Goal: Task Accomplishment & Management: Use online tool/utility

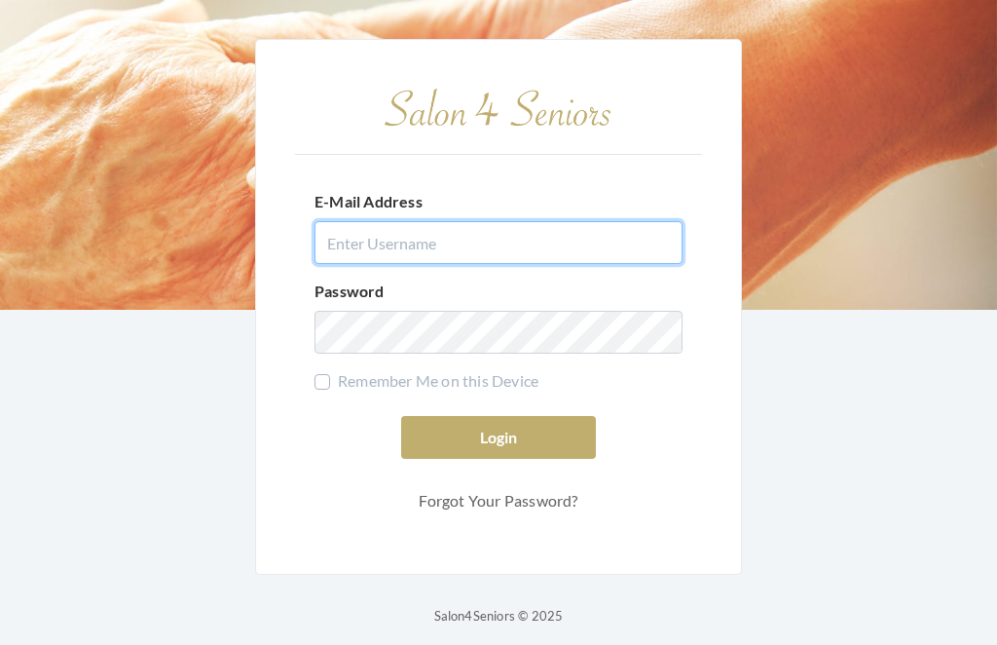
type input "[EMAIL_ADDRESS][DOMAIN_NAME]"
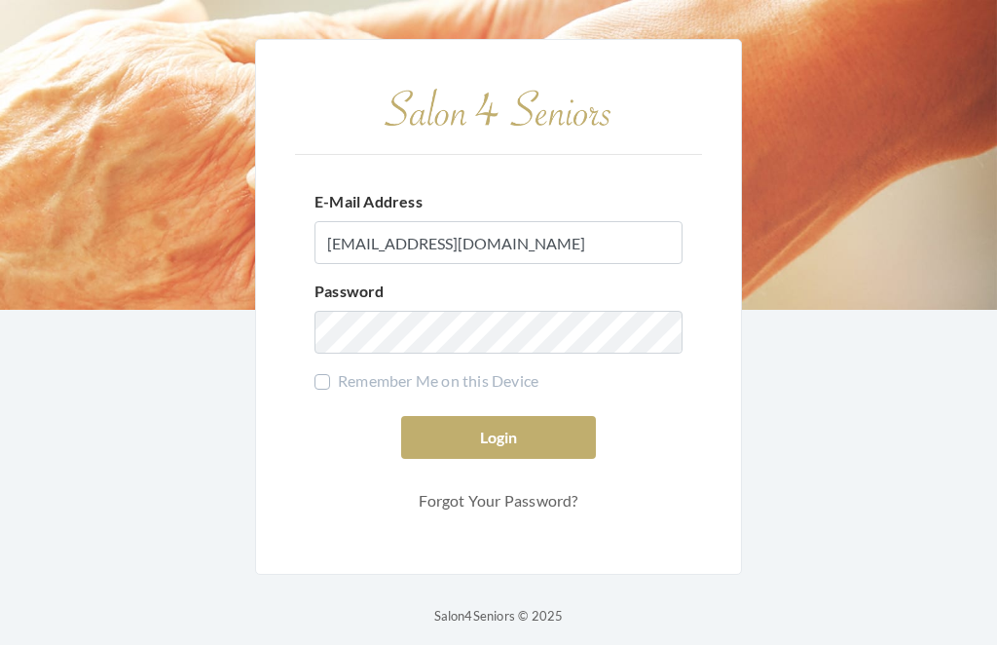
click at [499, 459] on button "Login" at bounding box center [498, 437] width 195 height 43
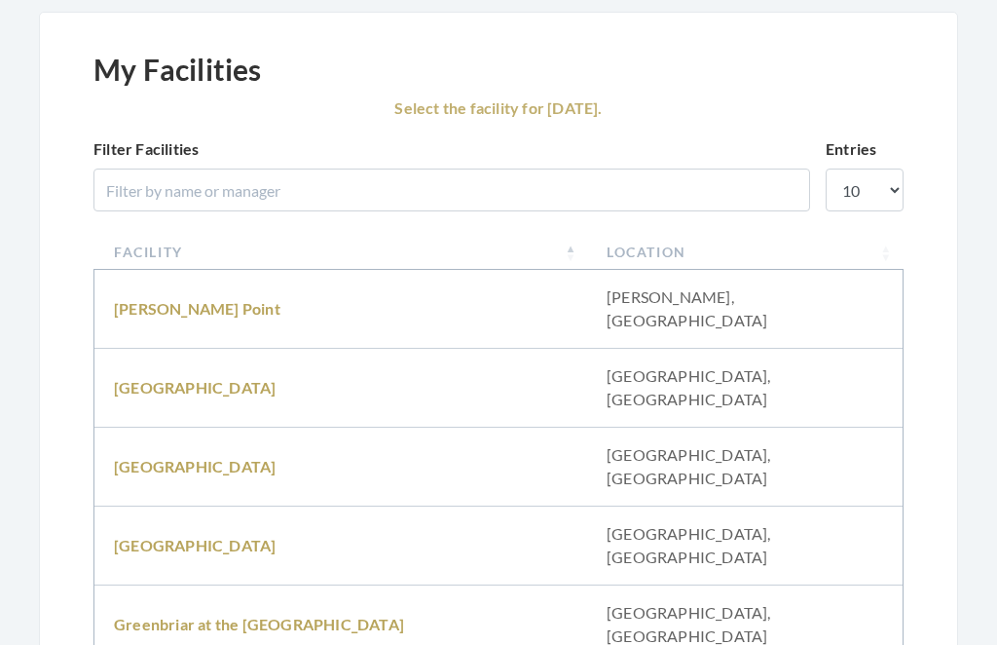
scroll to position [188, 0]
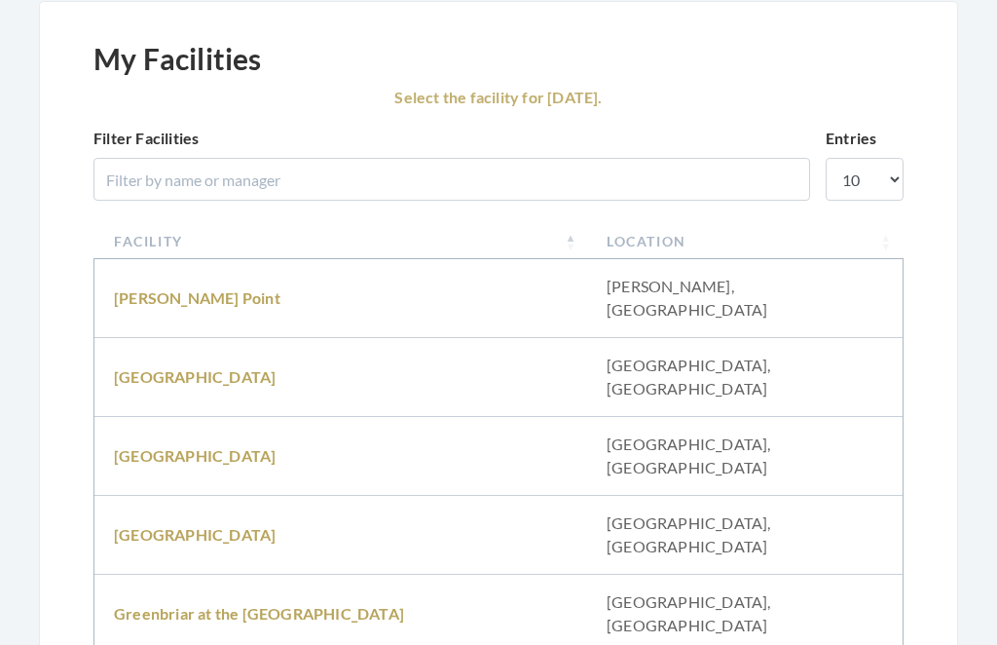
click at [149, 526] on link "Fair Haven" at bounding box center [195, 535] width 162 height 19
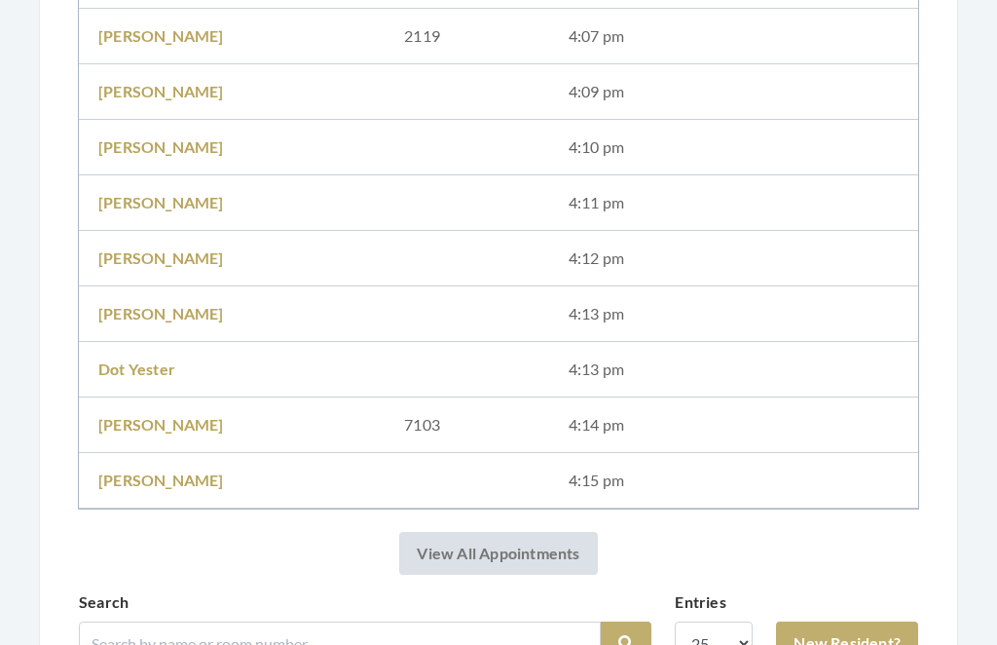
scroll to position [485, 0]
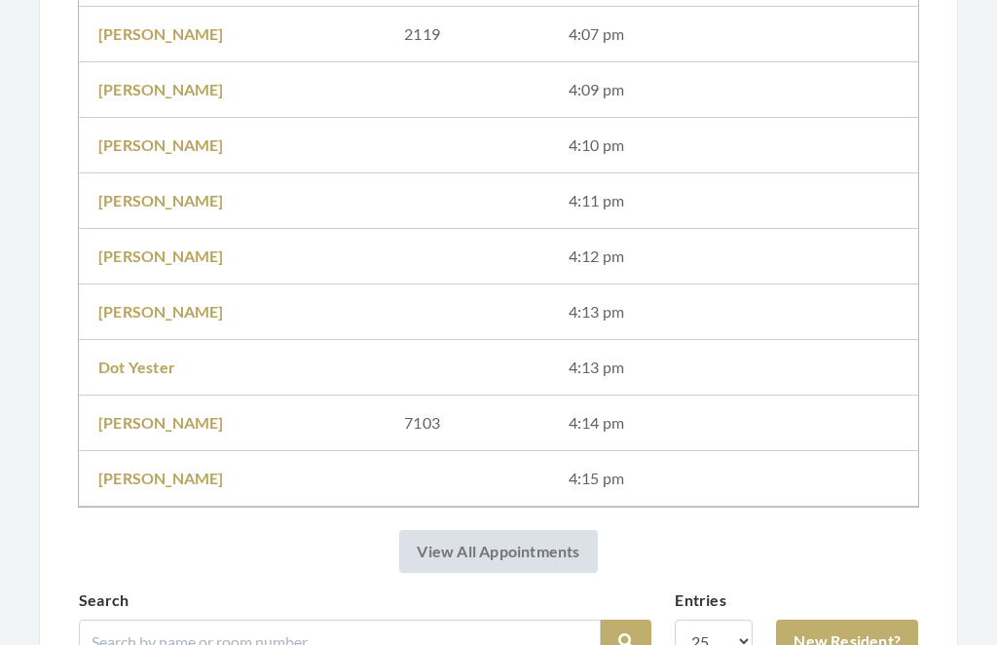
click at [179, 481] on link "[PERSON_NAME]" at bounding box center [161, 479] width 126 height 19
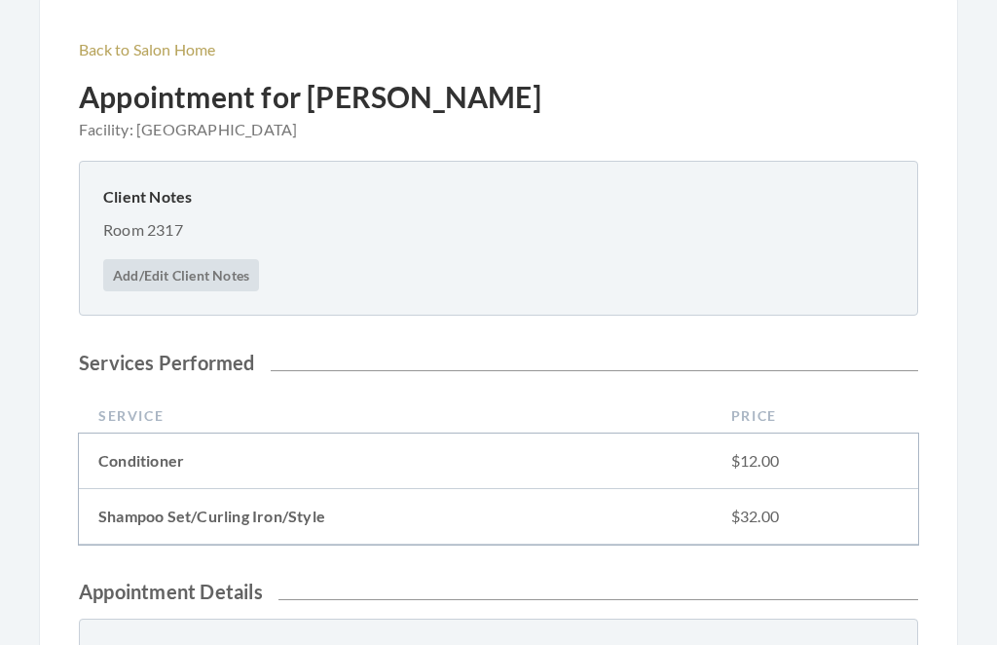
scroll to position [191, 0]
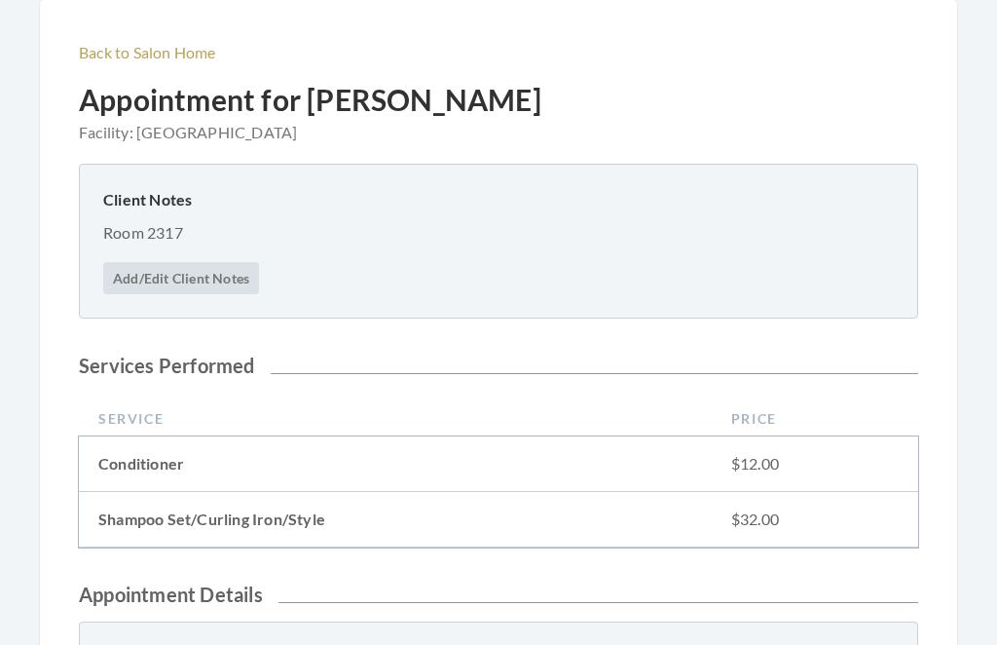
click at [144, 44] on link "Back to Salon Home" at bounding box center [147, 52] width 137 height 19
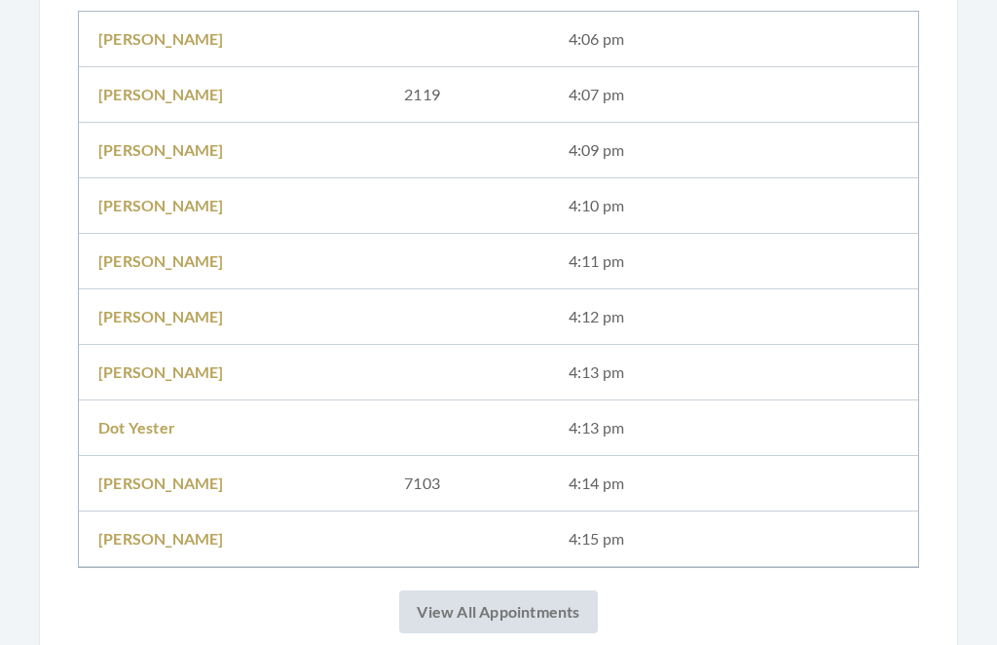
scroll to position [426, 0]
click at [151, 430] on link "Dot Yester" at bounding box center [136, 427] width 77 height 19
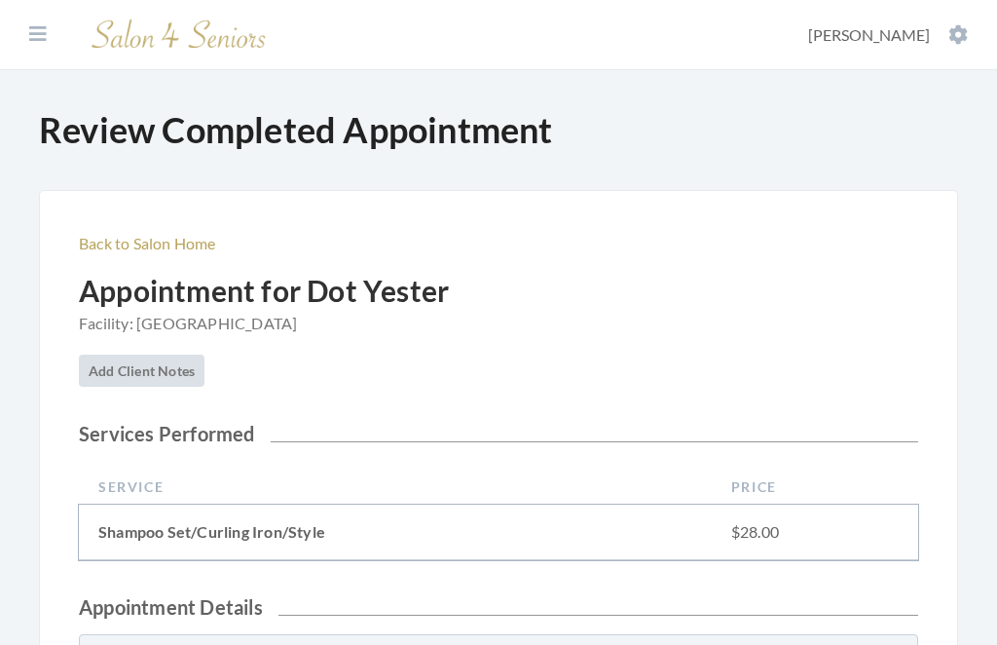
click at [151, 249] on link "Back to Salon Home" at bounding box center [147, 243] width 137 height 19
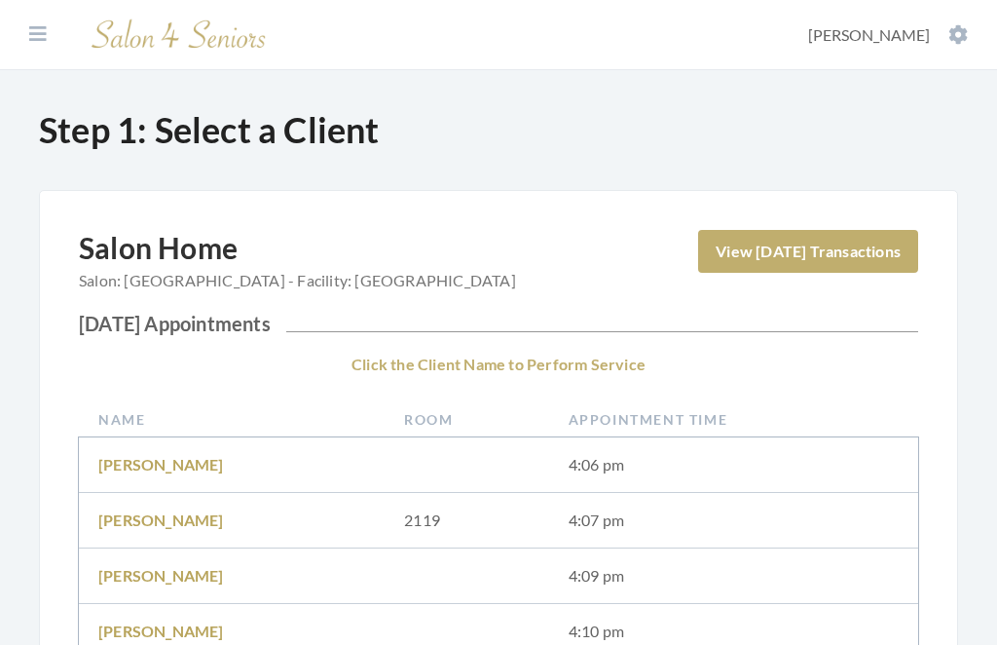
click at [143, 456] on link "[PERSON_NAME]" at bounding box center [161, 464] width 126 height 19
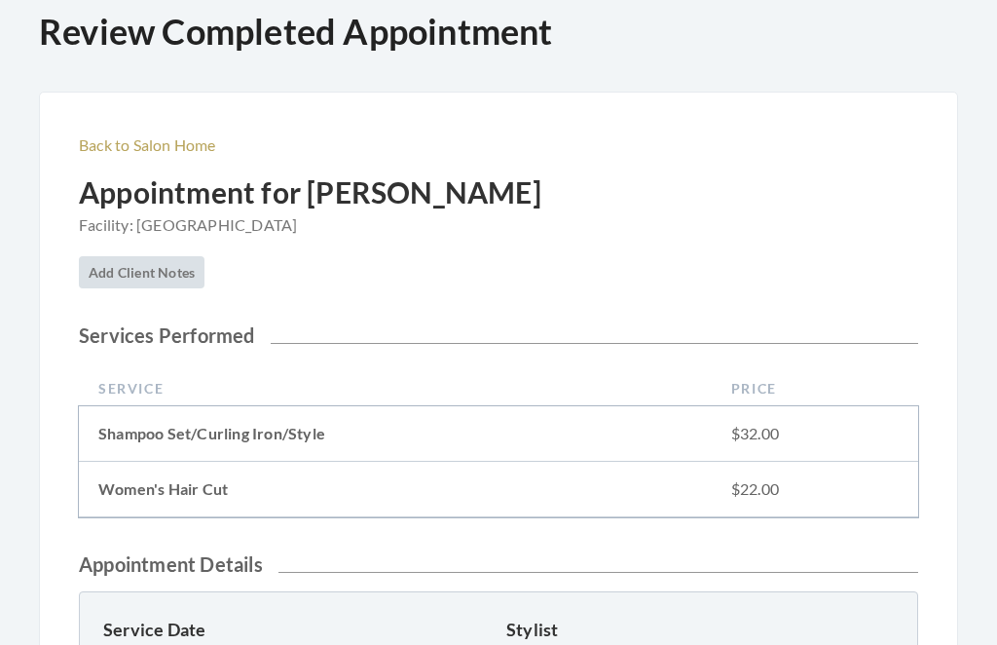
scroll to position [97, 0]
click at [153, 143] on link "Back to Salon Home" at bounding box center [147, 145] width 137 height 19
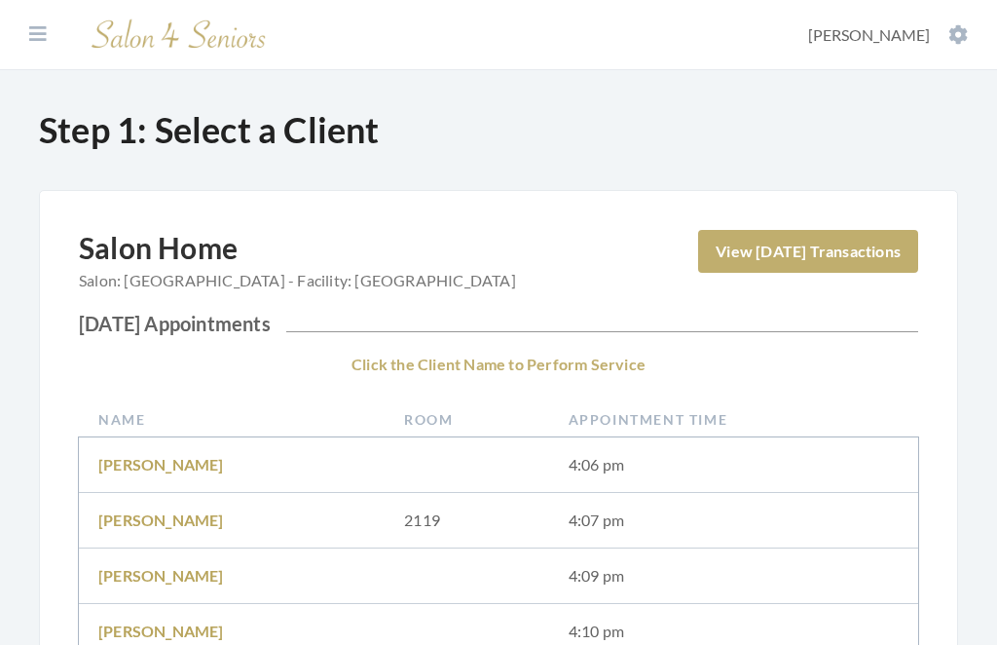
click at [171, 514] on link "Mina dickerson" at bounding box center [161, 519] width 126 height 19
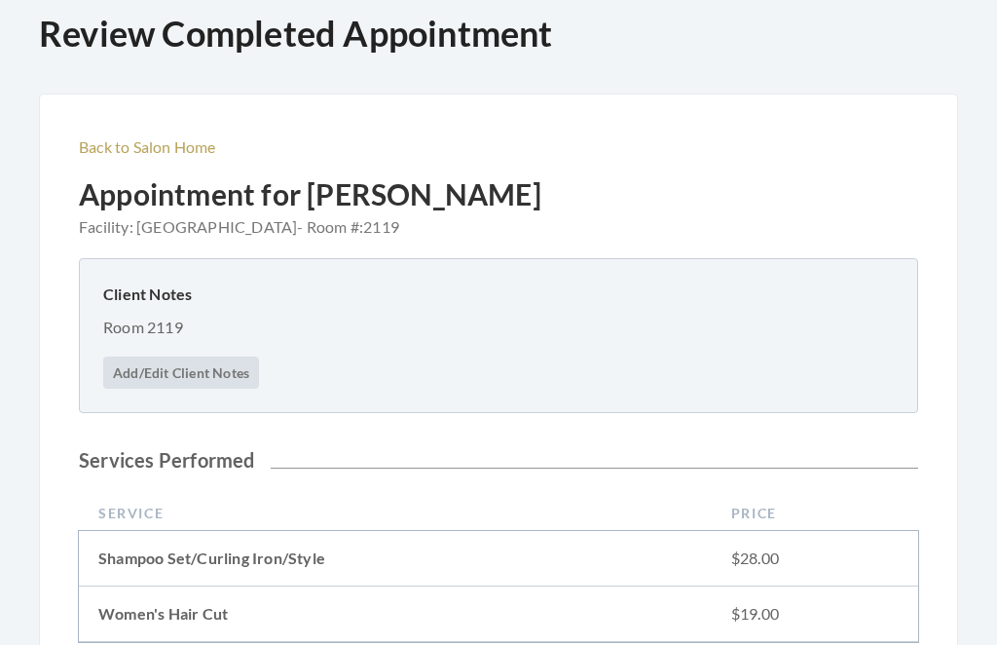
scroll to position [94, 0]
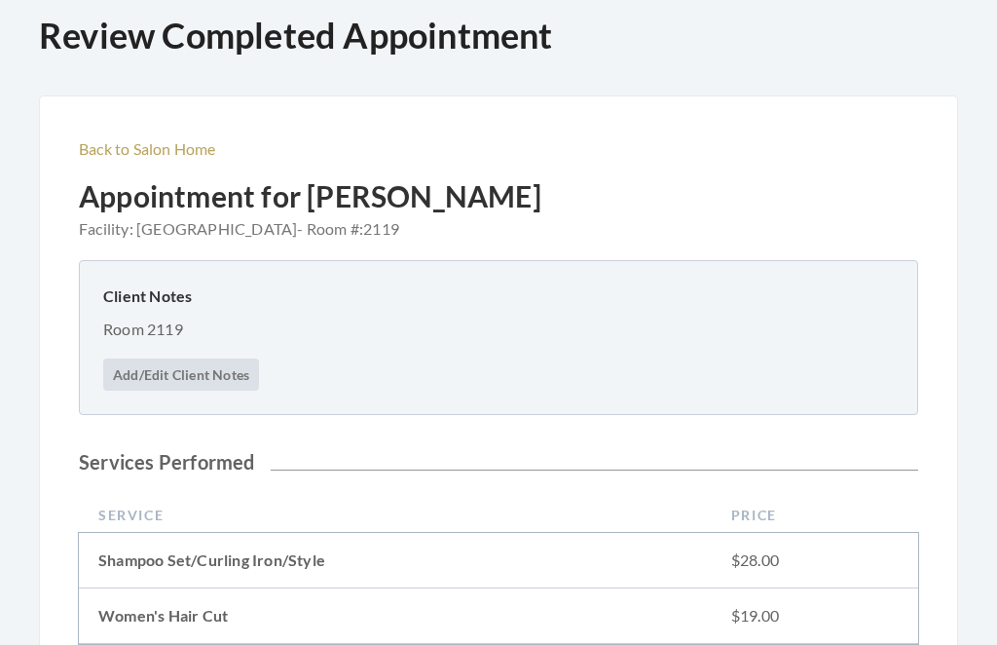
click at [158, 145] on link "Back to Salon Home" at bounding box center [147, 148] width 137 height 19
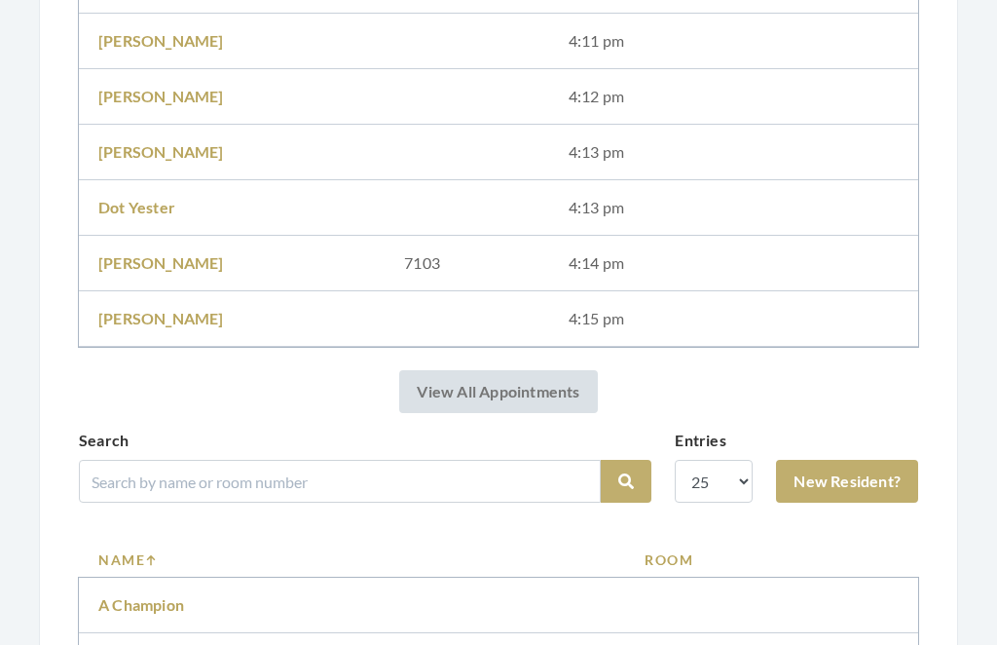
scroll to position [645, 0]
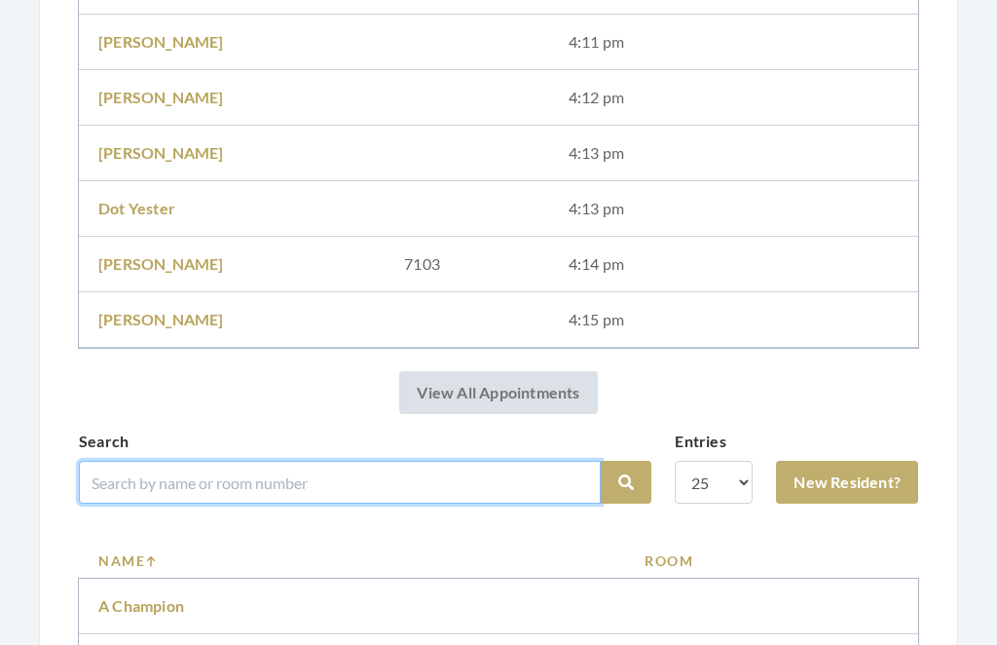
click at [508, 474] on input "search" at bounding box center [340, 482] width 522 height 43
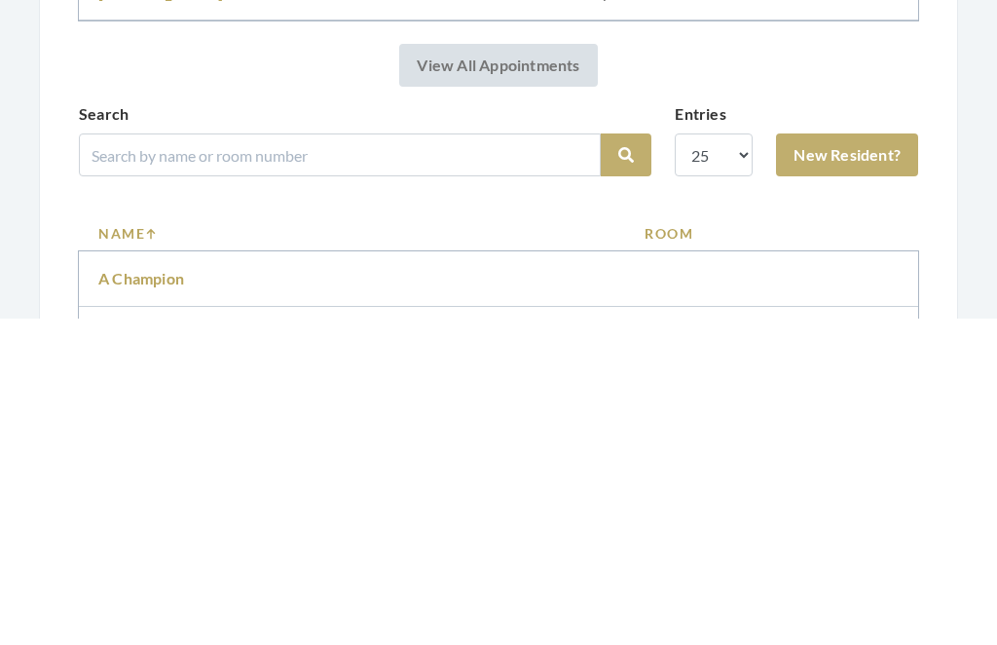
scroll to position [972, 0]
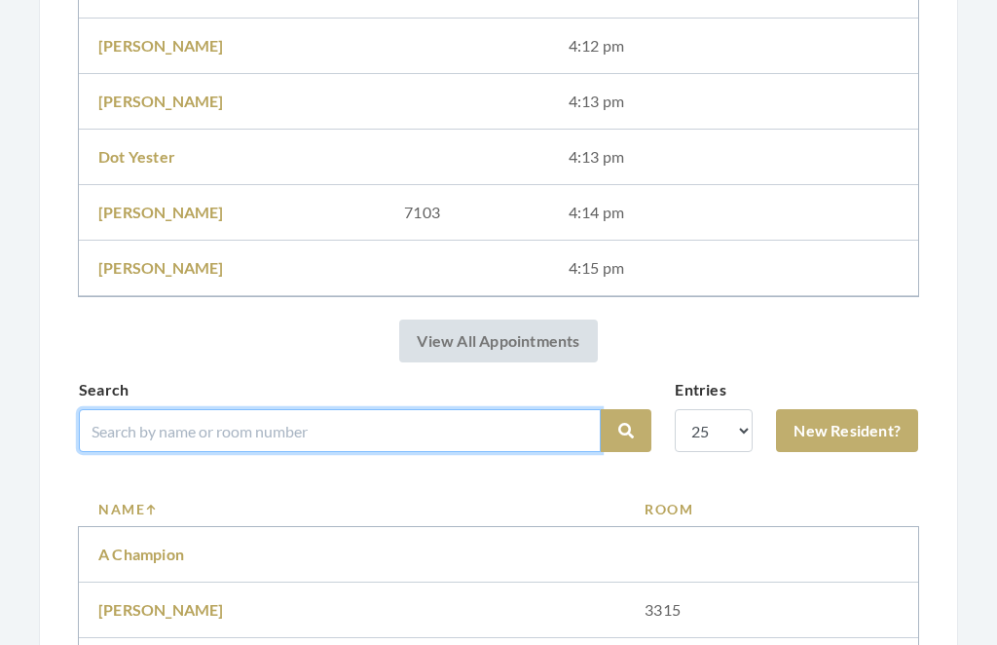
click at [496, 427] on input "search" at bounding box center [340, 430] width 522 height 43
type input "Edwar"
click at [626, 431] on button "Search" at bounding box center [626, 431] width 51 height 43
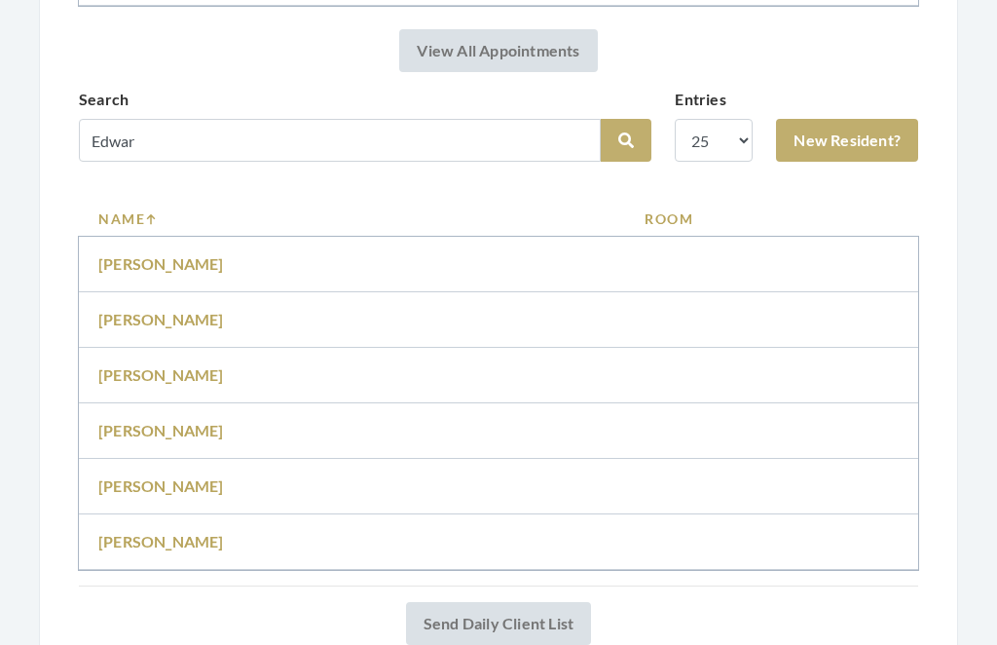
scroll to position [989, 0]
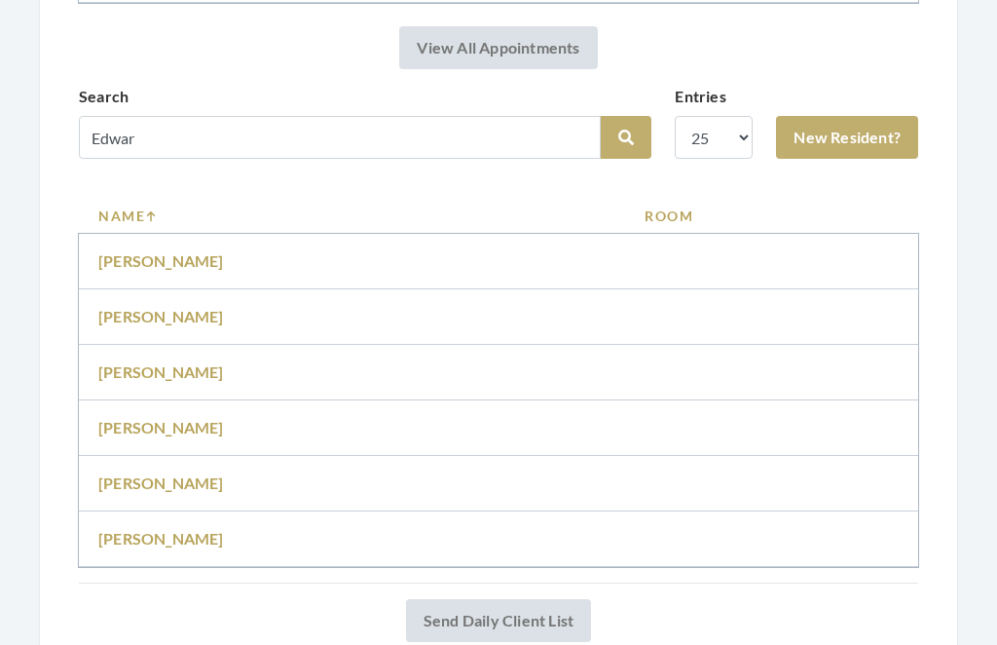
click at [477, 468] on td "[PERSON_NAME]" at bounding box center [352, 485] width 546 height 56
click at [195, 484] on link "Jimmie Edwards" at bounding box center [161, 483] width 126 height 19
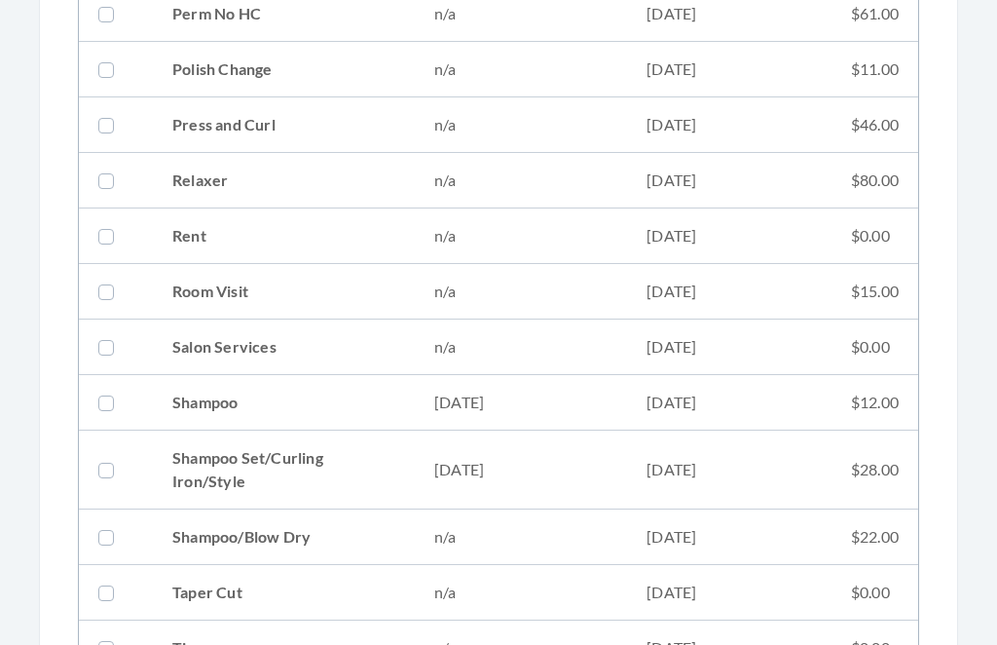
click at [714, 465] on td "[DATE]" at bounding box center [729, 471] width 205 height 79
checkbox input "true"
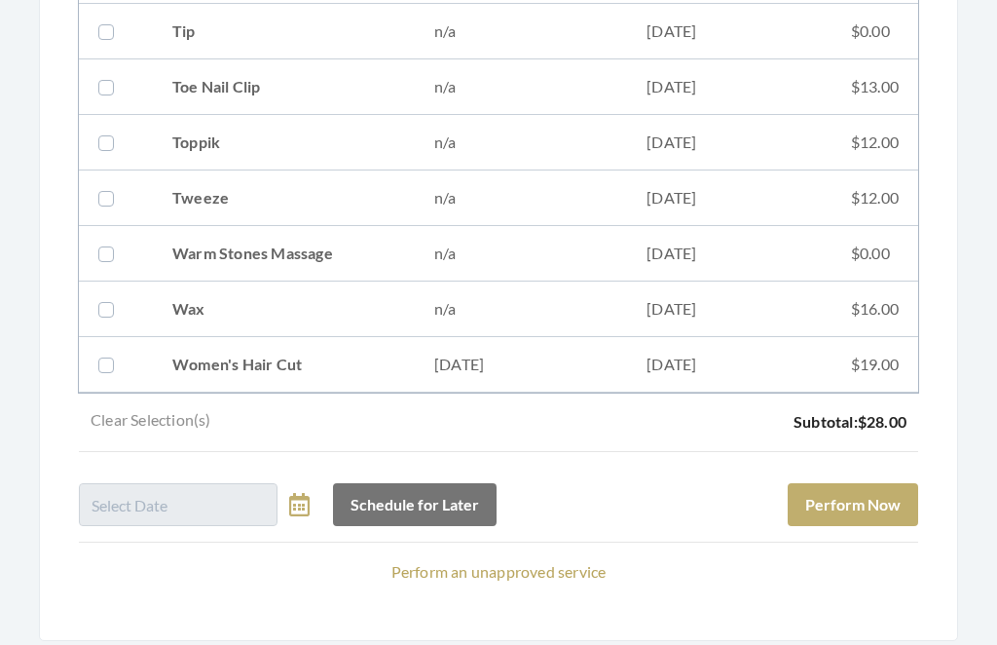
click at [731, 366] on td "07/22/2025" at bounding box center [729, 366] width 205 height 56
checkbox input "true"
click at [883, 499] on button "Perform Now" at bounding box center [853, 504] width 131 height 43
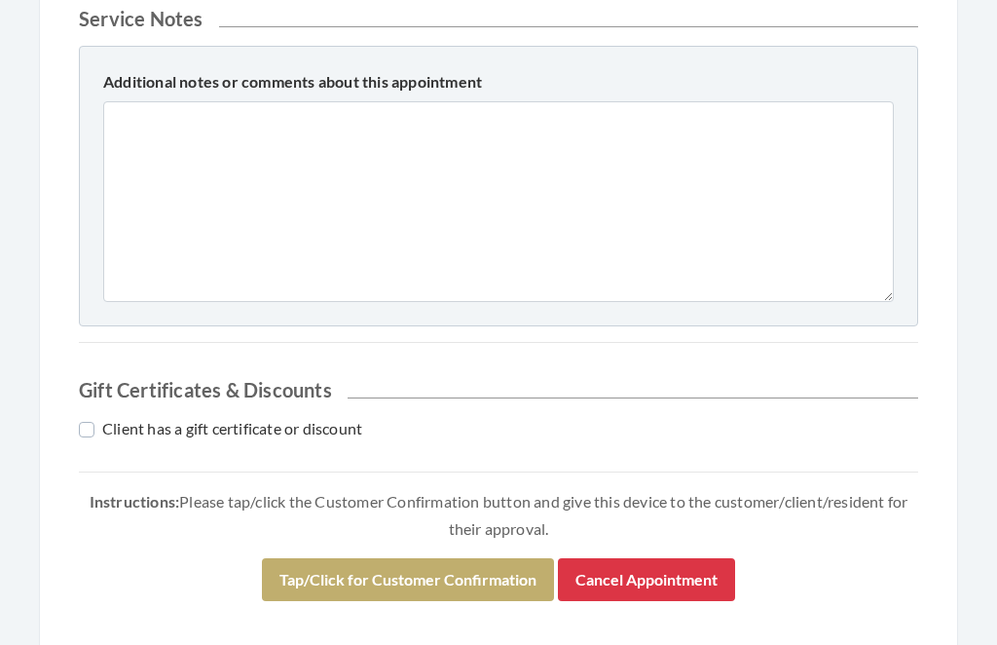
scroll to position [917, 0]
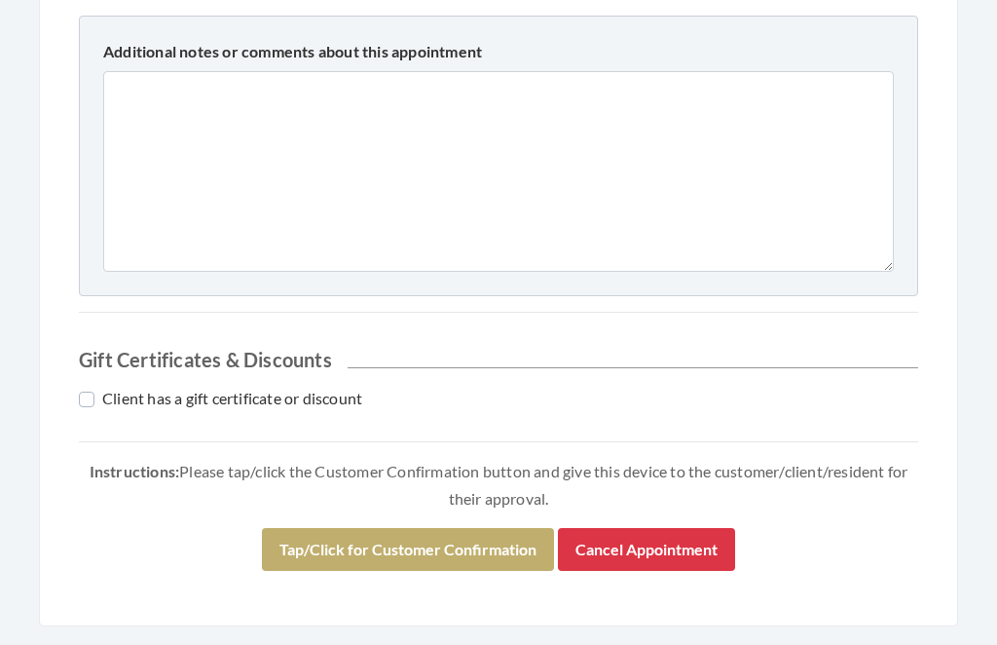
click at [475, 538] on button "Tap/Click for Customer Confirmation" at bounding box center [408, 550] width 292 height 43
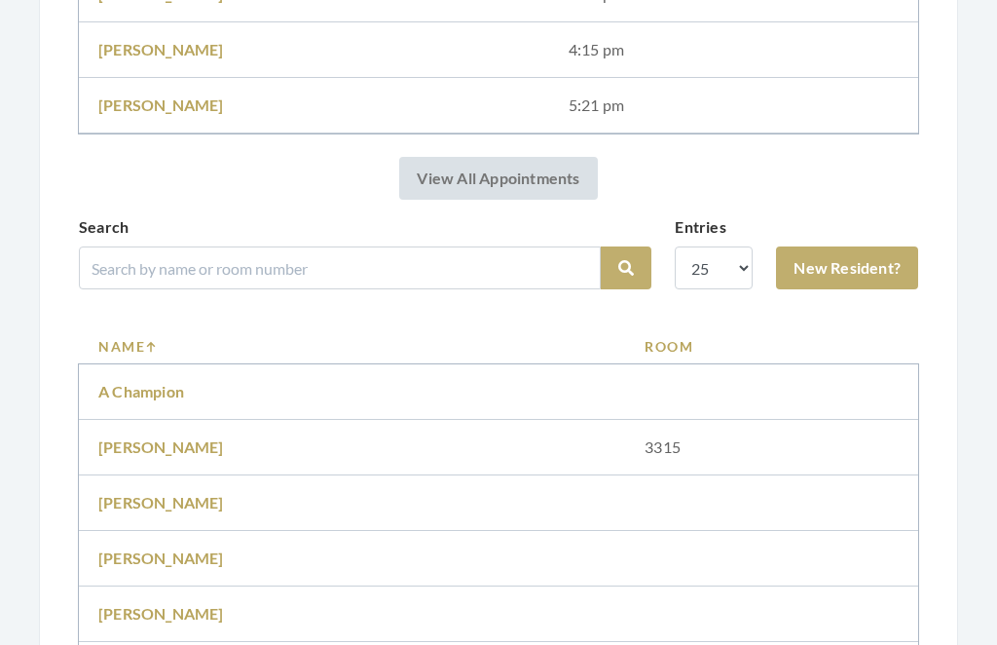
scroll to position [994, 0]
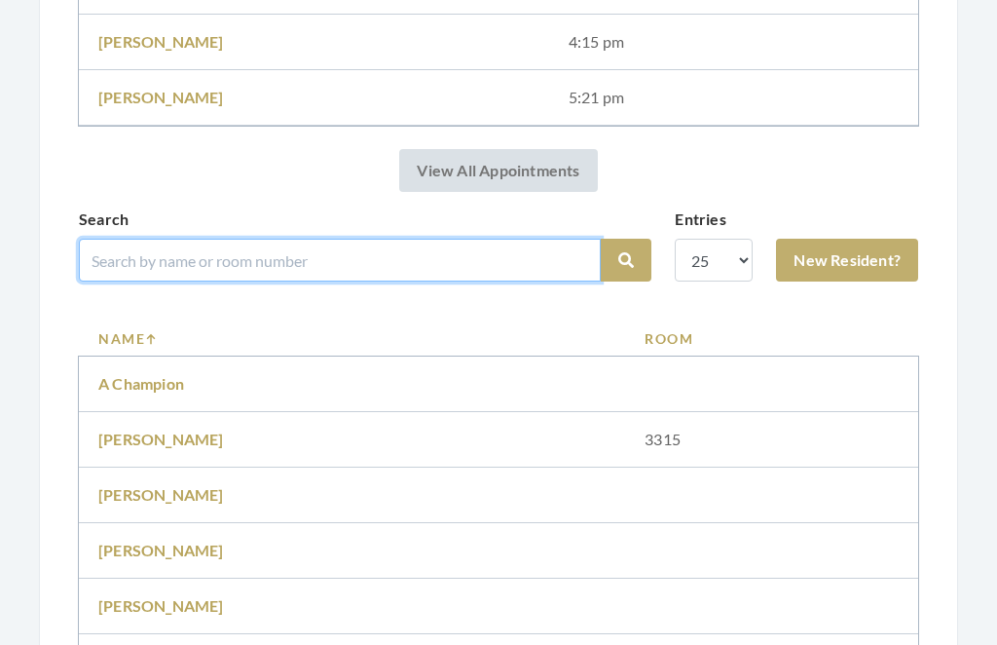
click at [491, 261] on input "search" at bounding box center [340, 261] width 522 height 43
type input "[PERSON_NAME]"
click at [626, 260] on button "Search" at bounding box center [626, 261] width 51 height 43
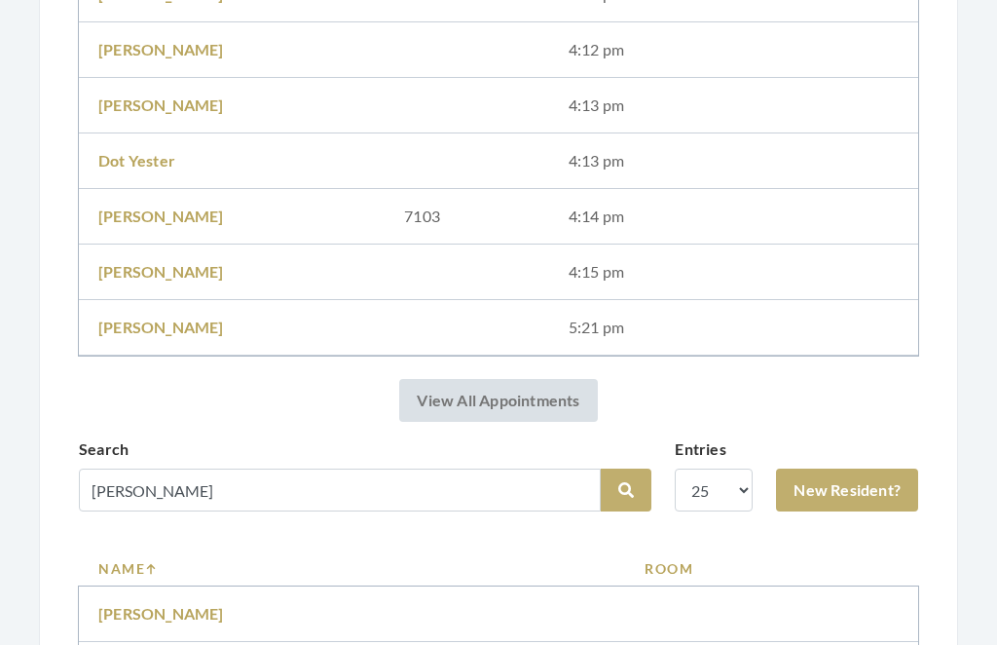
scroll to position [893, 0]
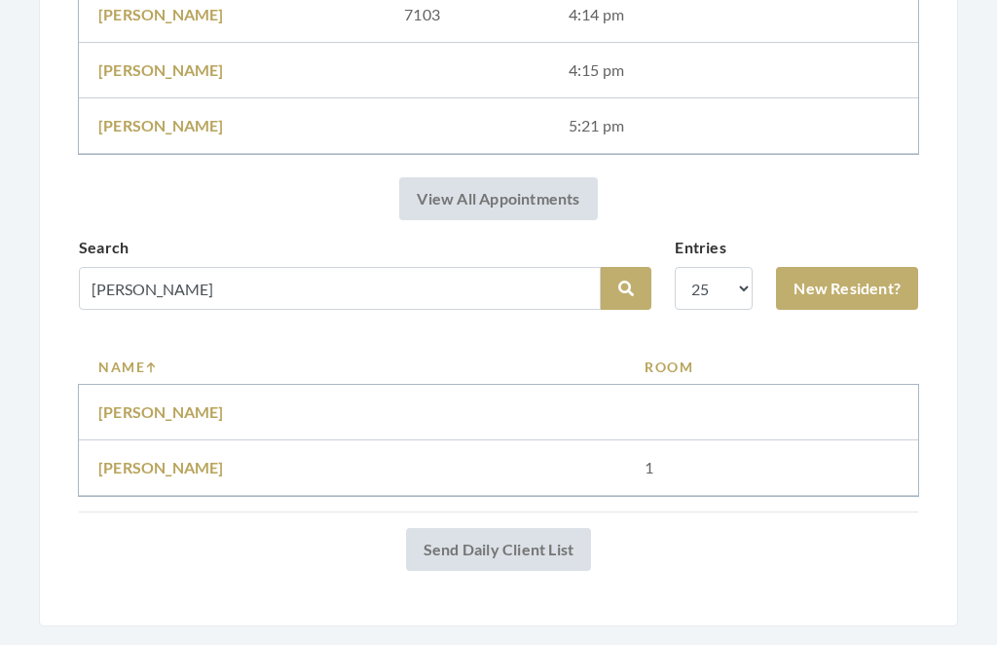
click at [149, 459] on link "[PERSON_NAME]" at bounding box center [161, 468] width 126 height 19
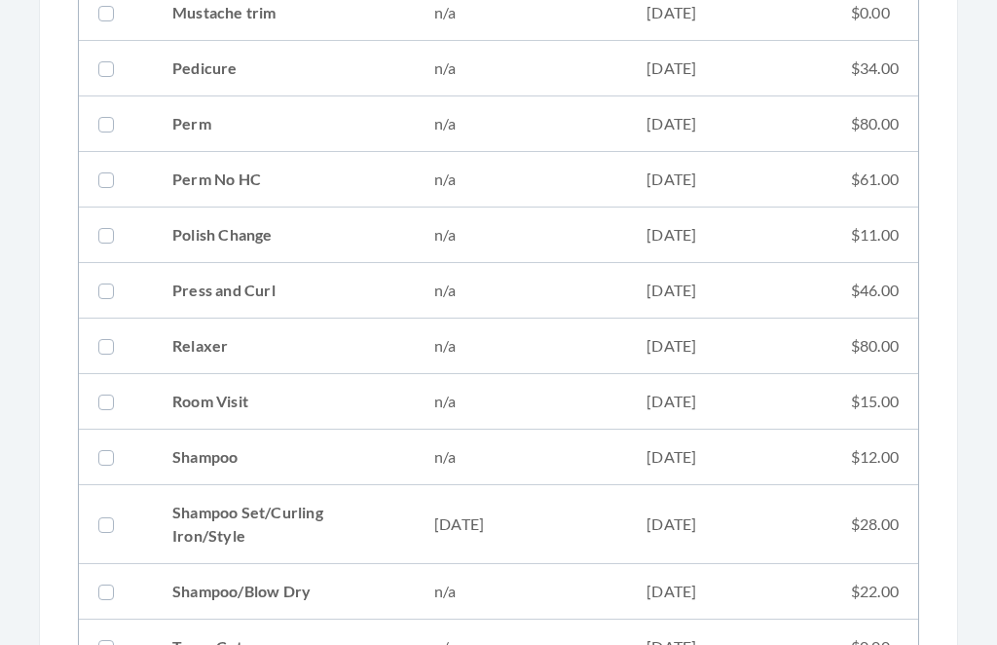
click at [697, 523] on td "[DATE]" at bounding box center [729, 525] width 205 height 79
checkbox input "true"
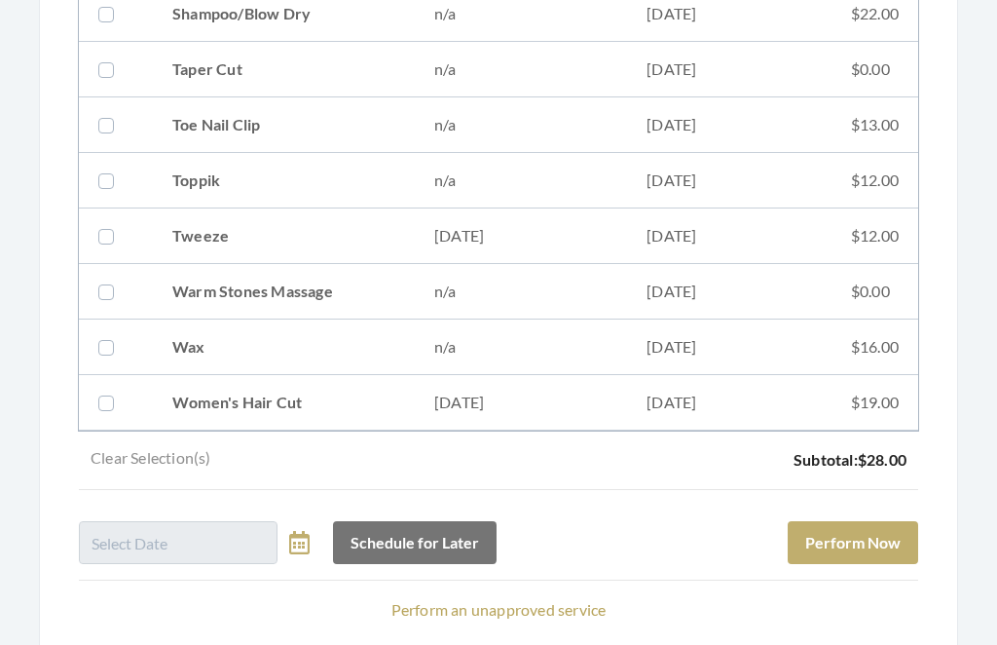
scroll to position [2636, 0]
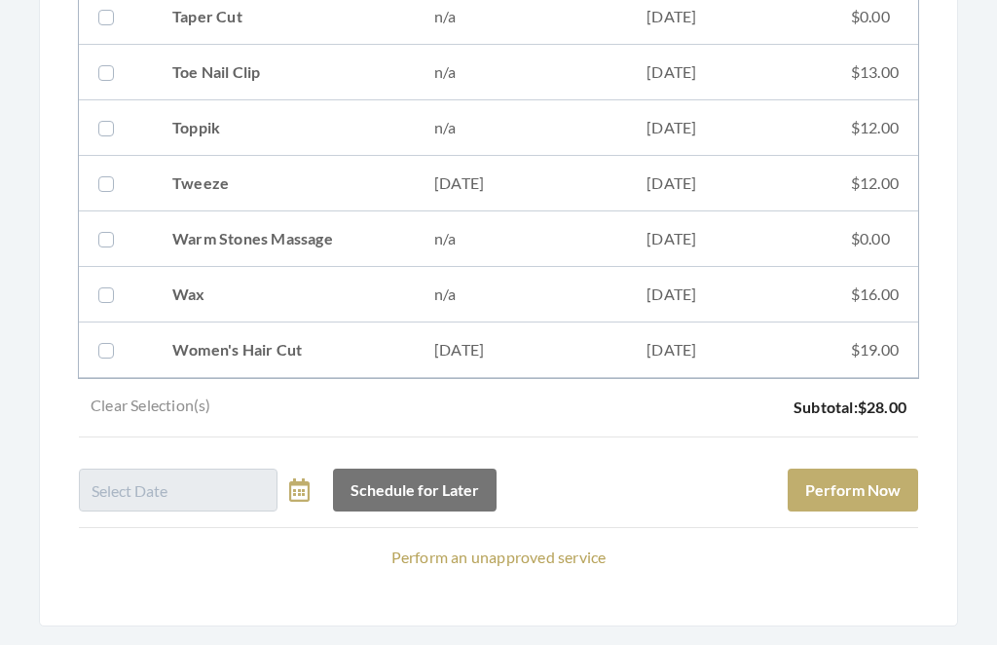
click at [886, 488] on button "Perform Now" at bounding box center [853, 491] width 131 height 43
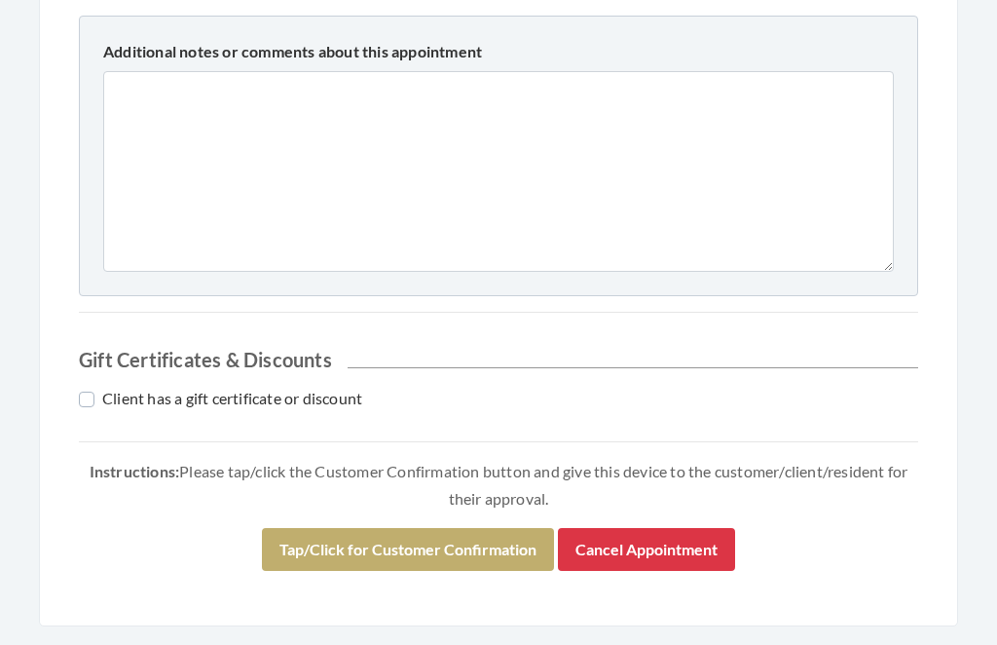
click at [485, 530] on button "Tap/Click for Customer Confirmation" at bounding box center [408, 550] width 292 height 43
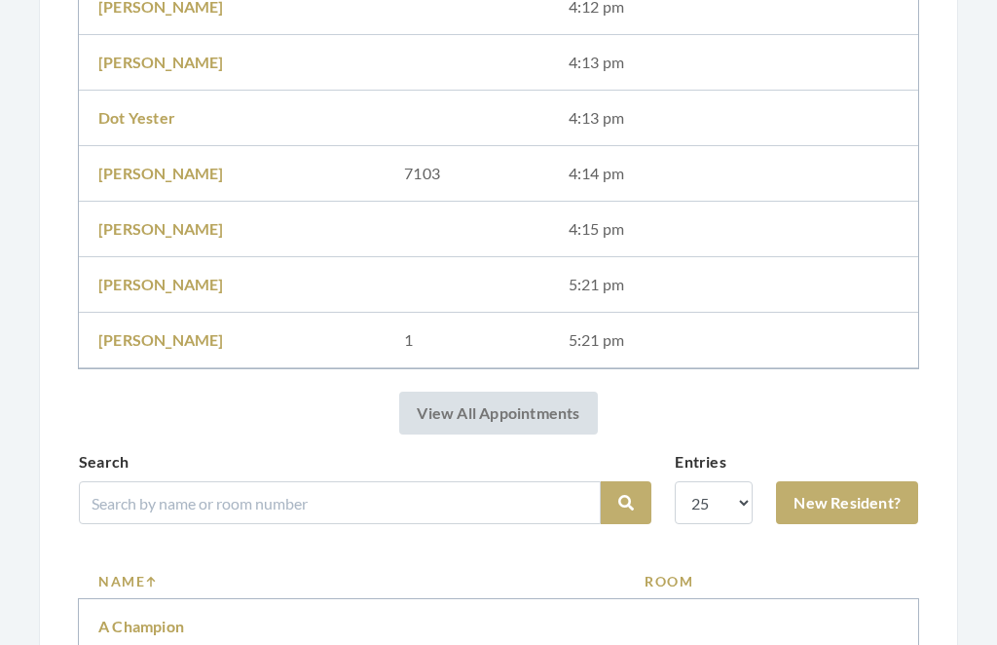
scroll to position [808, 0]
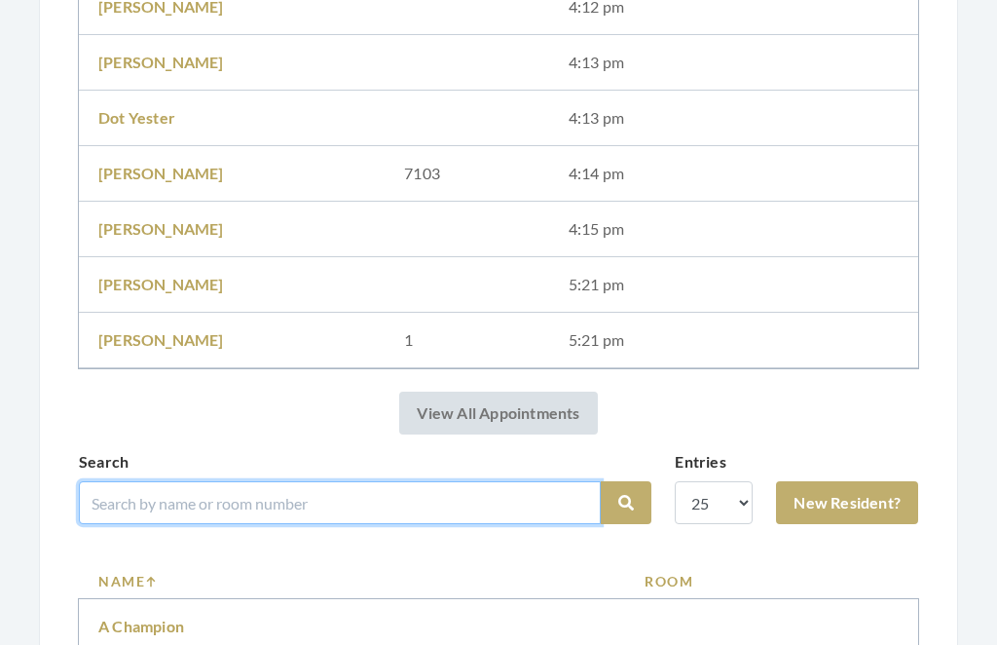
click at [491, 504] on input "search" at bounding box center [340, 502] width 522 height 43
type input "Good"
click at [626, 503] on button "Search" at bounding box center [626, 502] width 51 height 43
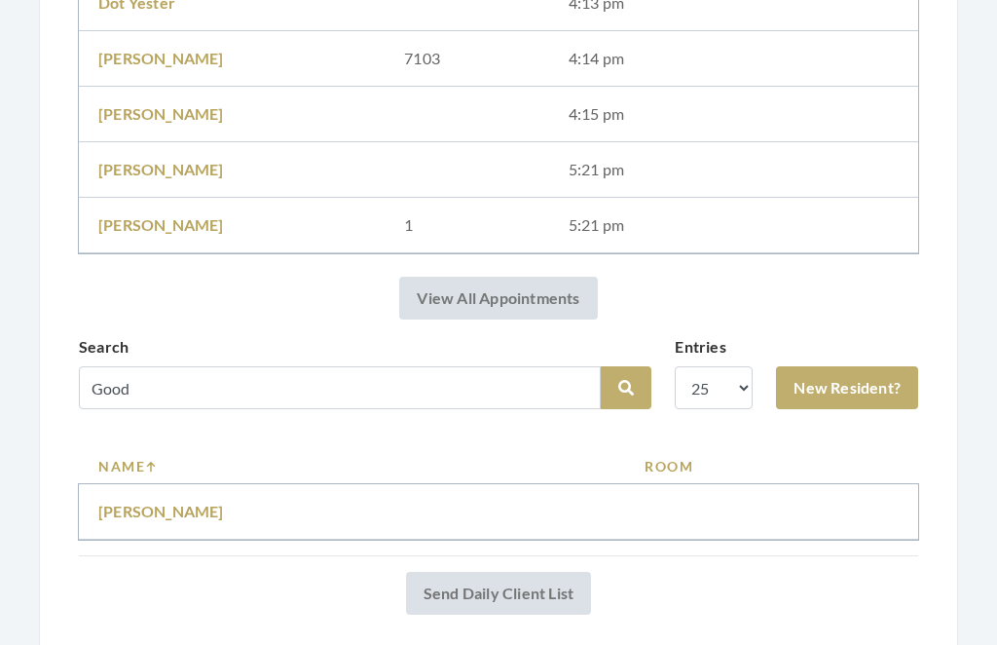
scroll to position [893, 0]
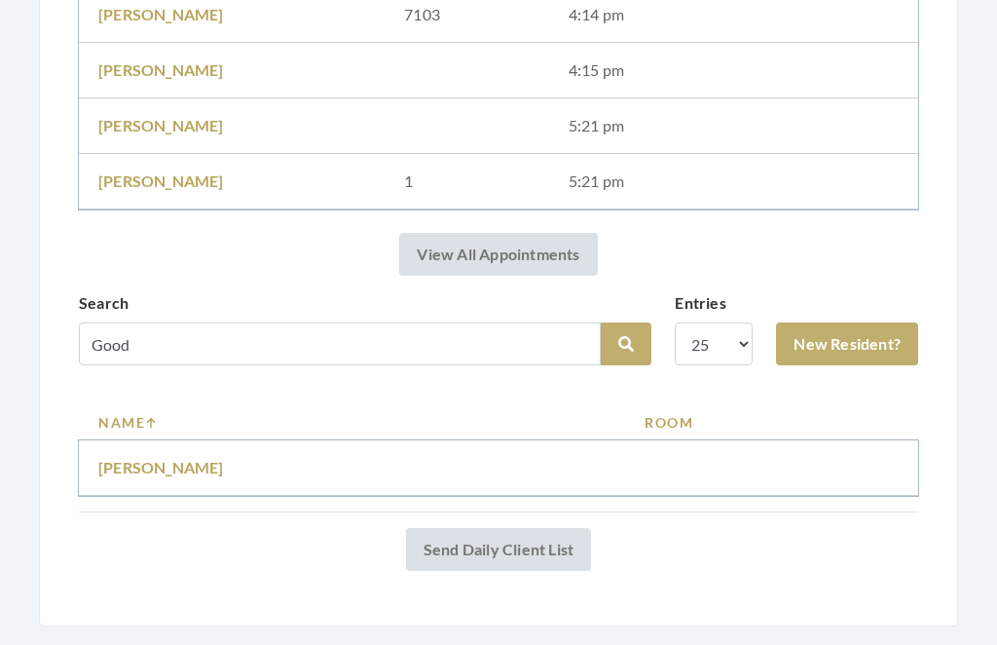
click at [166, 460] on link "[PERSON_NAME]" at bounding box center [161, 468] width 126 height 19
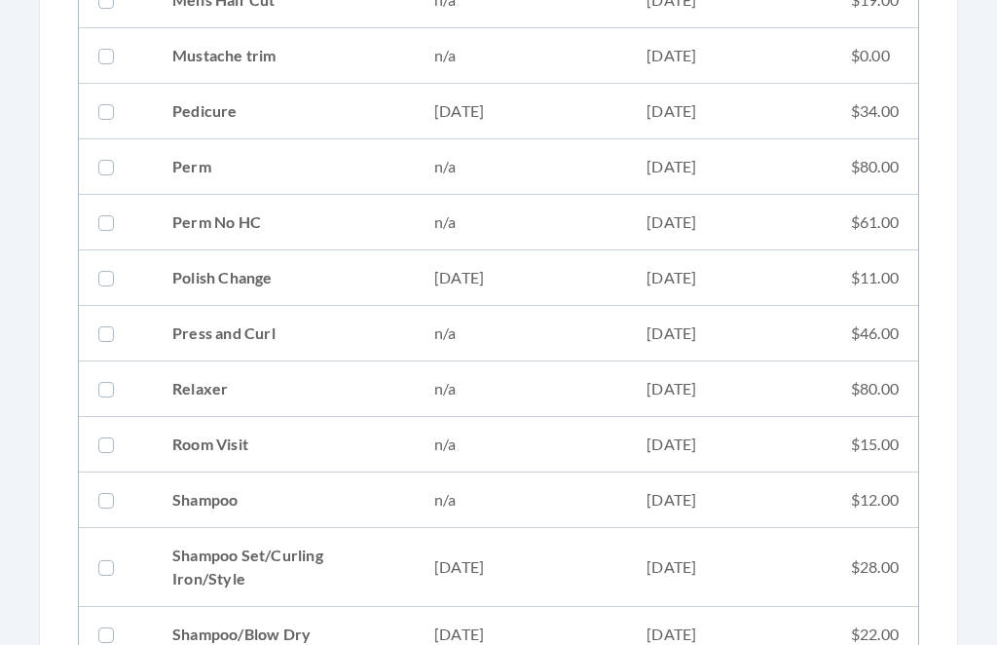
click at [643, 555] on td "09/02/2025" at bounding box center [729, 568] width 205 height 79
checkbox input "true"
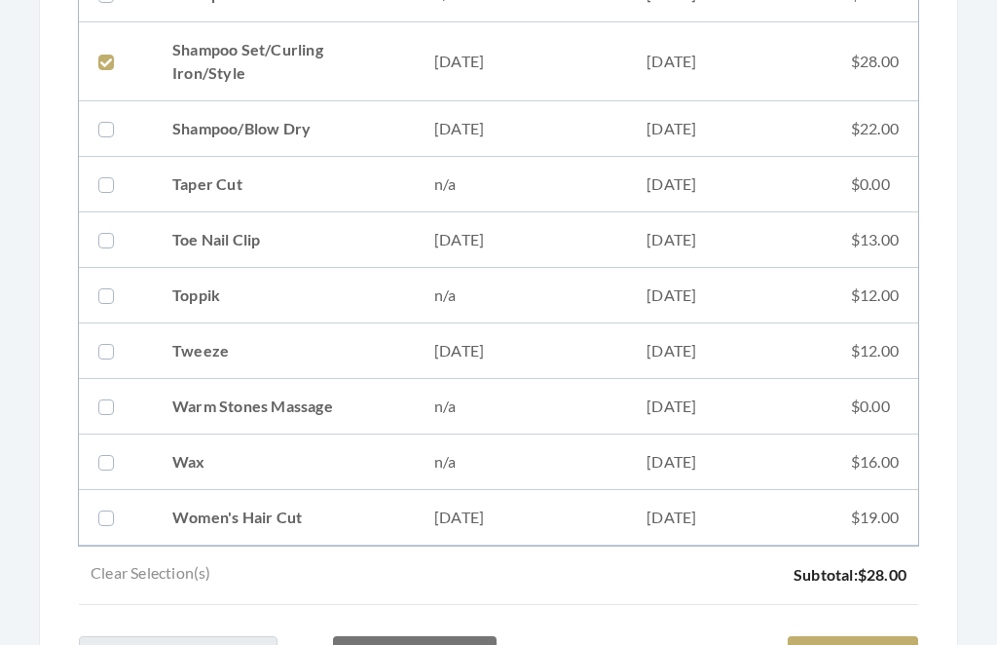
scroll to position [2636, 0]
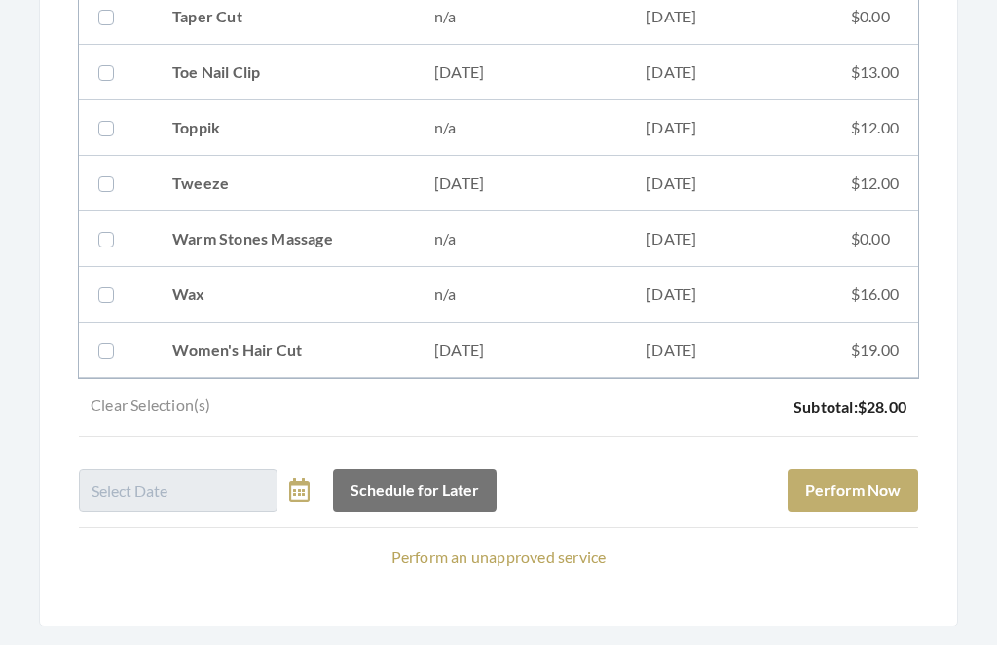
click at [856, 488] on button "Perform Now" at bounding box center [853, 491] width 131 height 43
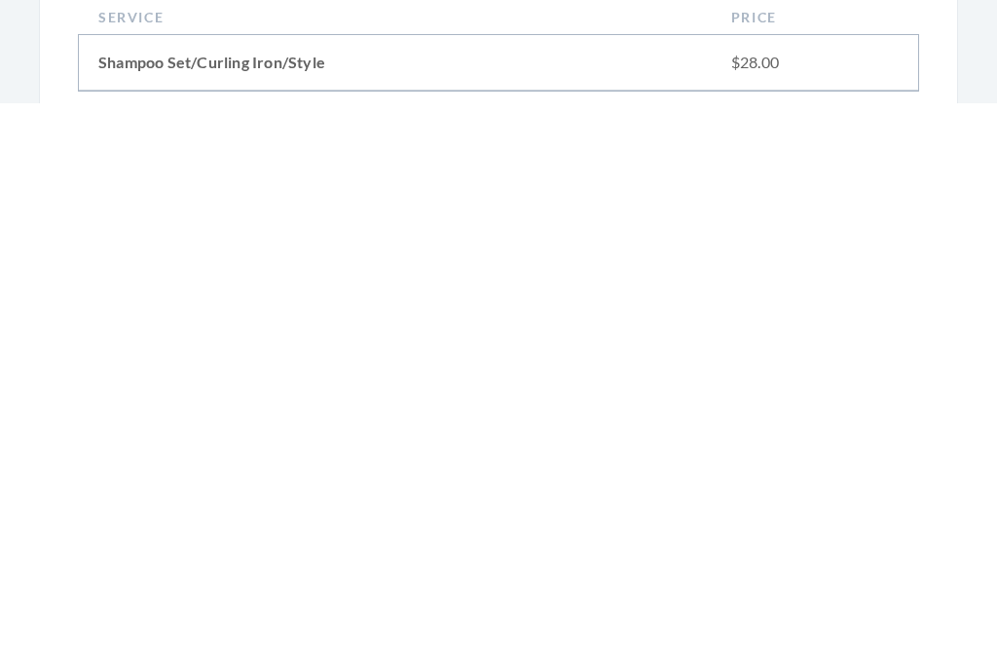
scroll to position [861, 0]
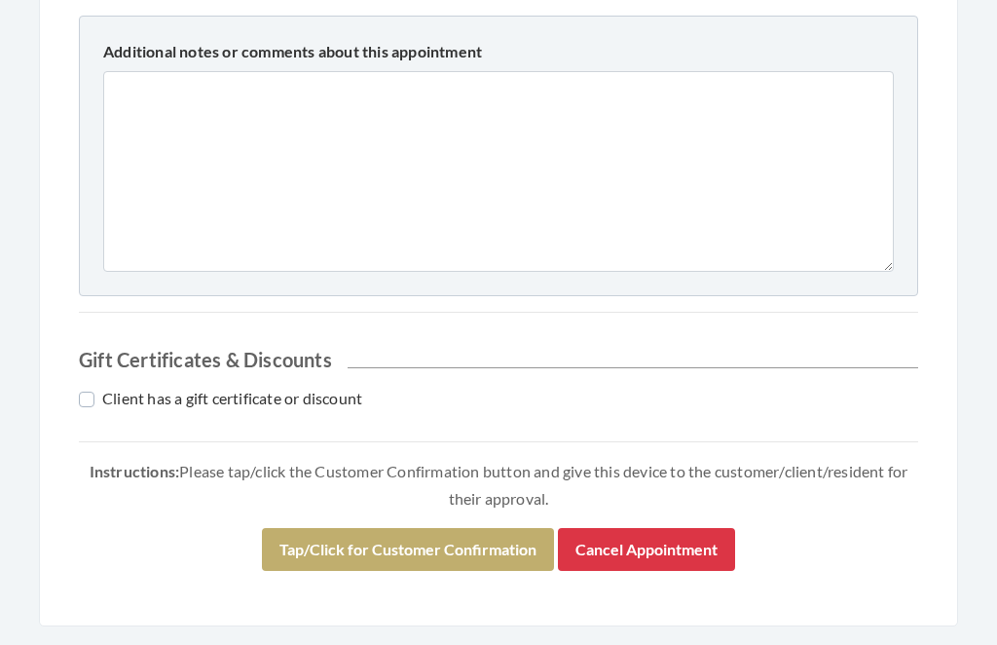
click at [488, 543] on button "Tap/Click for Customer Confirmation" at bounding box center [408, 550] width 292 height 43
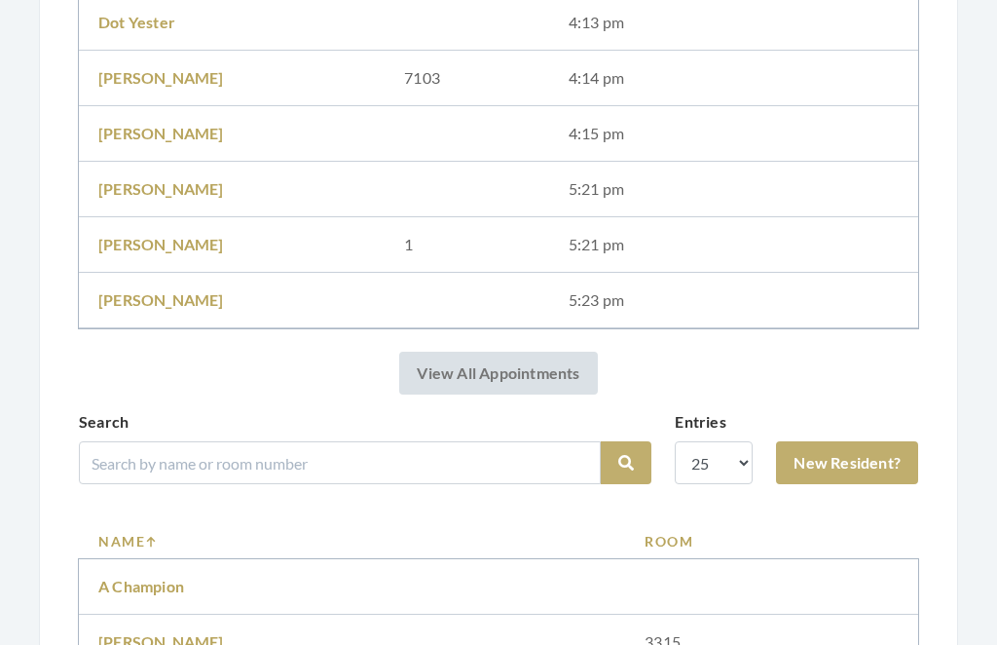
scroll to position [905, 0]
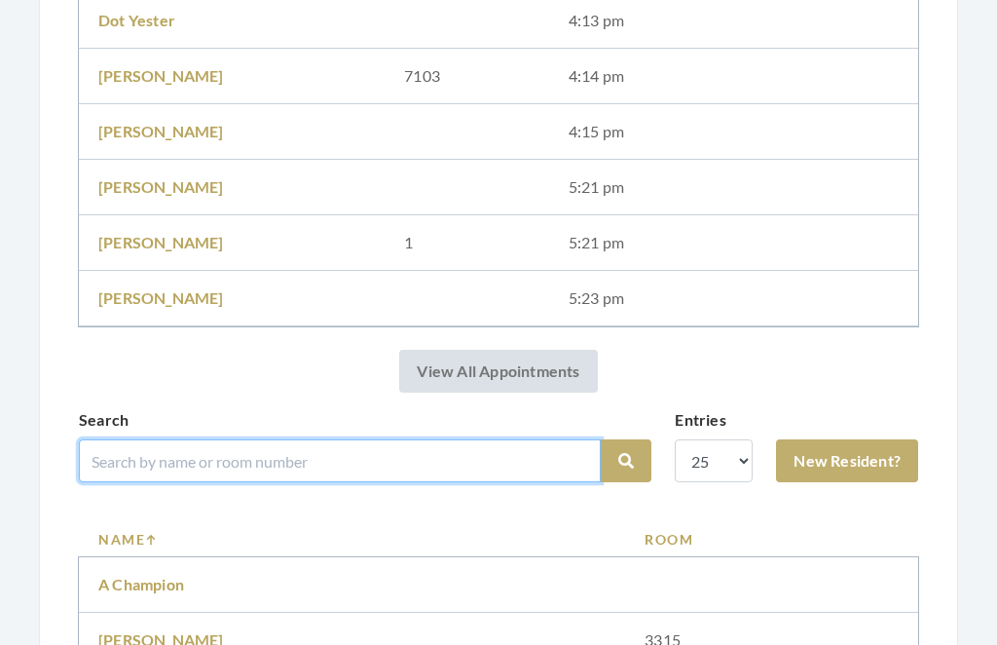
click at [407, 441] on input "search" at bounding box center [340, 460] width 522 height 43
type input "La Cort"
click at [626, 461] on button "Search" at bounding box center [626, 460] width 51 height 43
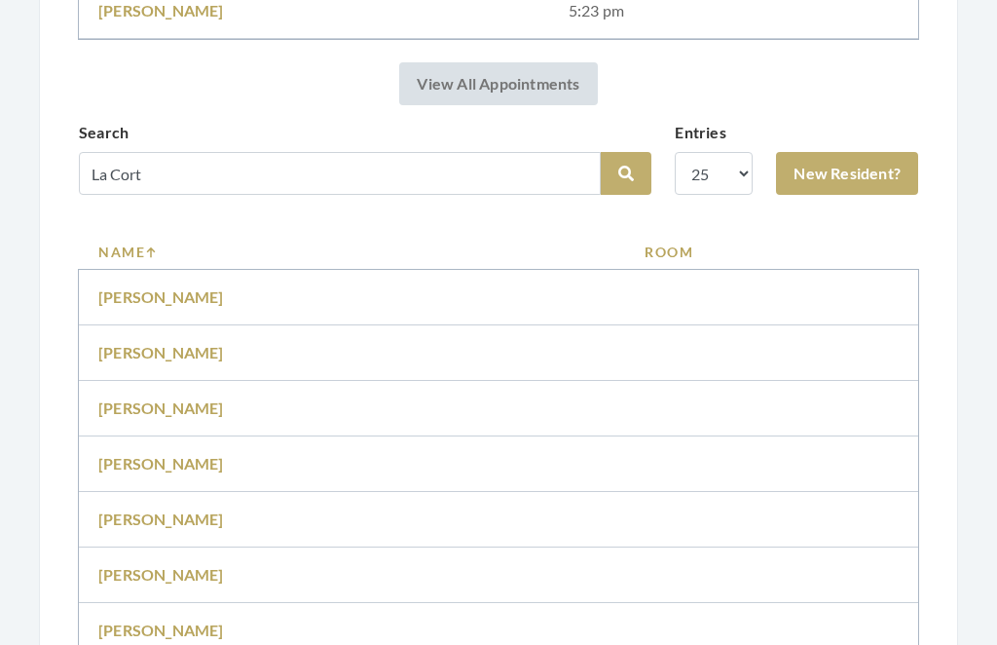
scroll to position [1075, 0]
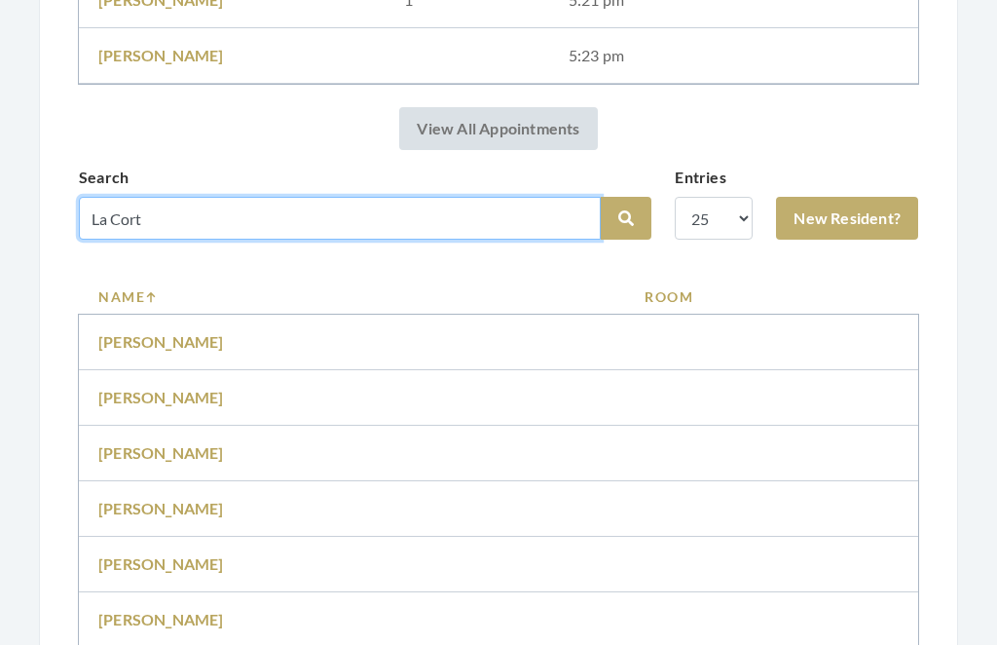
click at [213, 211] on input "La Cort" at bounding box center [340, 218] width 522 height 43
type input "LaCort"
click at [626, 218] on button "Search" at bounding box center [626, 218] width 51 height 43
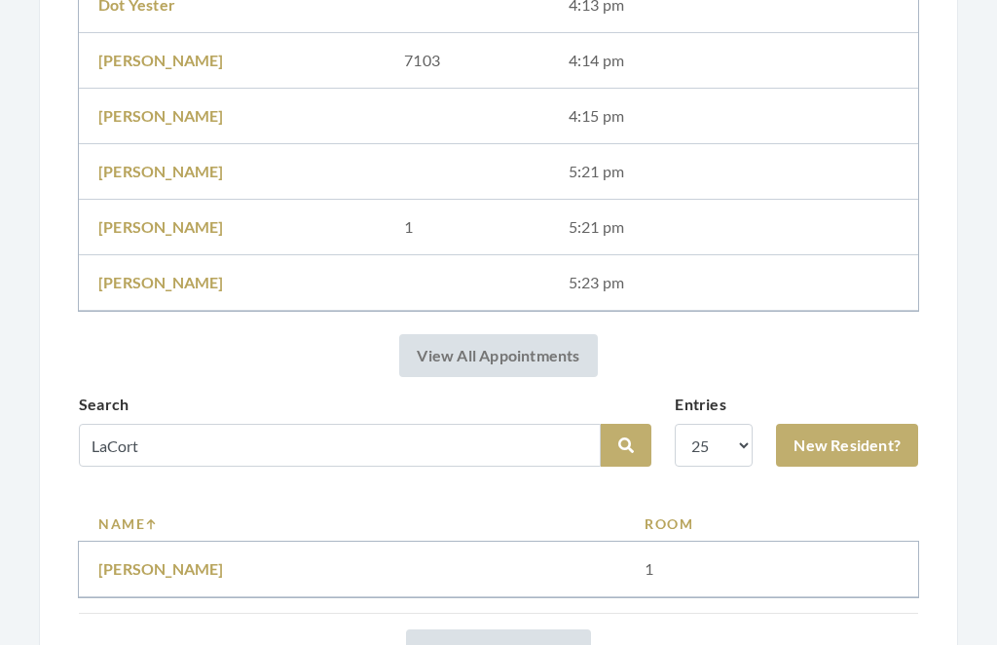
scroll to position [949, 0]
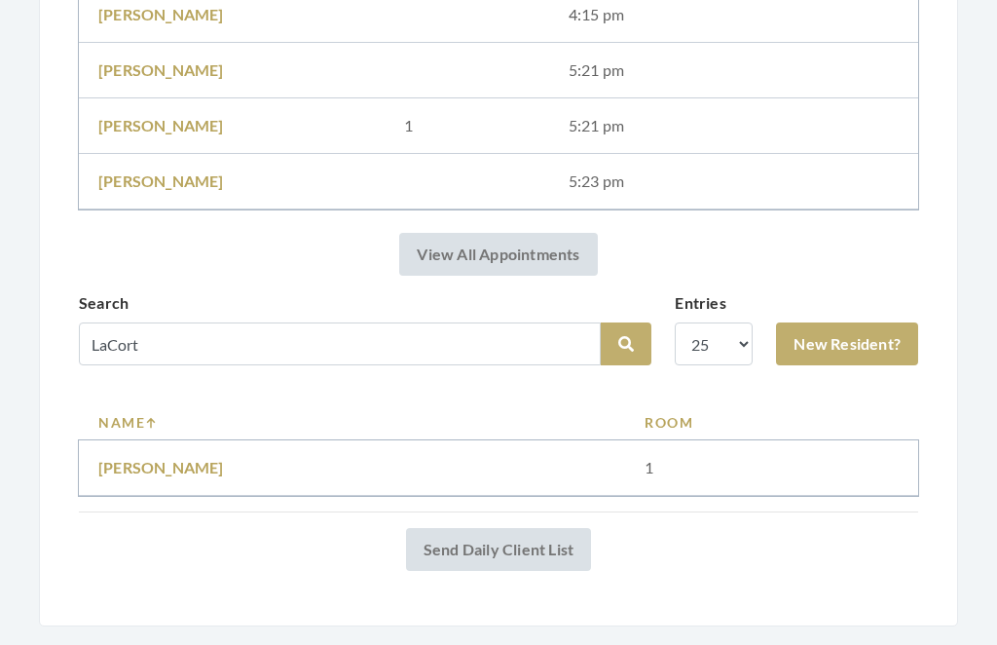
click at [178, 467] on link "[PERSON_NAME]" at bounding box center [161, 468] width 126 height 19
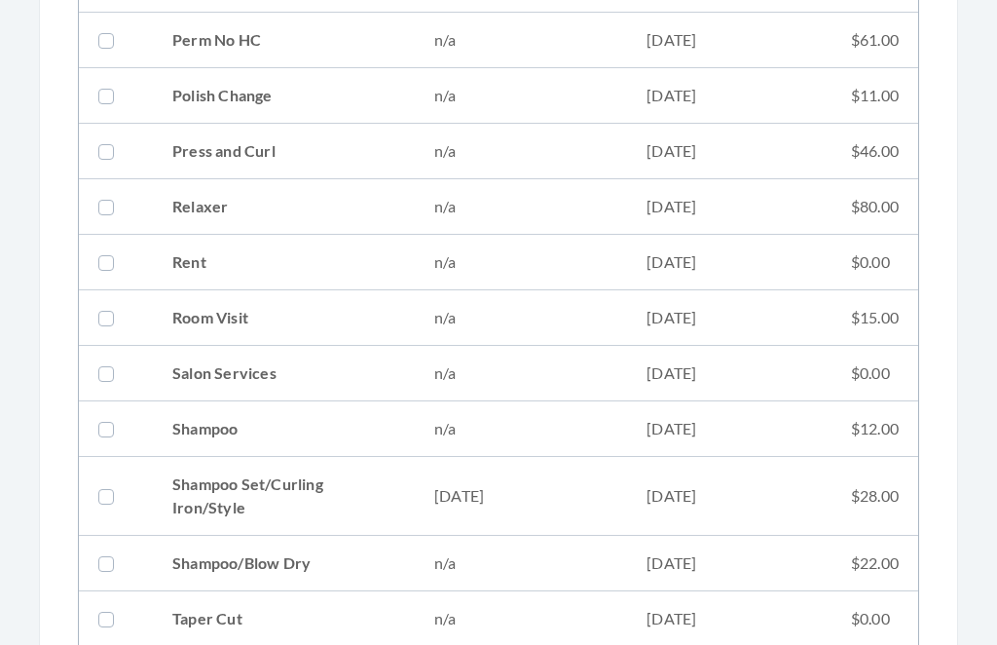
scroll to position [2135, 0]
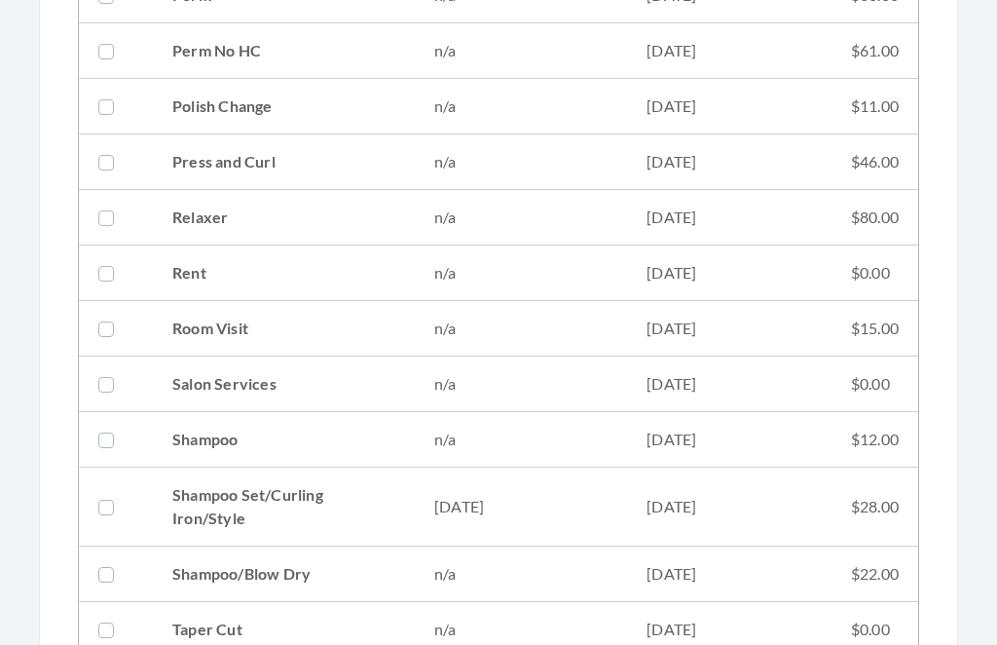
click at [632, 496] on td "09/02/2025" at bounding box center [729, 507] width 205 height 79
checkbox input "true"
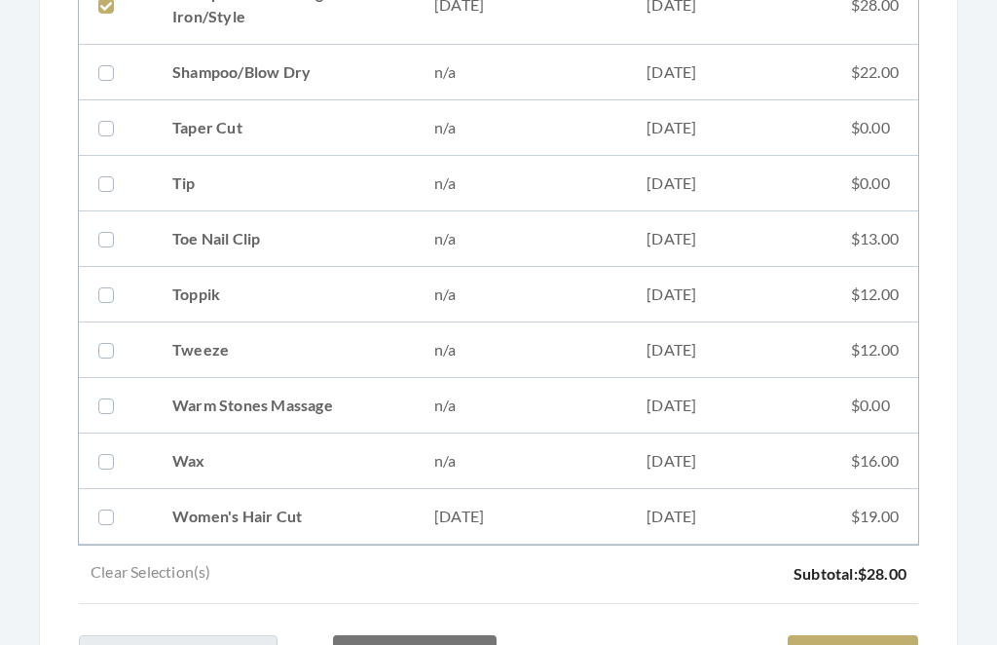
scroll to position [2802, 0]
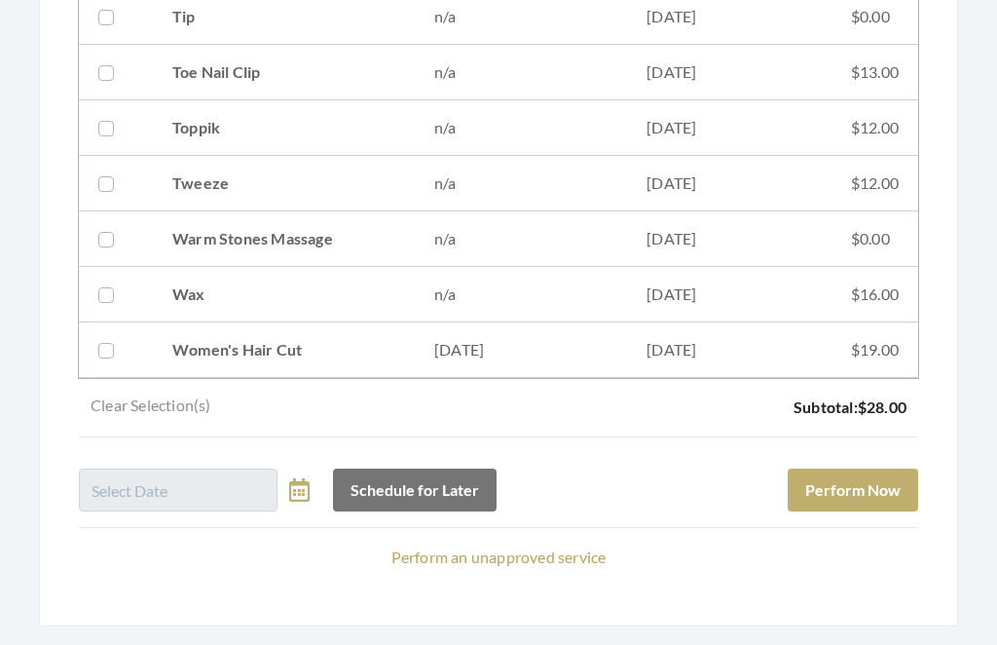
click at [873, 483] on button "Perform Now" at bounding box center [853, 491] width 131 height 43
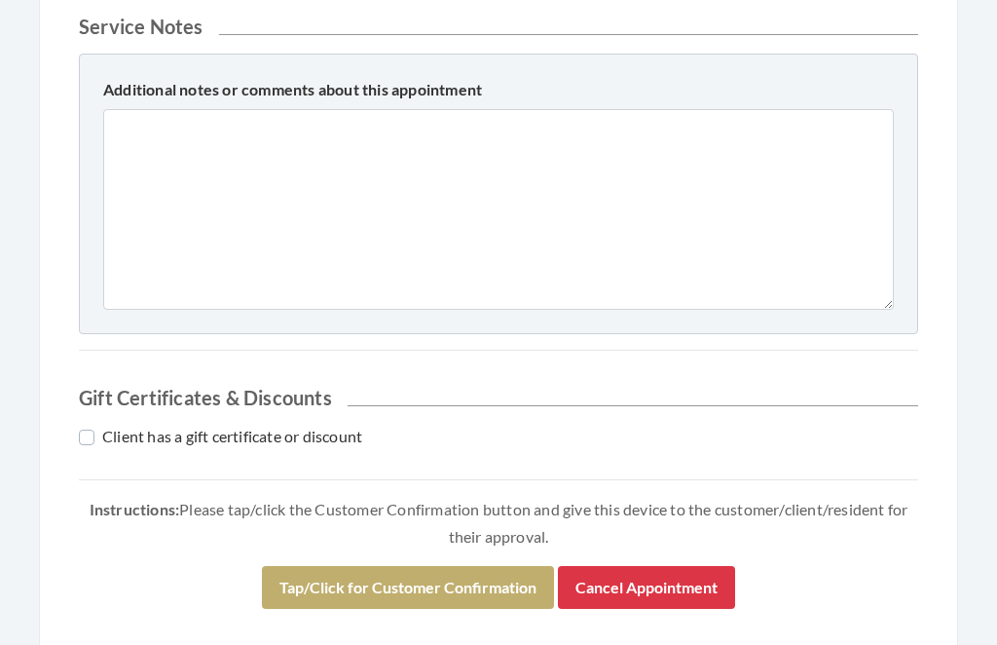
scroll to position [861, 0]
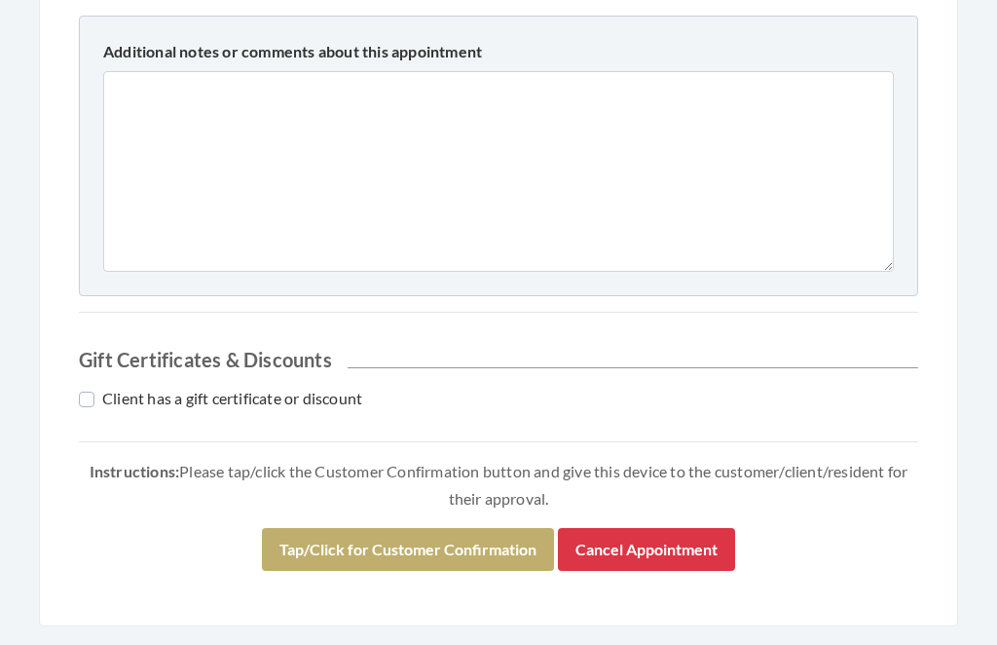
click at [479, 539] on button "Tap/Click for Customer Confirmation" at bounding box center [408, 550] width 292 height 43
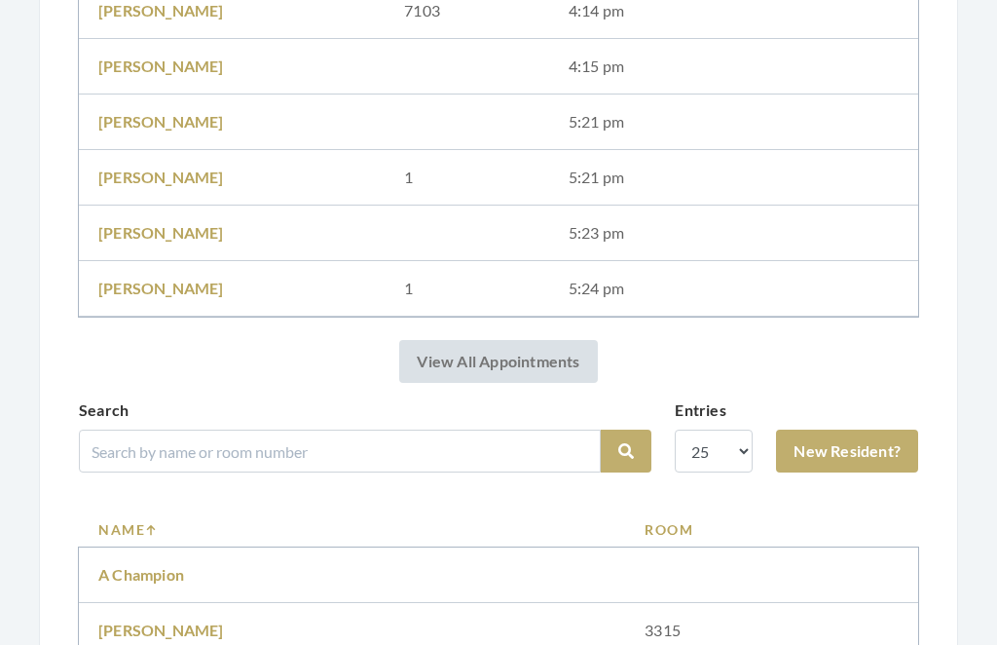
scroll to position [967, 0]
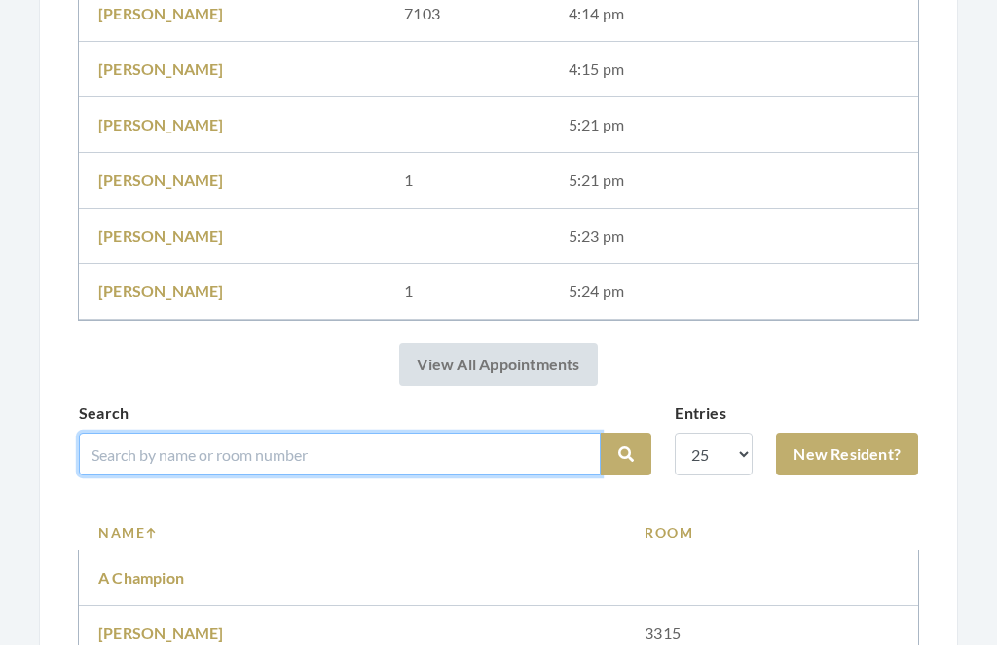
click at [430, 445] on input "search" at bounding box center [340, 453] width 522 height 43
type input "Mill"
click at [626, 454] on button "Search" at bounding box center [626, 453] width 51 height 43
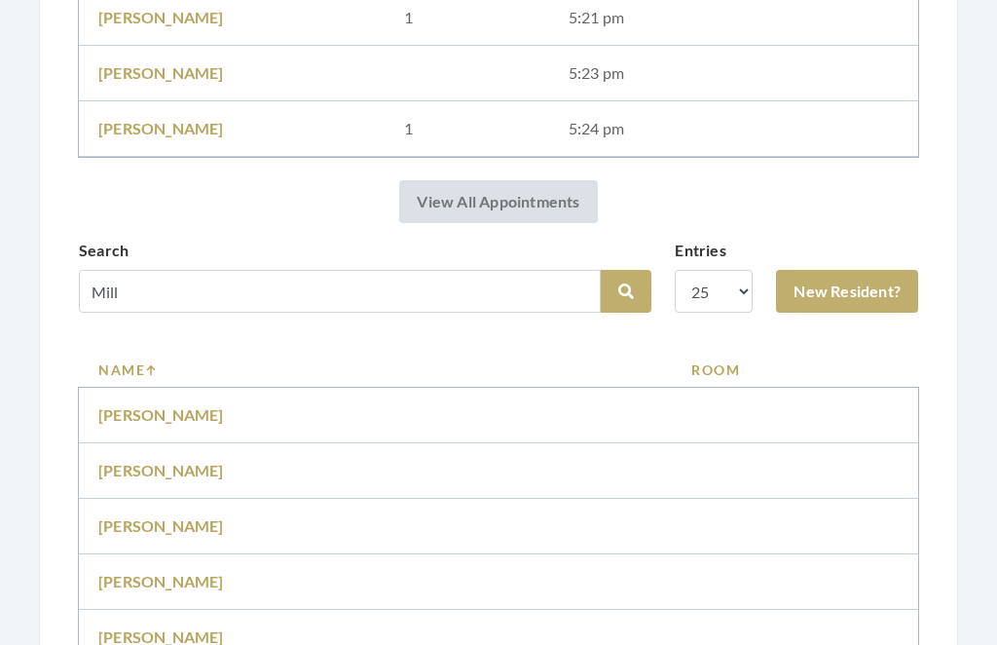
scroll to position [1054, 0]
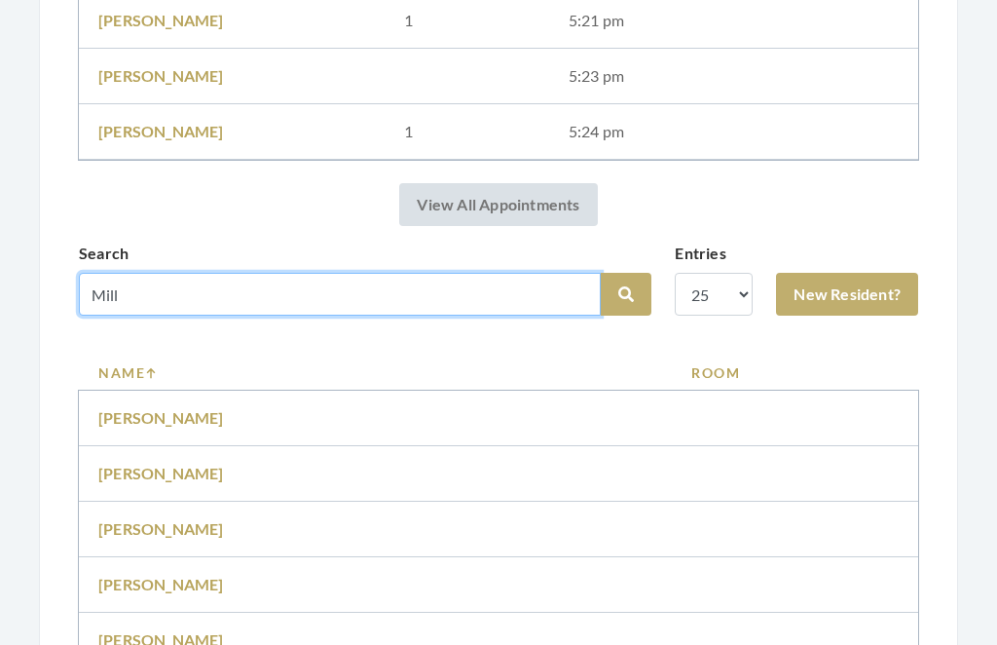
click at [225, 286] on input "Mill" at bounding box center [340, 295] width 522 height 43
type input "Mical"
click at [626, 294] on button "Search" at bounding box center [626, 295] width 51 height 43
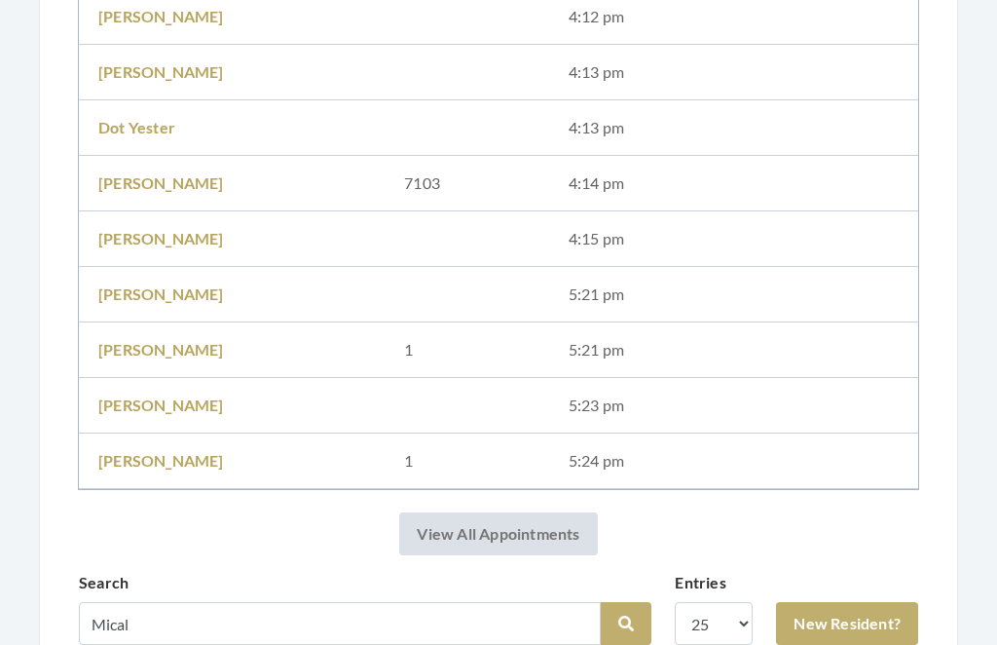
scroll to position [913, 0]
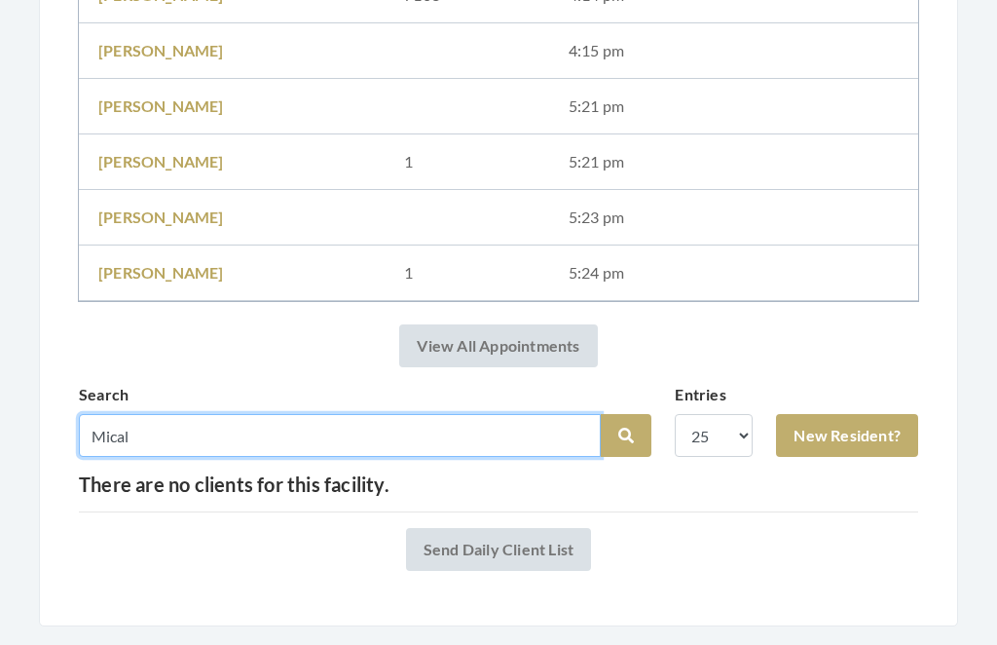
click at [214, 429] on input "Mical" at bounding box center [340, 436] width 522 height 43
type input "Micklow"
click at [626, 436] on button "Search" at bounding box center [626, 436] width 51 height 43
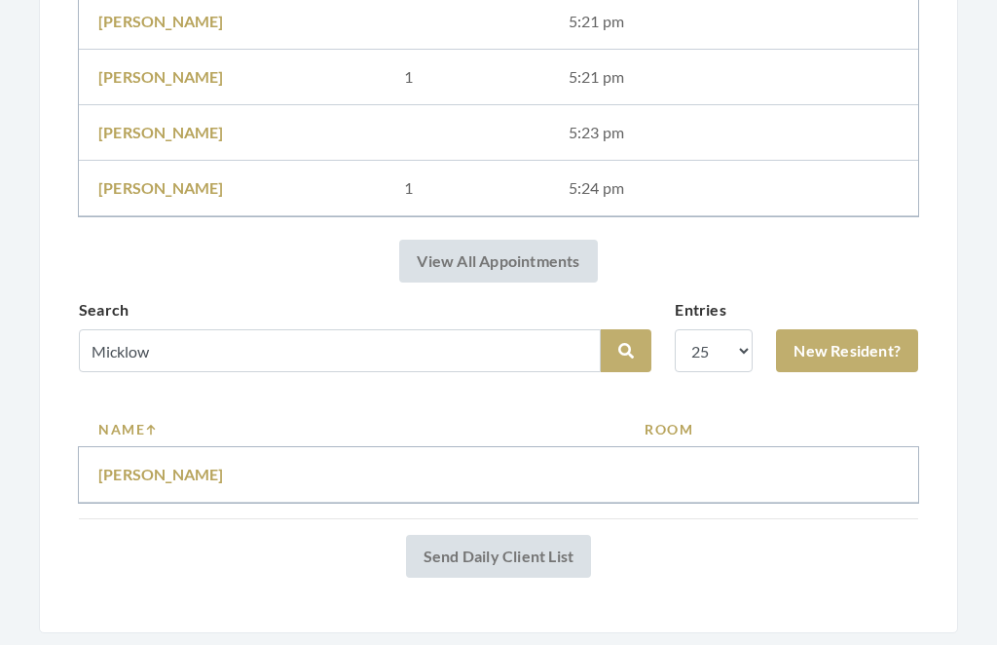
scroll to position [999, 0]
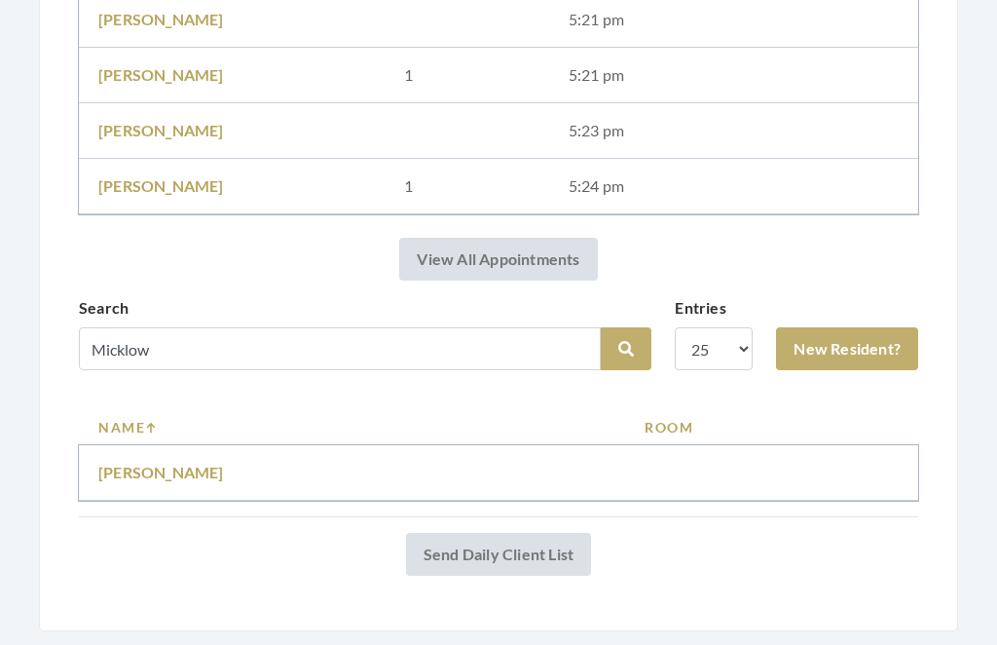
click at [191, 467] on link "Micklow Priscilla" at bounding box center [161, 473] width 126 height 19
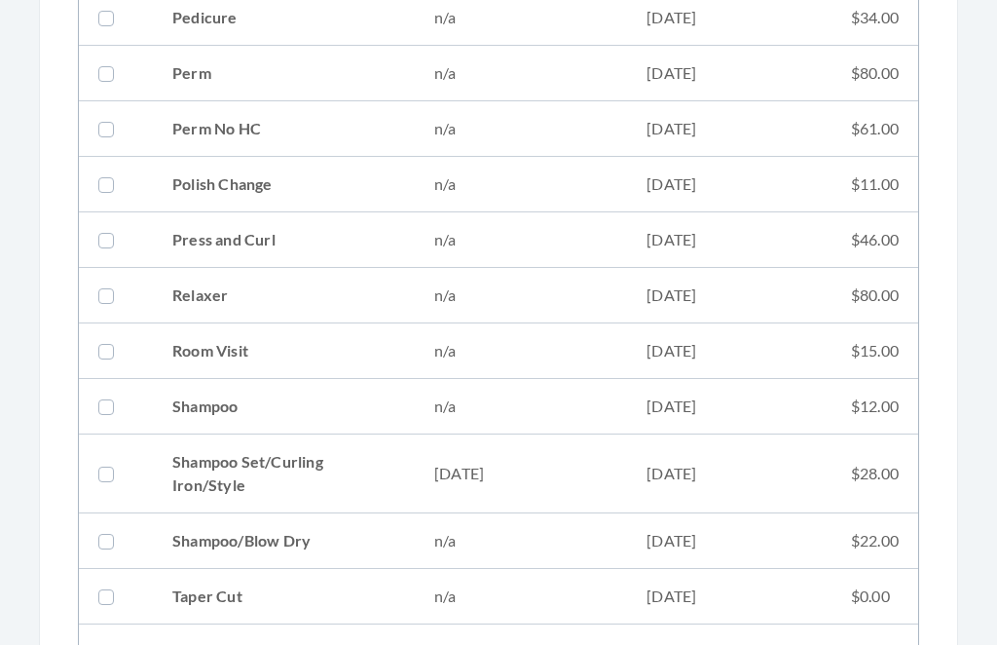
click at [547, 483] on td "[DATE]" at bounding box center [521, 474] width 212 height 79
checkbox input "true"
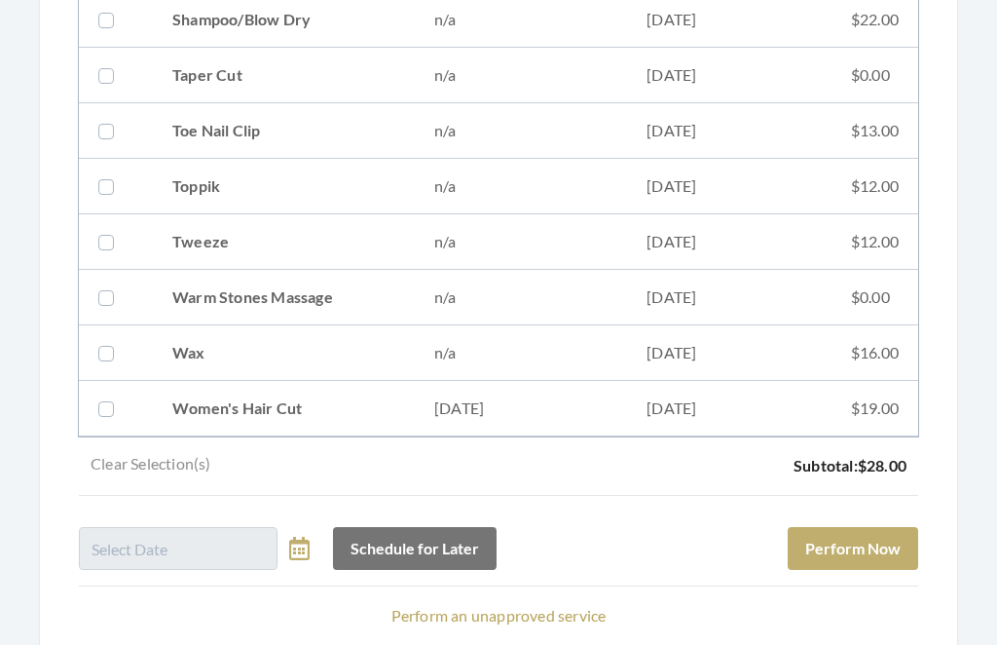
scroll to position [2636, 0]
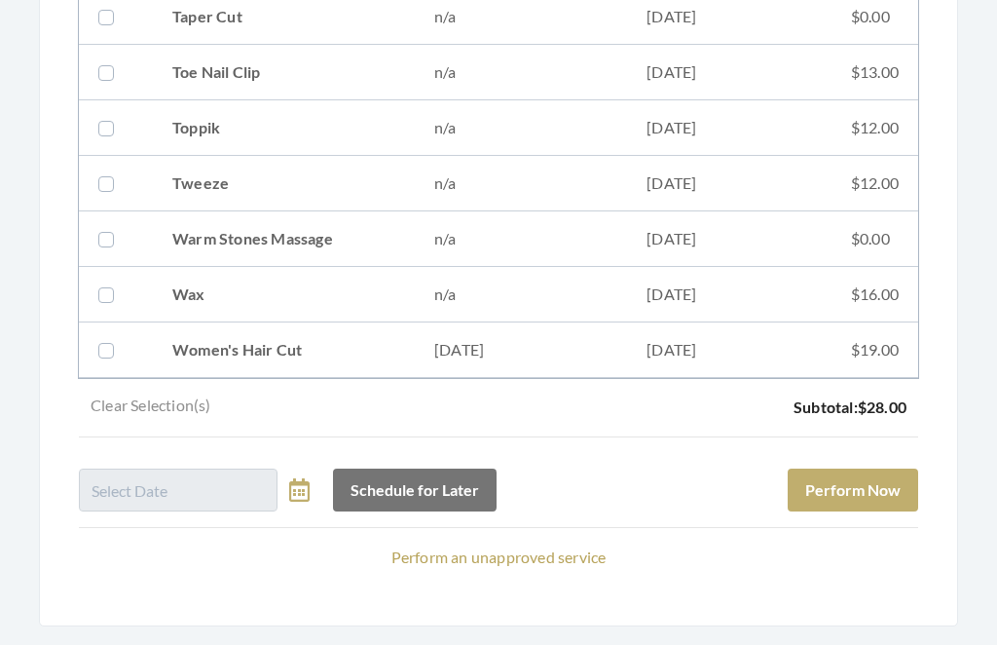
click at [756, 346] on td "08/06/2025" at bounding box center [729, 351] width 205 height 56
checkbox input "true"
click at [878, 480] on button "Perform Now" at bounding box center [853, 491] width 131 height 43
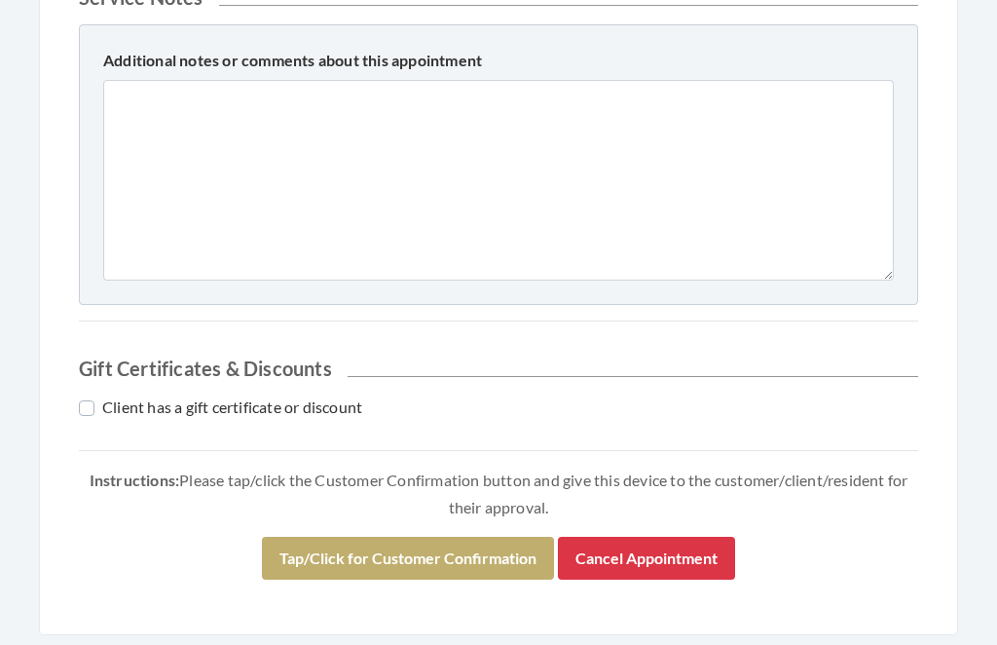
scroll to position [917, 0]
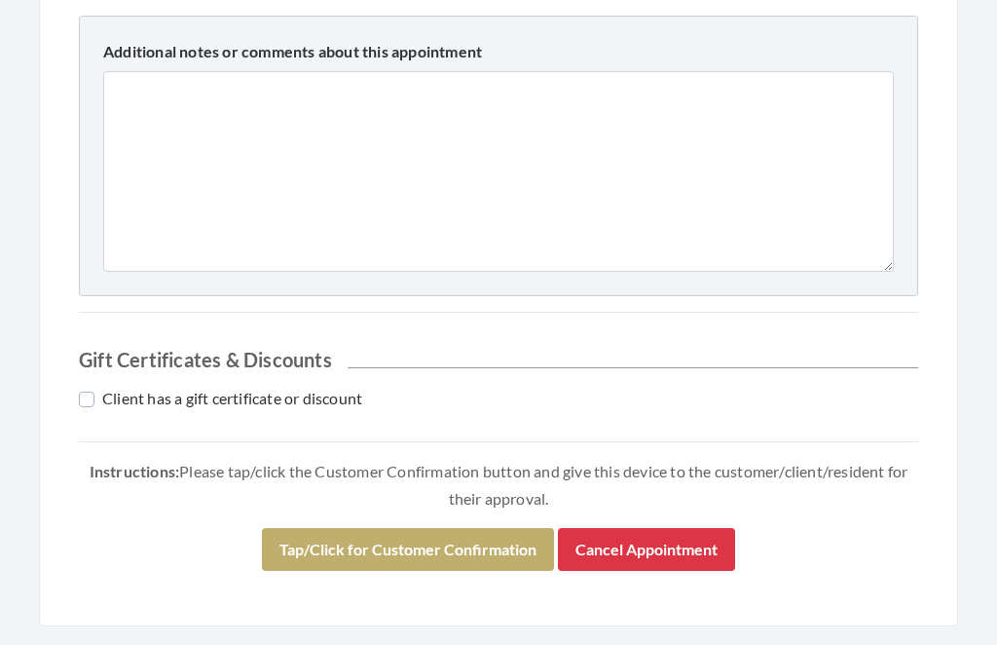
click at [489, 545] on button "Tap/Click for Customer Confirmation" at bounding box center [408, 550] width 292 height 43
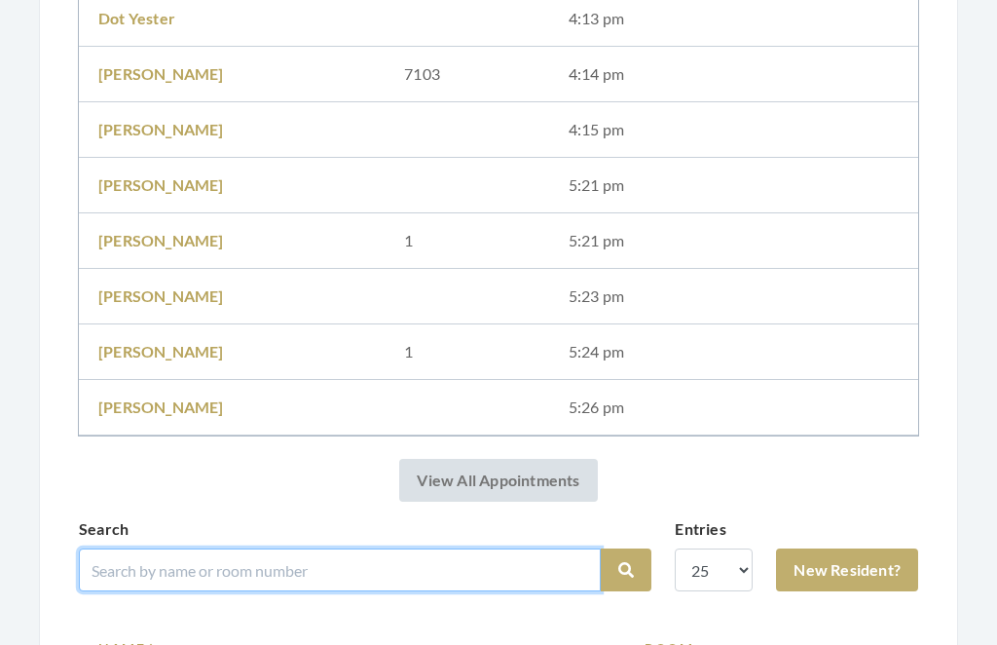
click at [491, 564] on input "search" at bounding box center [340, 569] width 522 height 43
type input "Lowry"
click at [626, 570] on button "Search" at bounding box center [626, 570] width 51 height 43
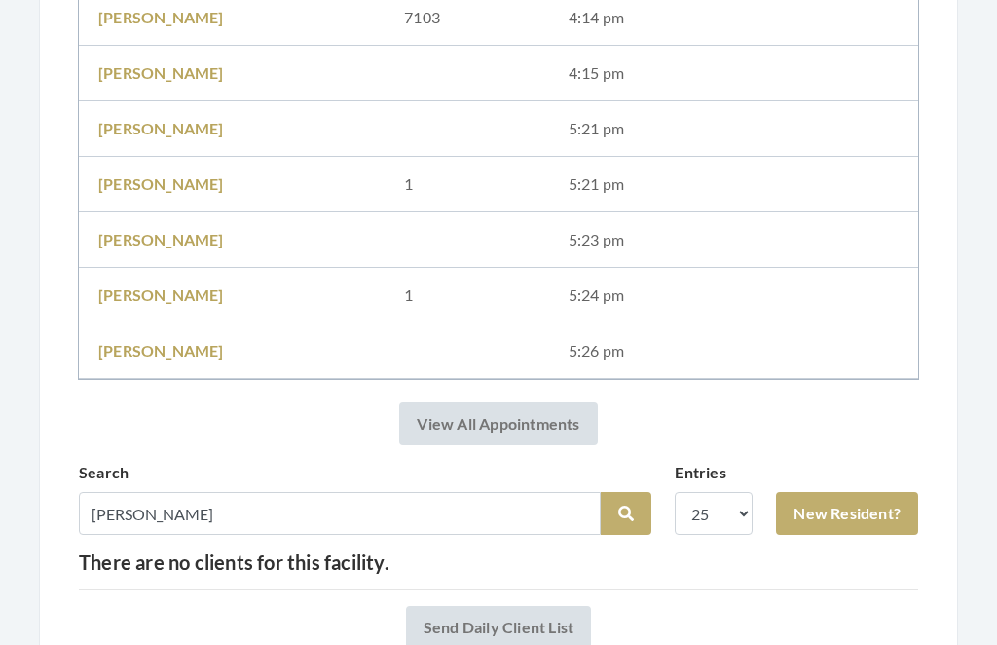
scroll to position [968, 0]
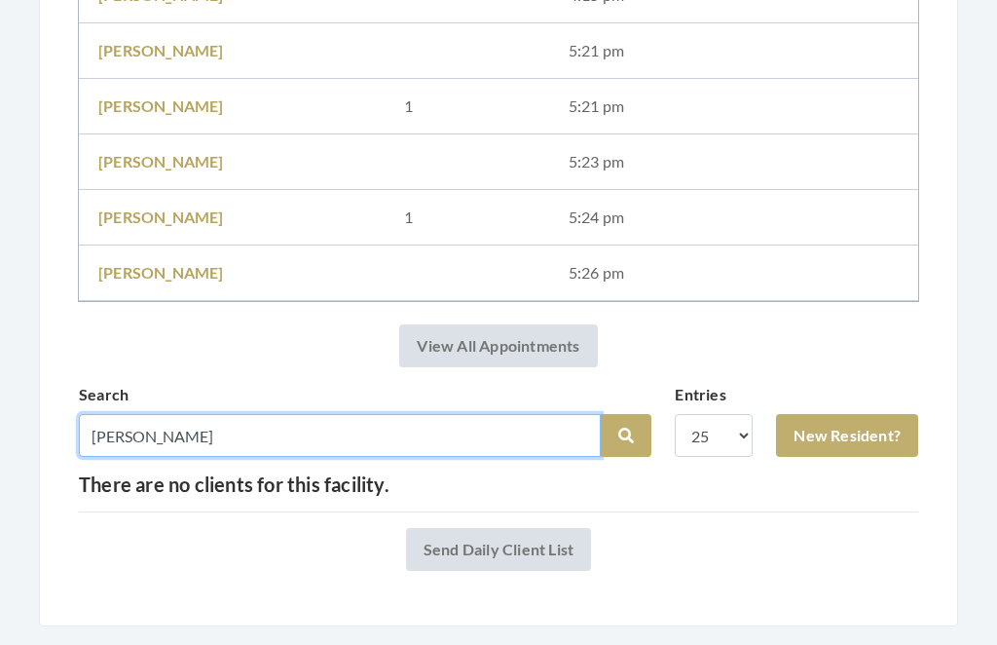
click at [221, 433] on input "[PERSON_NAME]" at bounding box center [340, 436] width 522 height 43
type input "Lowbry"
click at [626, 436] on button "Search" at bounding box center [626, 436] width 51 height 43
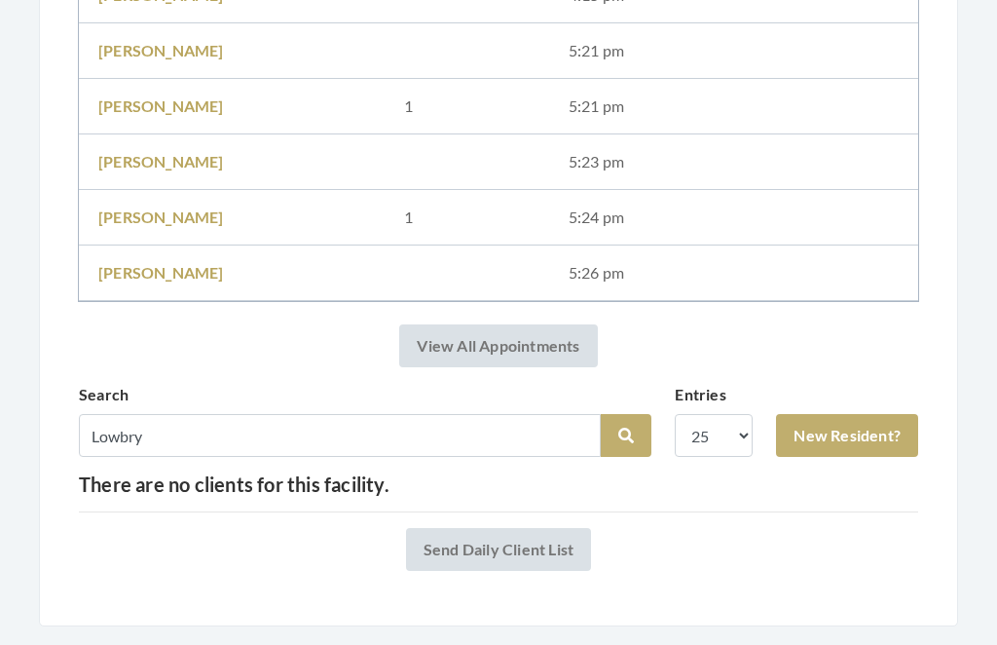
scroll to position [967, 0]
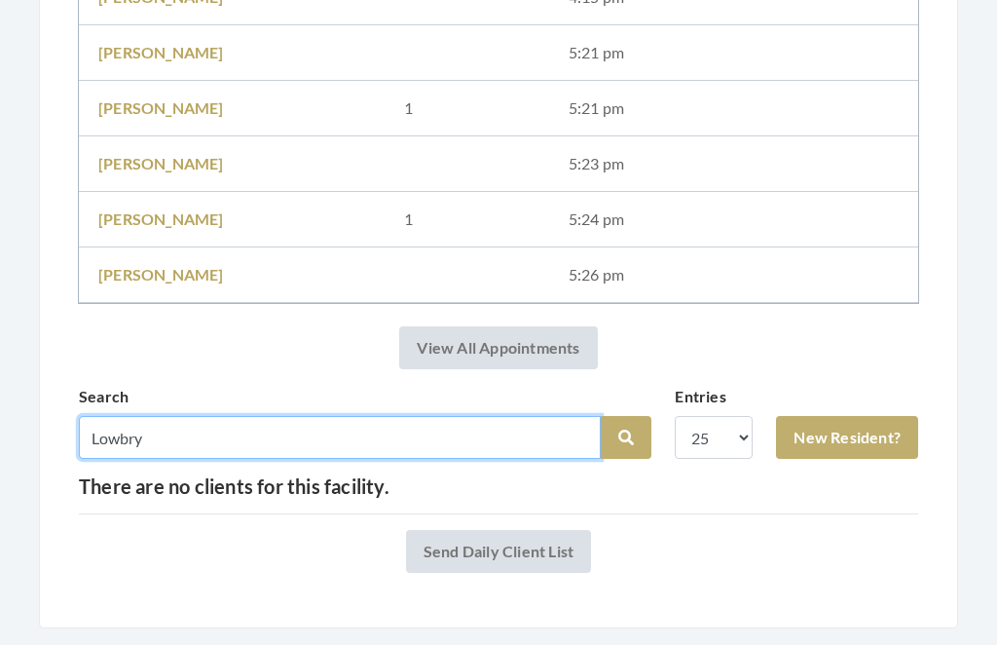
click at [223, 423] on input "Lowbry" at bounding box center [340, 437] width 522 height 43
click at [201, 447] on input "Lowbry" at bounding box center [340, 437] width 522 height 43
type input "[PERSON_NAME]"
click at [626, 437] on button "Search" at bounding box center [626, 437] width 51 height 43
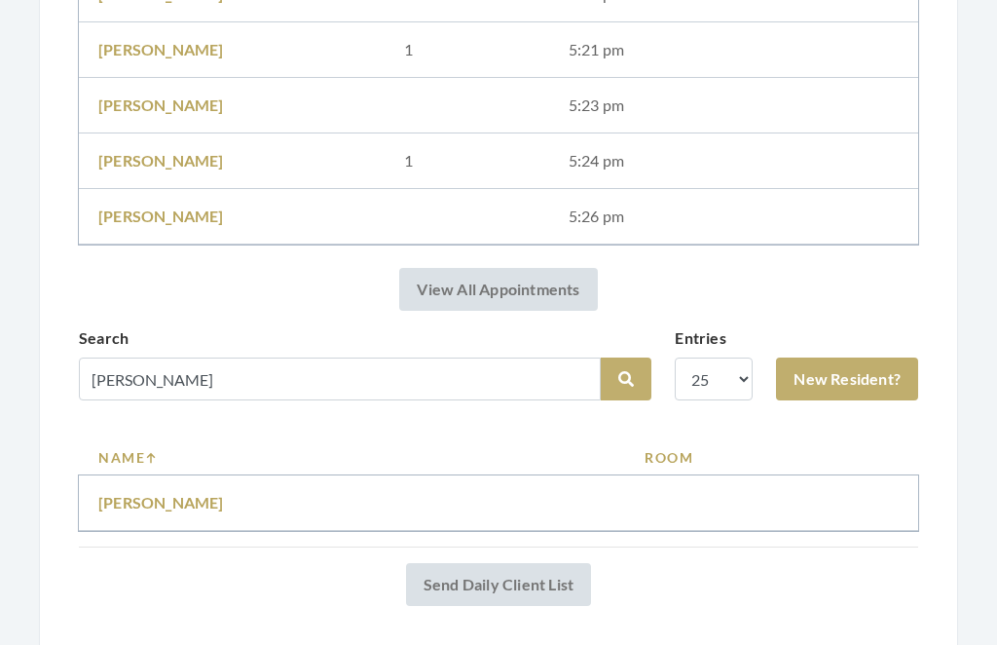
scroll to position [1060, 0]
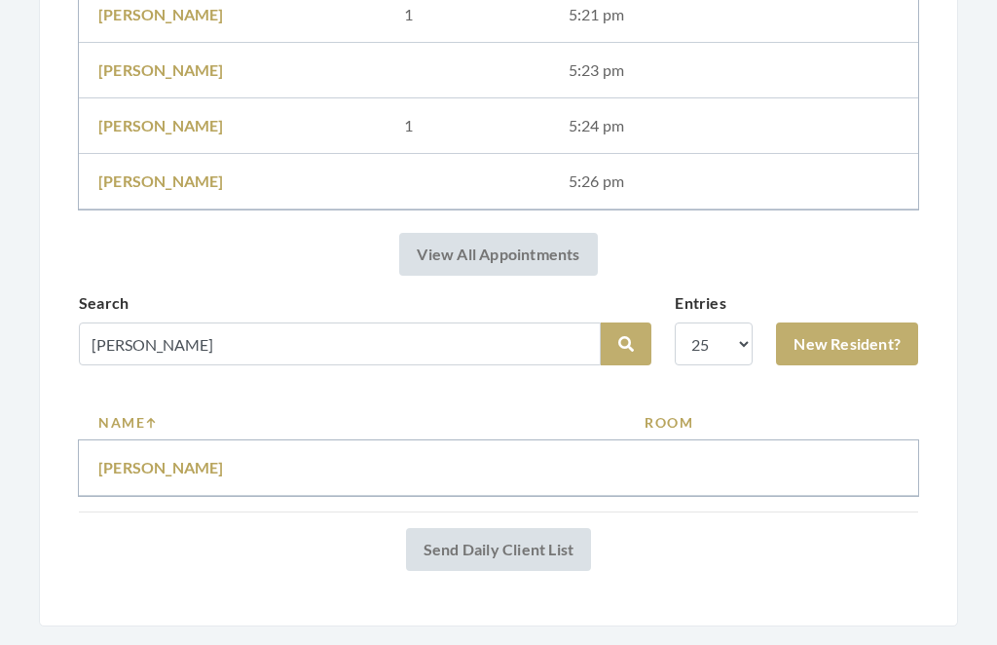
click at [172, 465] on link "[PERSON_NAME]" at bounding box center [161, 468] width 126 height 19
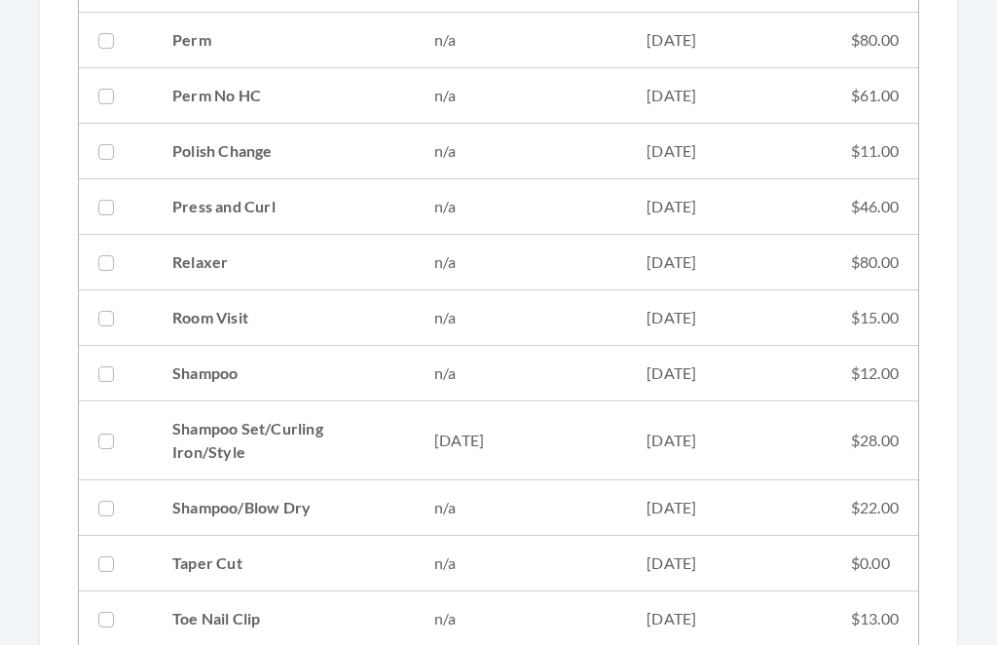
scroll to position [2091, 0]
click at [592, 444] on td "[DATE]" at bounding box center [521, 439] width 212 height 79
checkbox input "true"
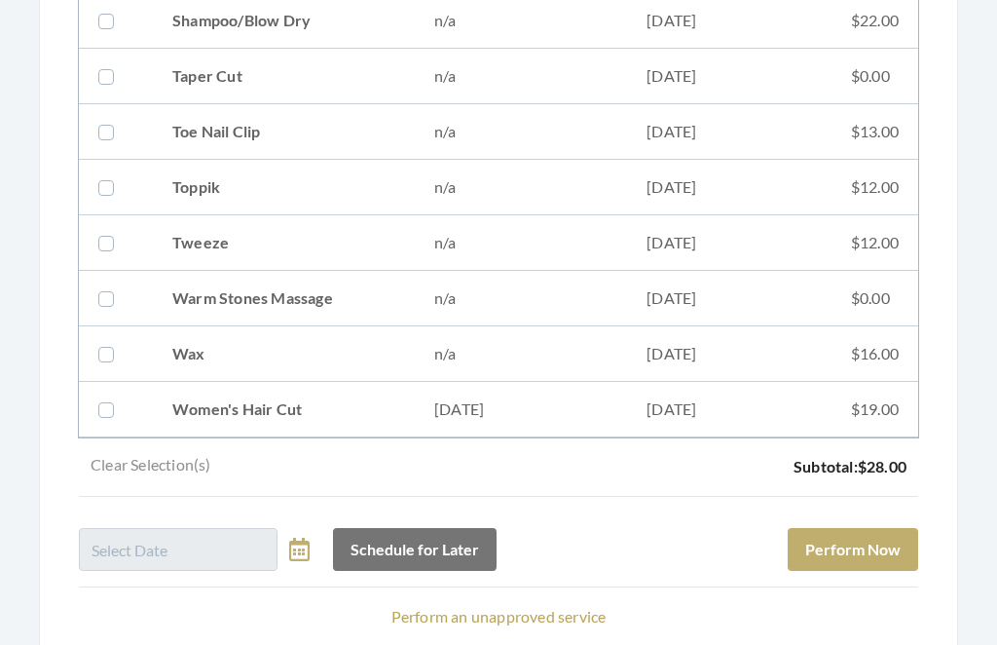
scroll to position [2636, 0]
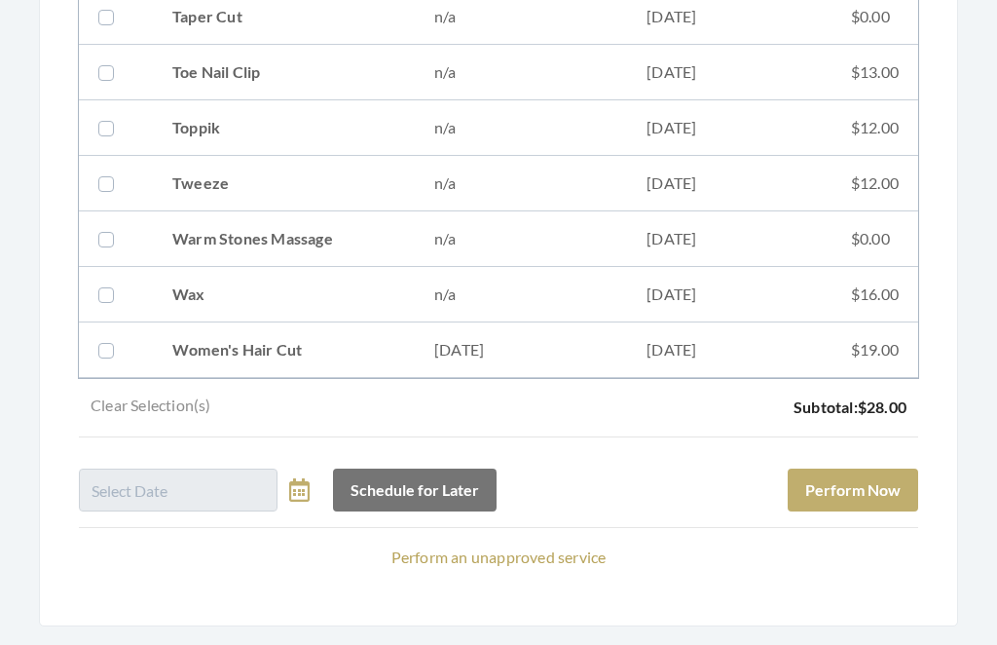
click at [885, 484] on button "Perform Now" at bounding box center [853, 491] width 131 height 43
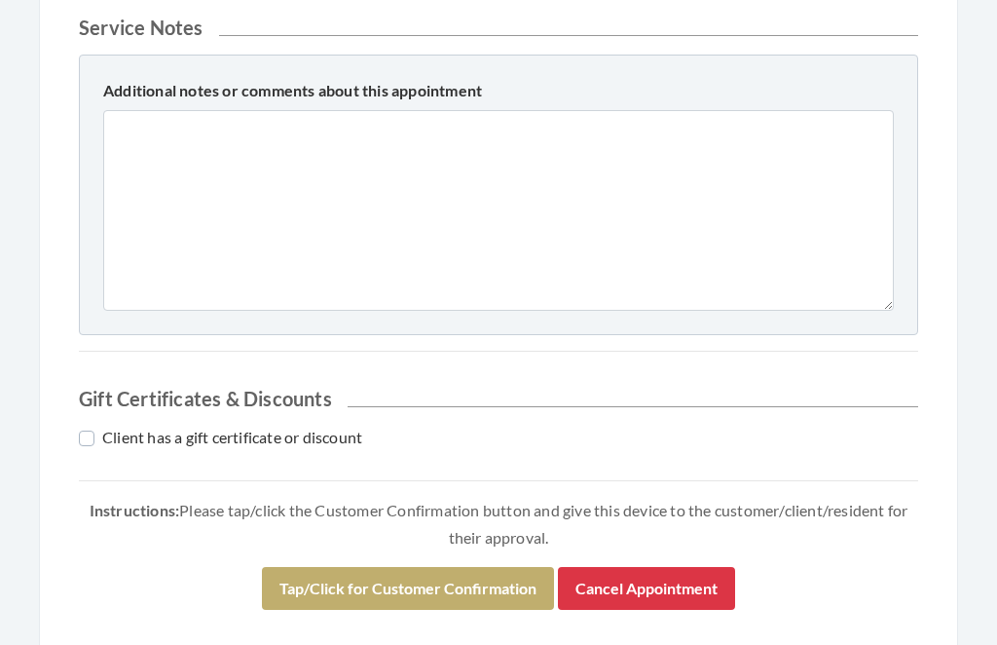
scroll to position [861, 0]
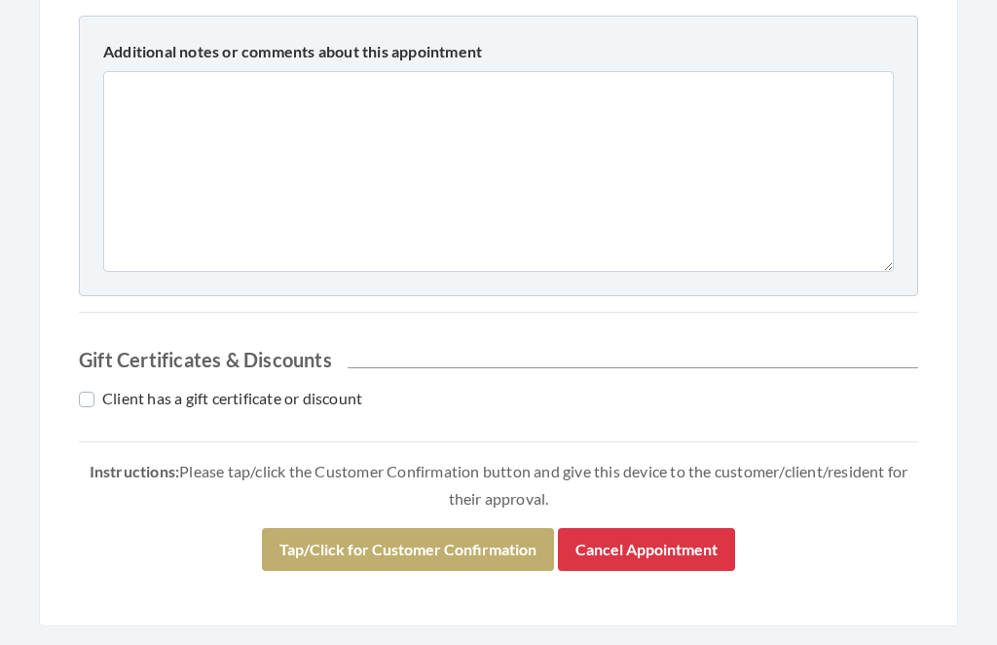
click at [472, 538] on button "Tap/Click for Customer Confirmation" at bounding box center [408, 550] width 292 height 43
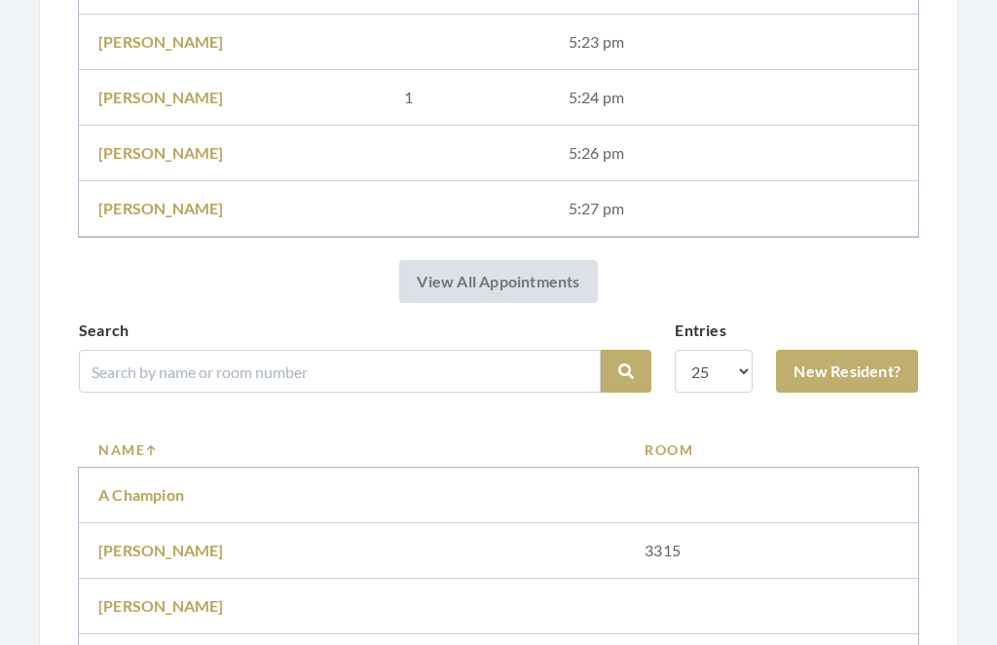
scroll to position [1133, 0]
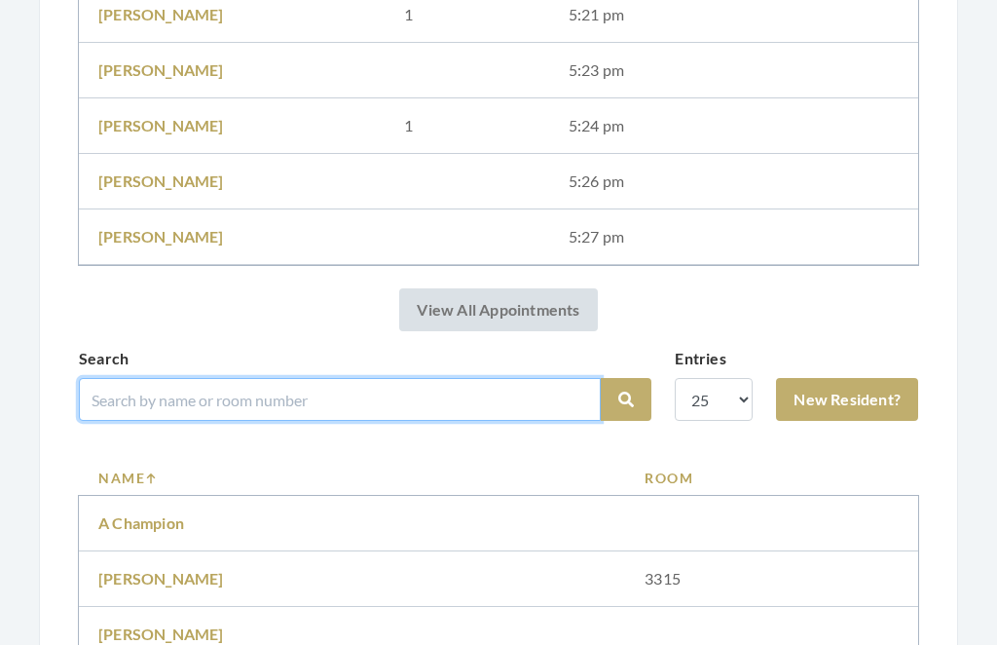
click at [303, 394] on input "search" at bounding box center [340, 399] width 522 height 43
type input "Calla"
click at [626, 399] on button "Search" at bounding box center [626, 399] width 51 height 43
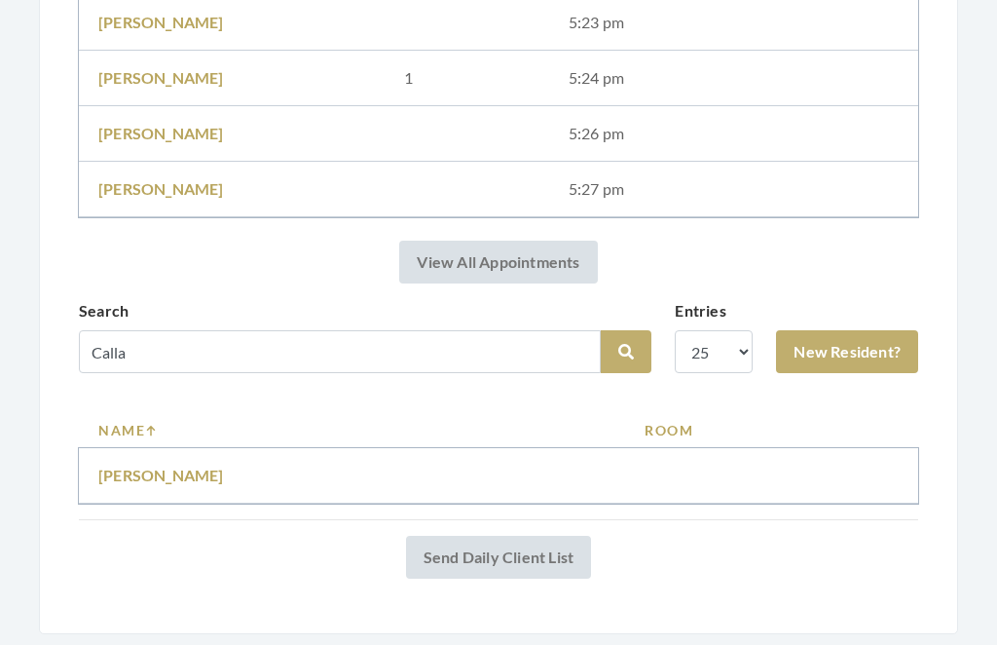
scroll to position [1115, 0]
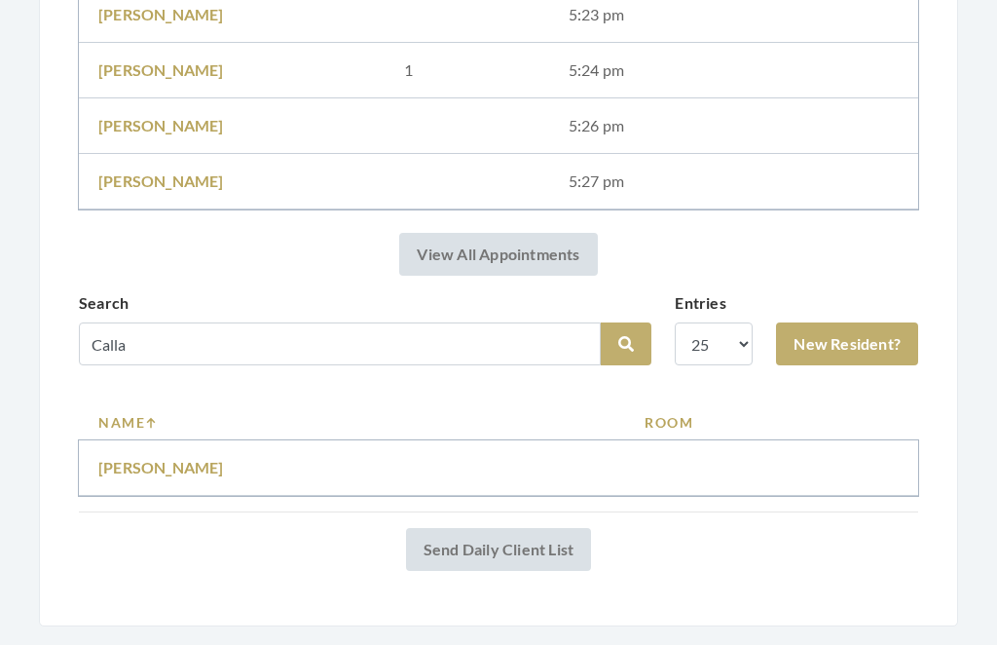
click at [212, 451] on td "Patricia Callaway" at bounding box center [352, 469] width 546 height 56
click at [198, 449] on td "Patricia Callaway" at bounding box center [352, 469] width 546 height 56
click at [174, 470] on link "Patricia Callaway" at bounding box center [161, 468] width 126 height 19
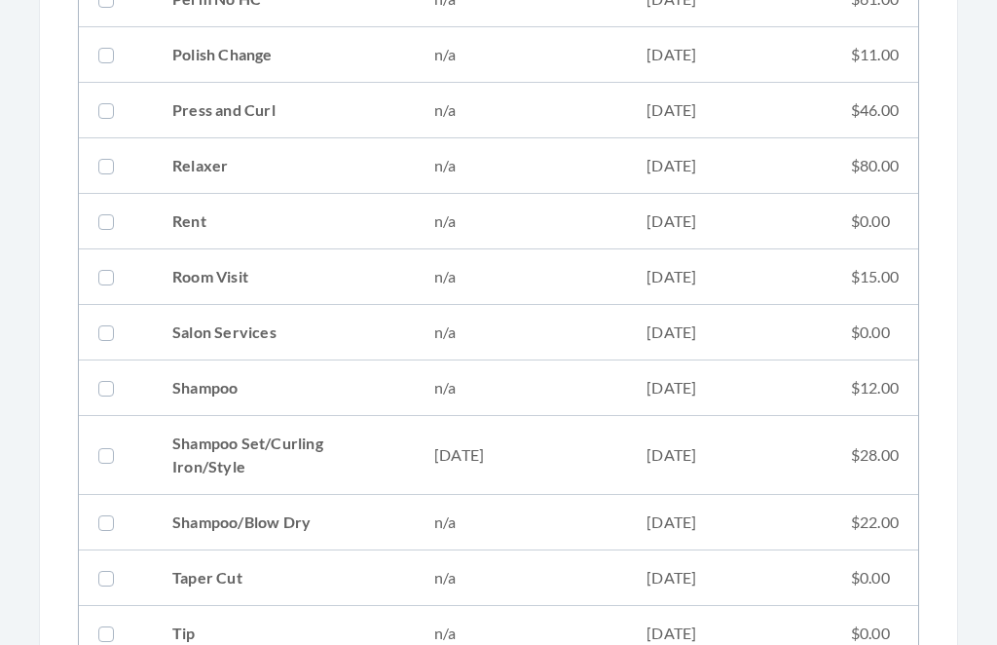
scroll to position [2191, 0]
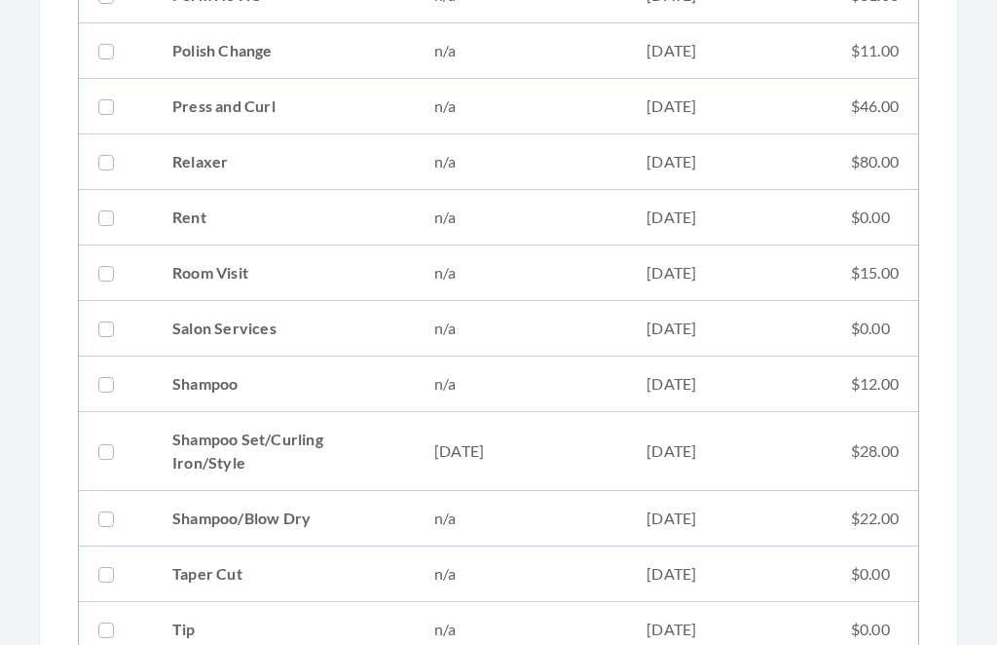
click at [676, 445] on td "[DATE]" at bounding box center [729, 451] width 205 height 79
checkbox input "true"
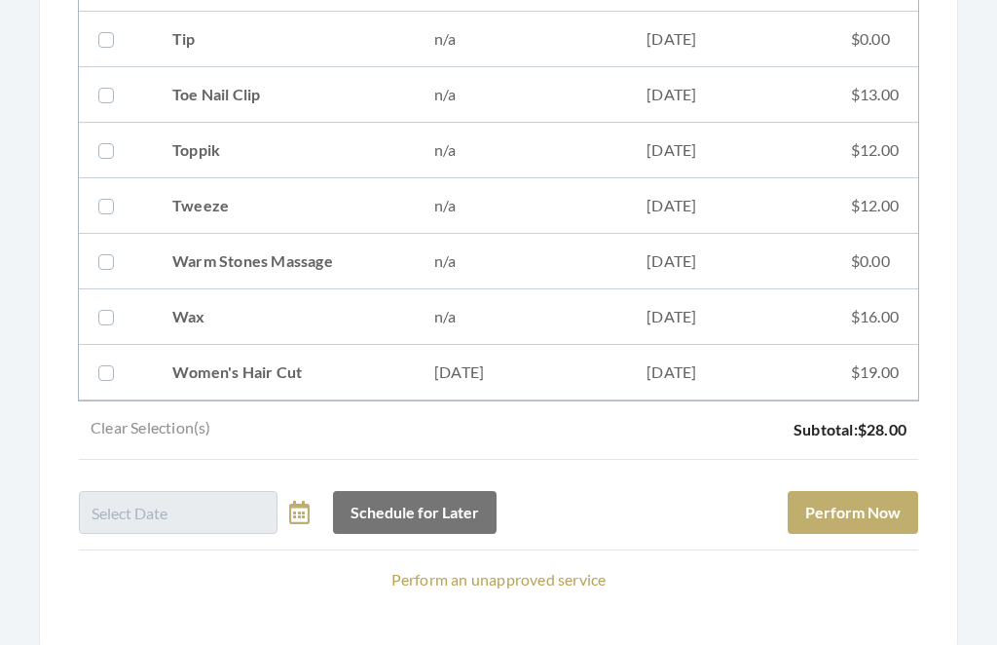
scroll to position [2802, 0]
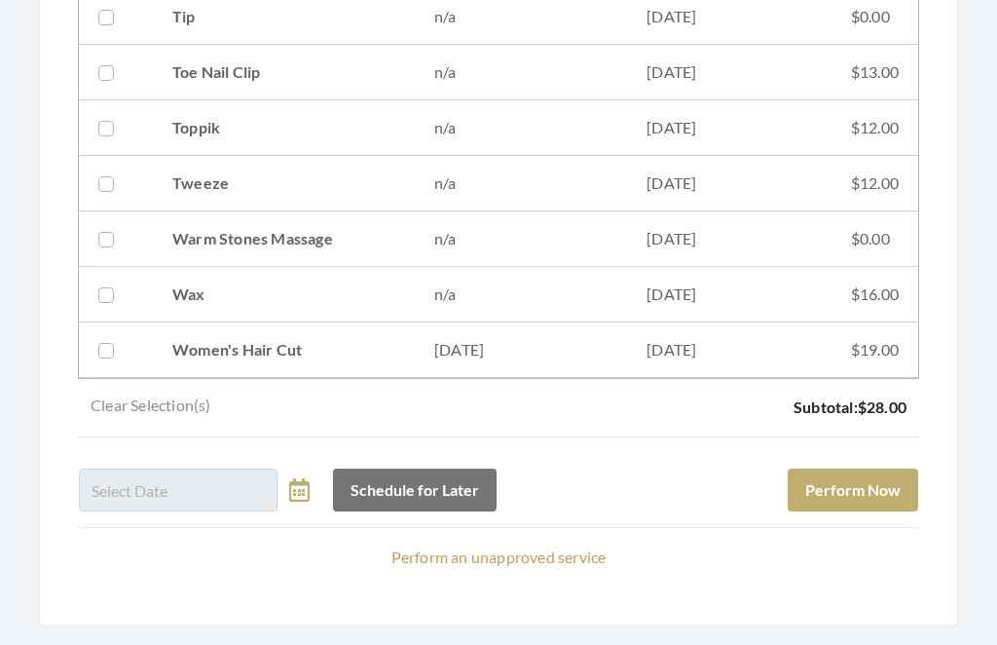
click at [876, 485] on button "Perform Now" at bounding box center [853, 491] width 131 height 43
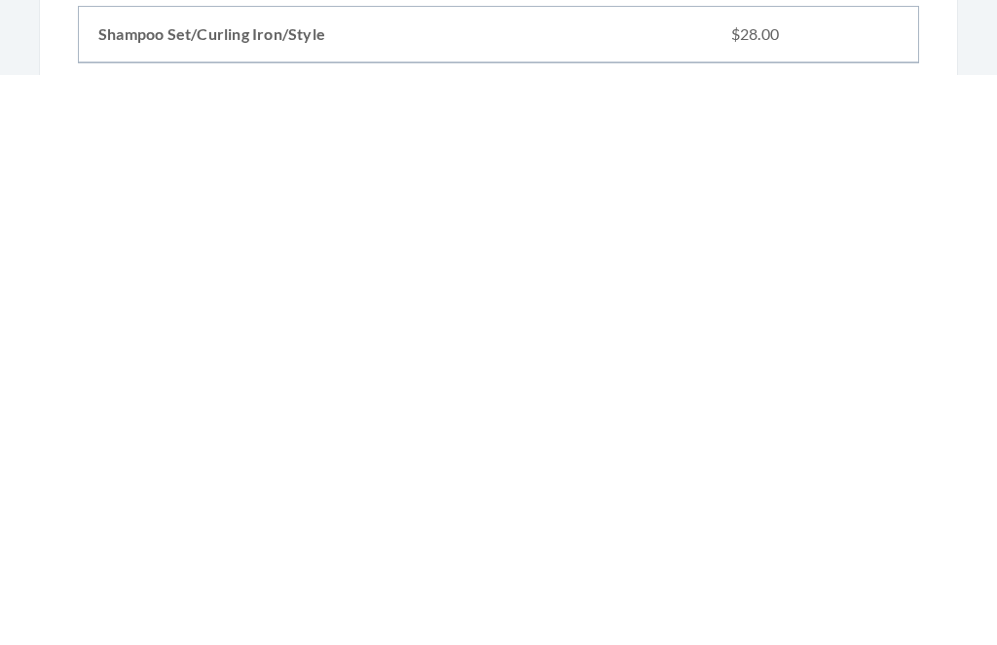
scroll to position [861, 0]
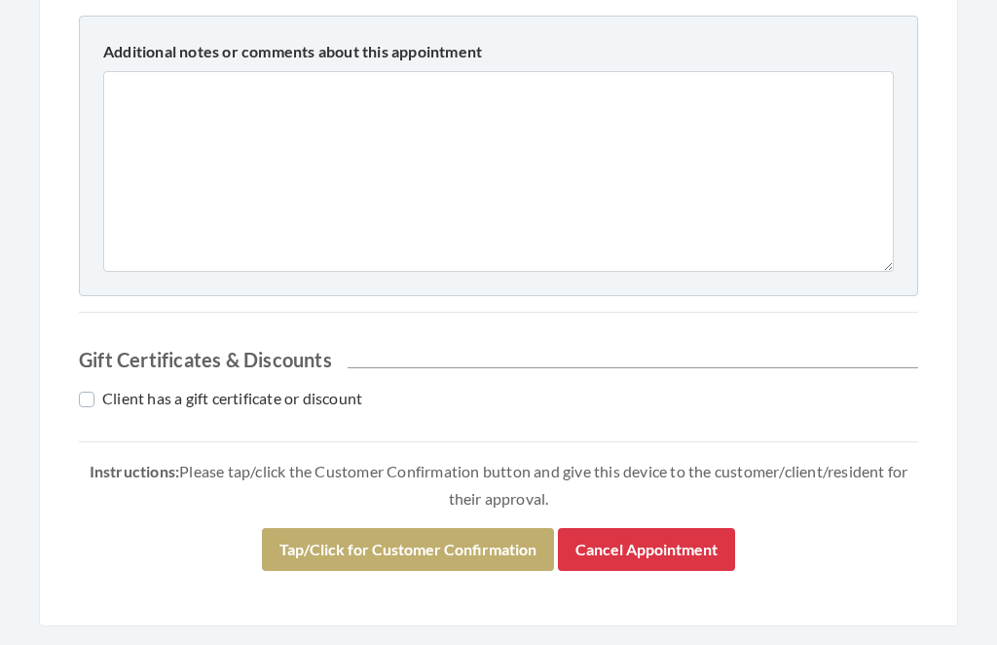
click at [490, 547] on button "Tap/Click for Customer Confirmation" at bounding box center [408, 550] width 292 height 43
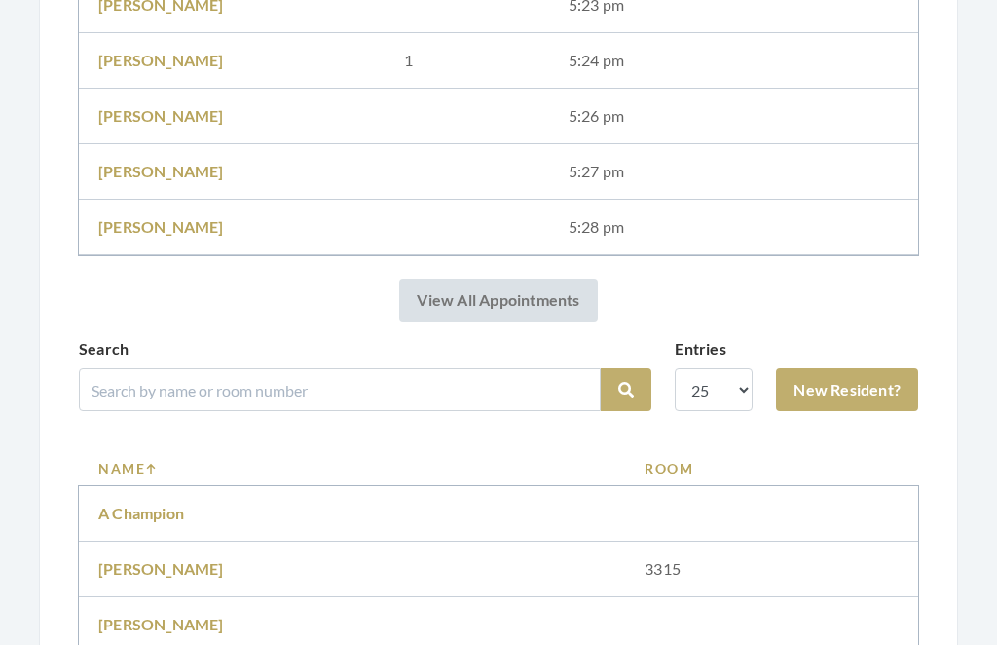
scroll to position [1150, 0]
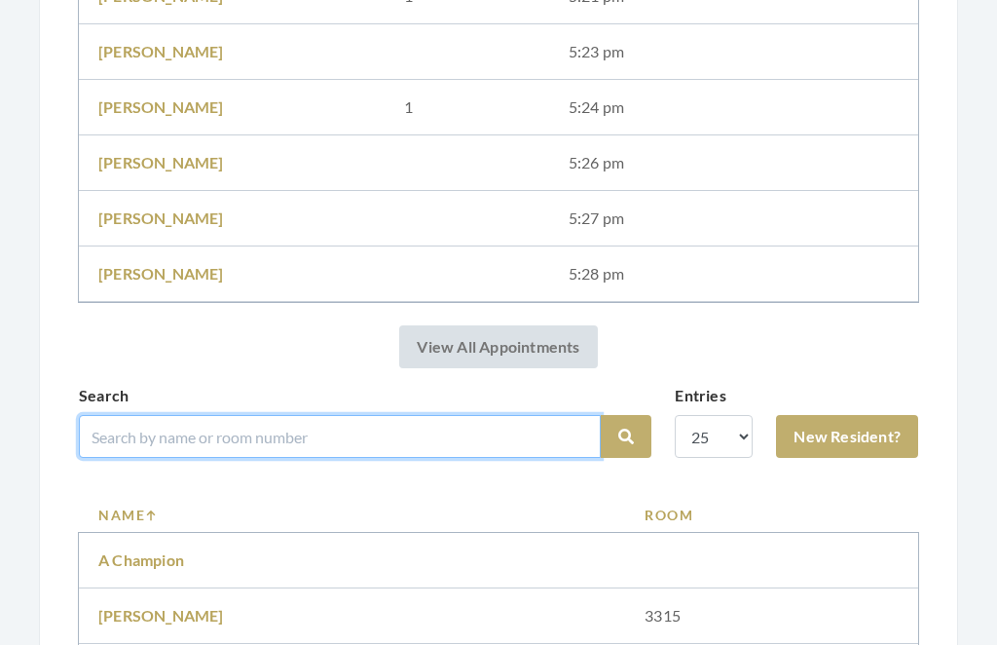
click at [448, 431] on input "search" at bounding box center [340, 437] width 522 height 43
type input "Parish"
click at [626, 436] on button "Search" at bounding box center [626, 437] width 51 height 43
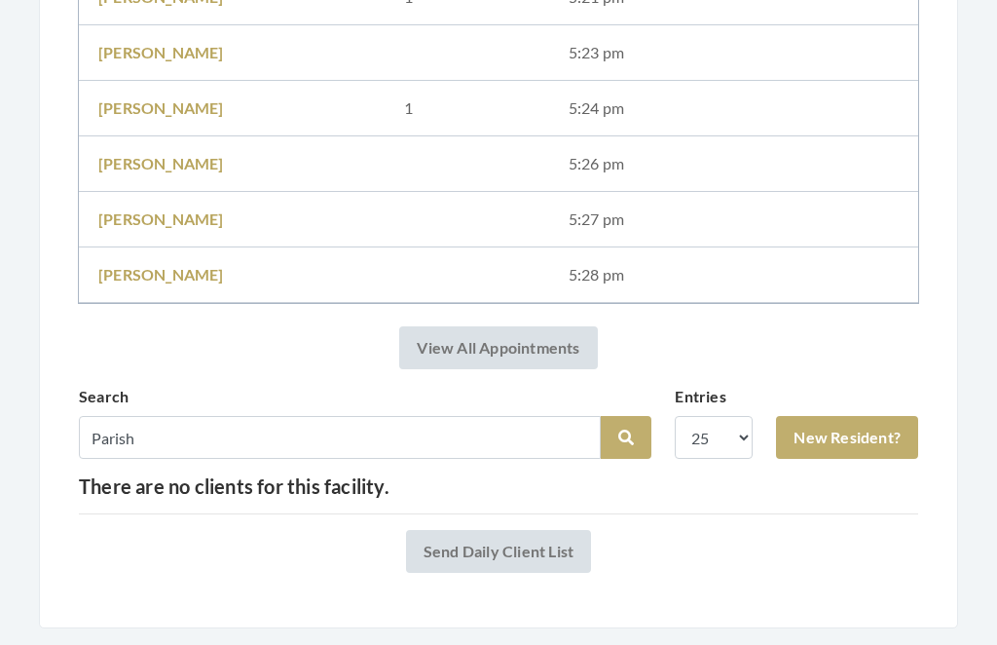
scroll to position [1079, 0]
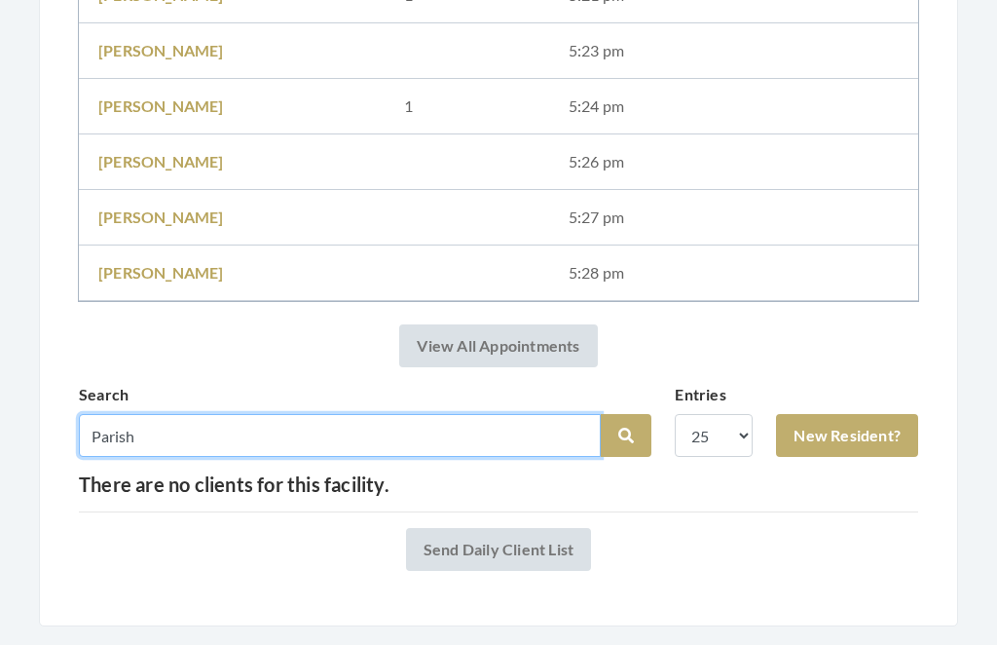
click at [250, 432] on input "Parish" at bounding box center [340, 436] width 522 height 43
type input "Parfish"
click at [626, 436] on button "Search" at bounding box center [626, 436] width 51 height 43
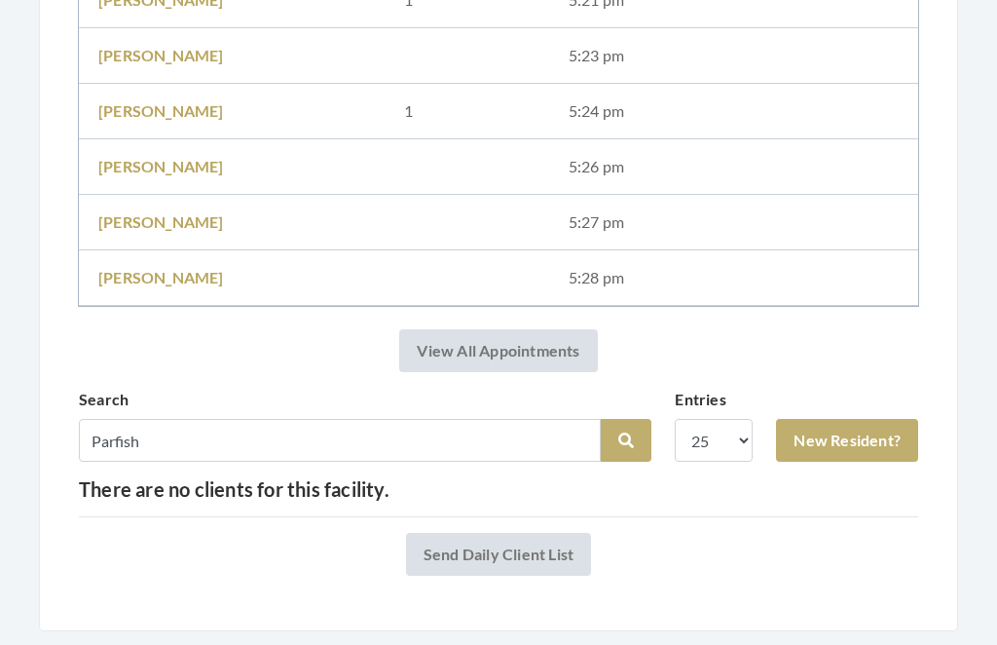
scroll to position [1079, 0]
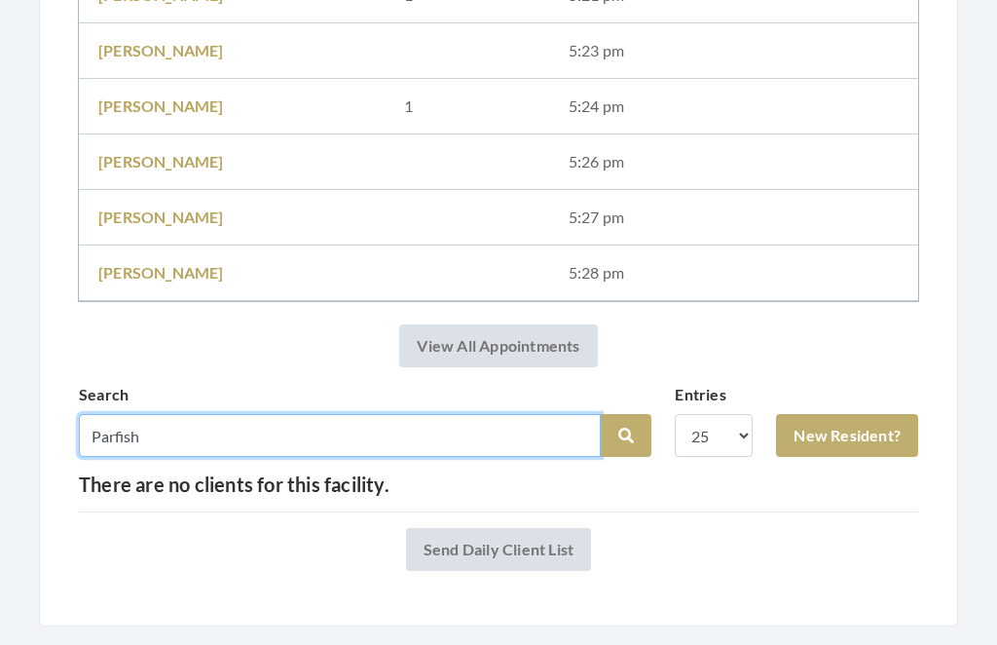
click at [226, 426] on input "Parfish" at bounding box center [340, 436] width 522 height 43
type input "[PERSON_NAME]"
click at [626, 436] on button "Search" at bounding box center [626, 436] width 51 height 43
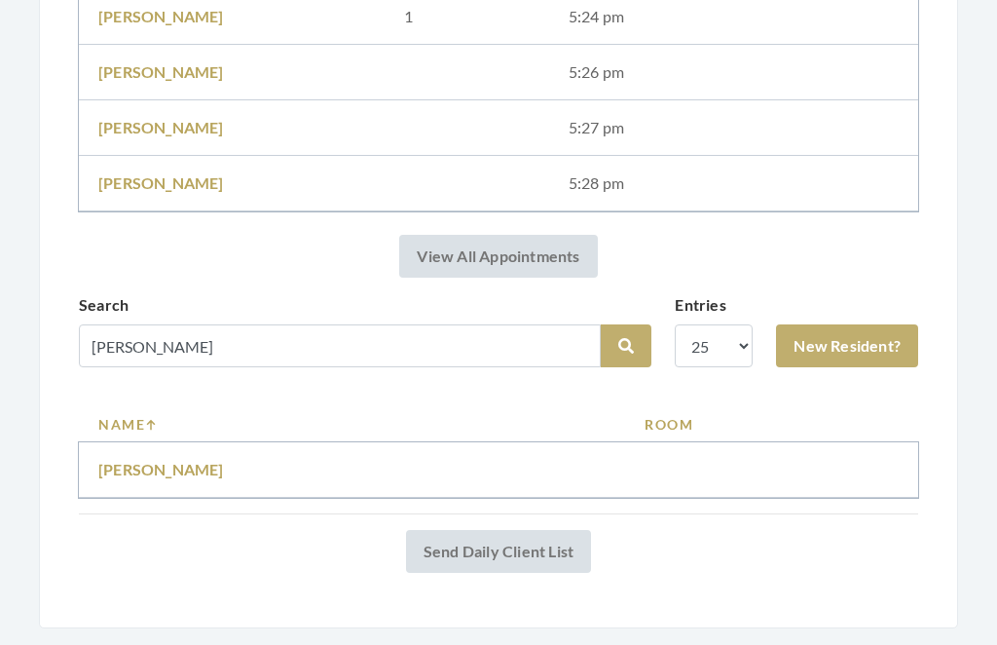
scroll to position [1171, 0]
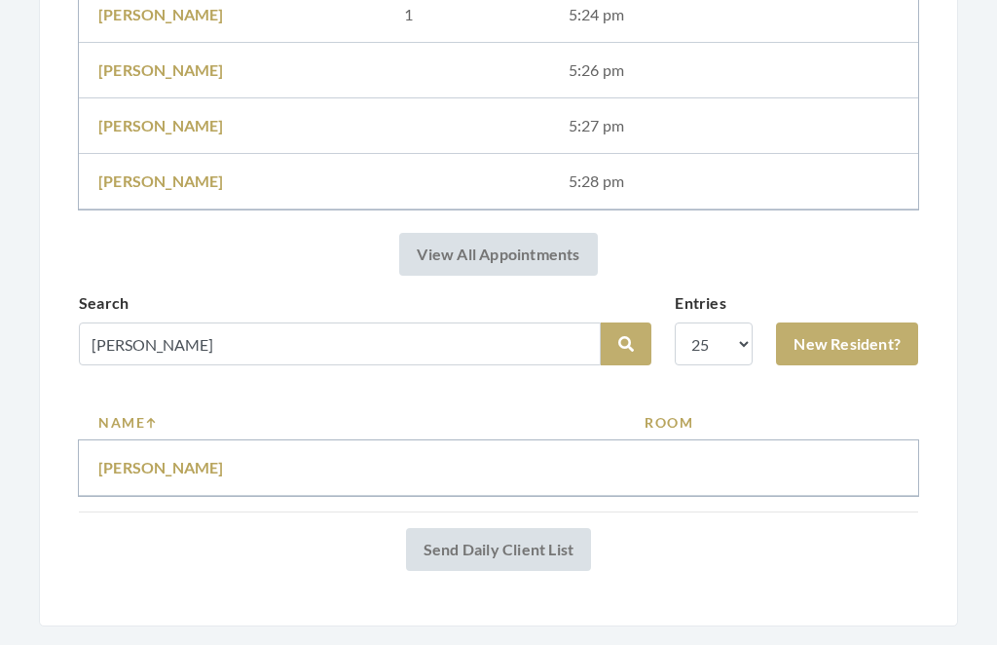
click at [172, 460] on link "[PERSON_NAME]" at bounding box center [161, 468] width 126 height 19
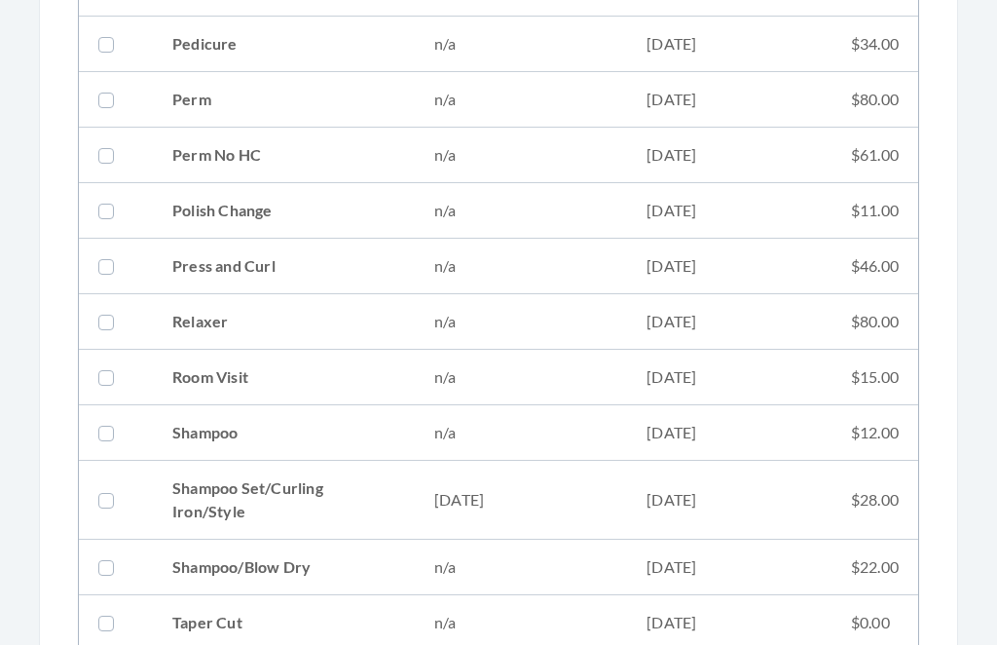
click at [662, 502] on td "[DATE]" at bounding box center [729, 501] width 205 height 79
checkbox input "true"
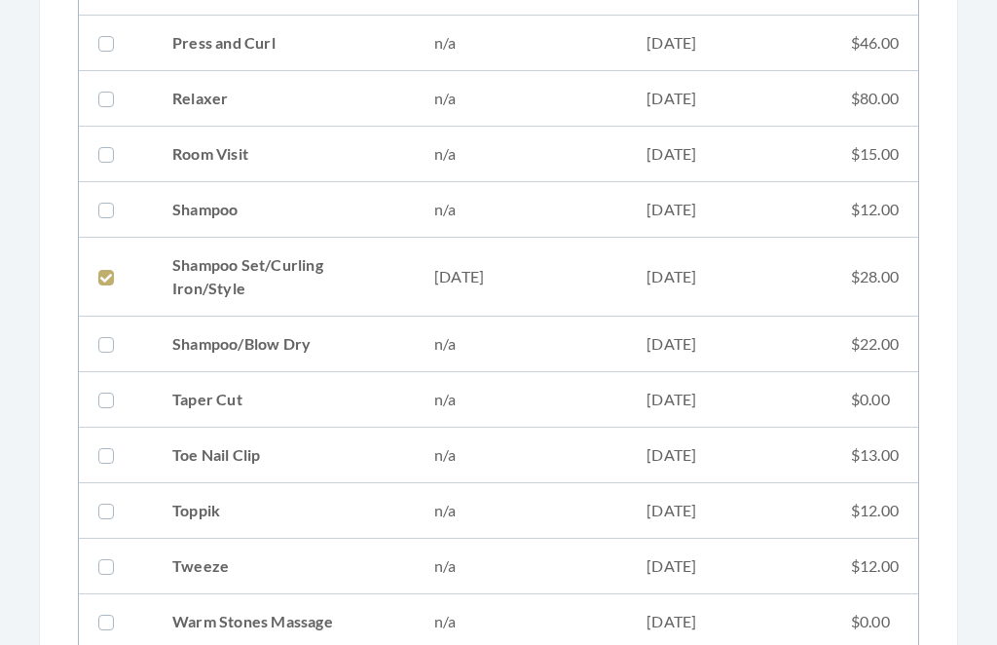
scroll to position [2636, 0]
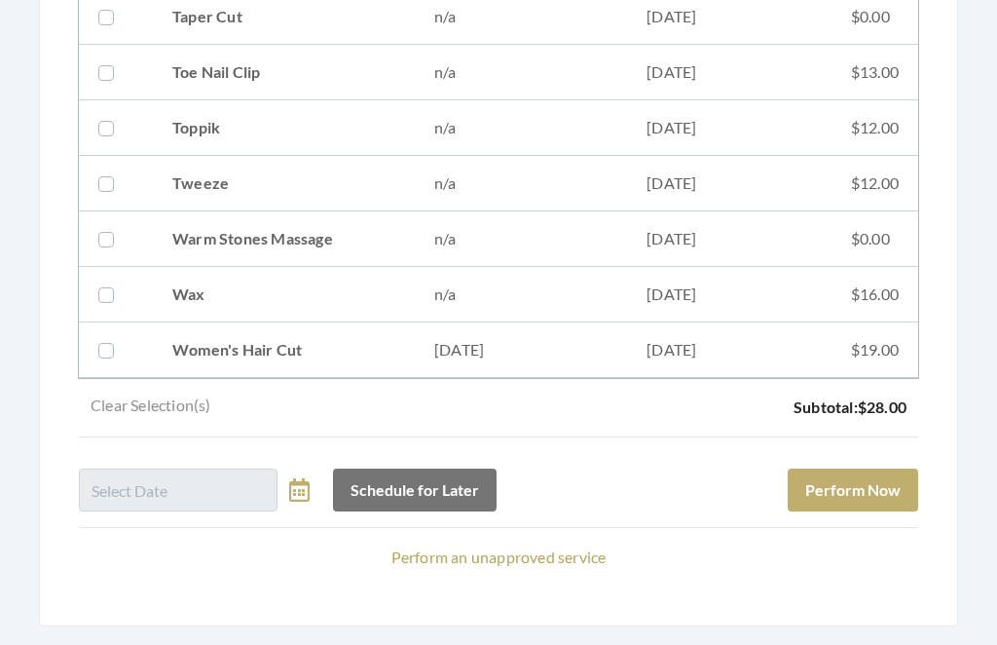
click at [873, 492] on button "Perform Now" at bounding box center [853, 491] width 131 height 43
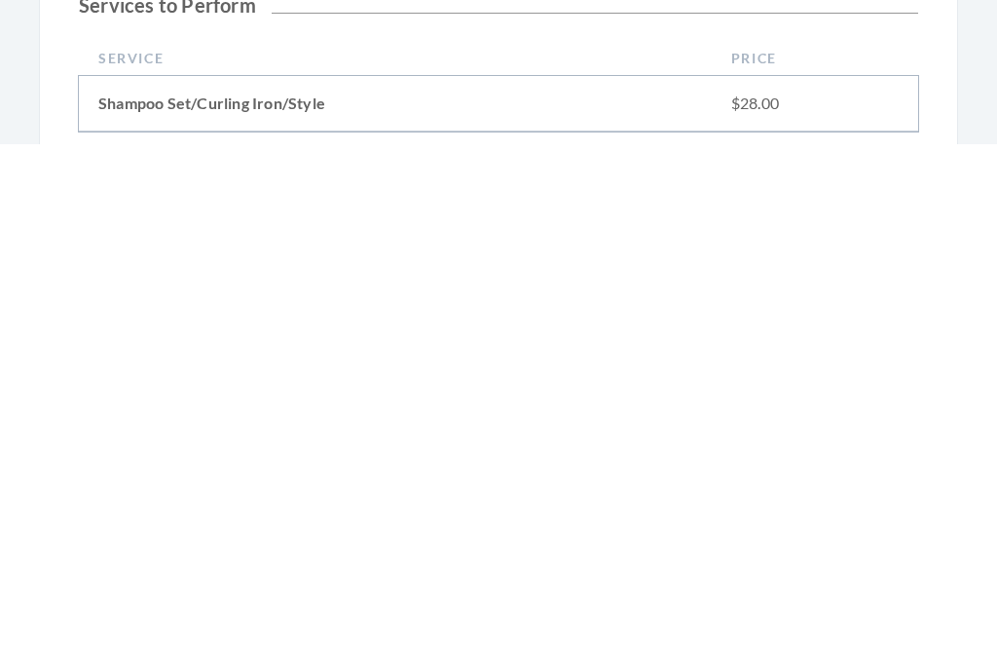
scroll to position [861, 0]
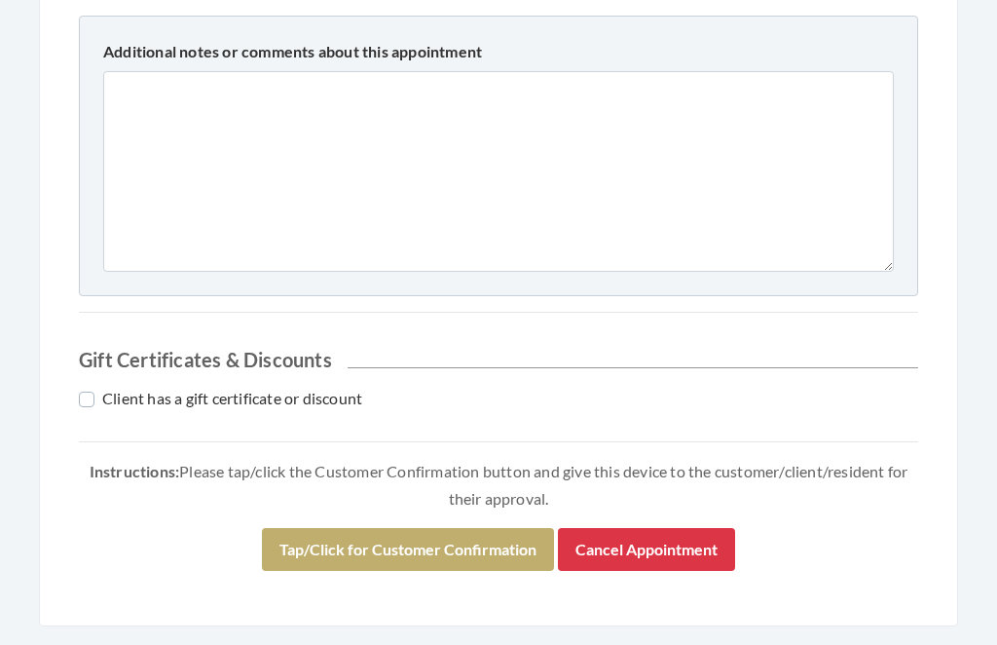
click at [456, 547] on button "Tap/Click for Customer Confirmation" at bounding box center [408, 550] width 292 height 43
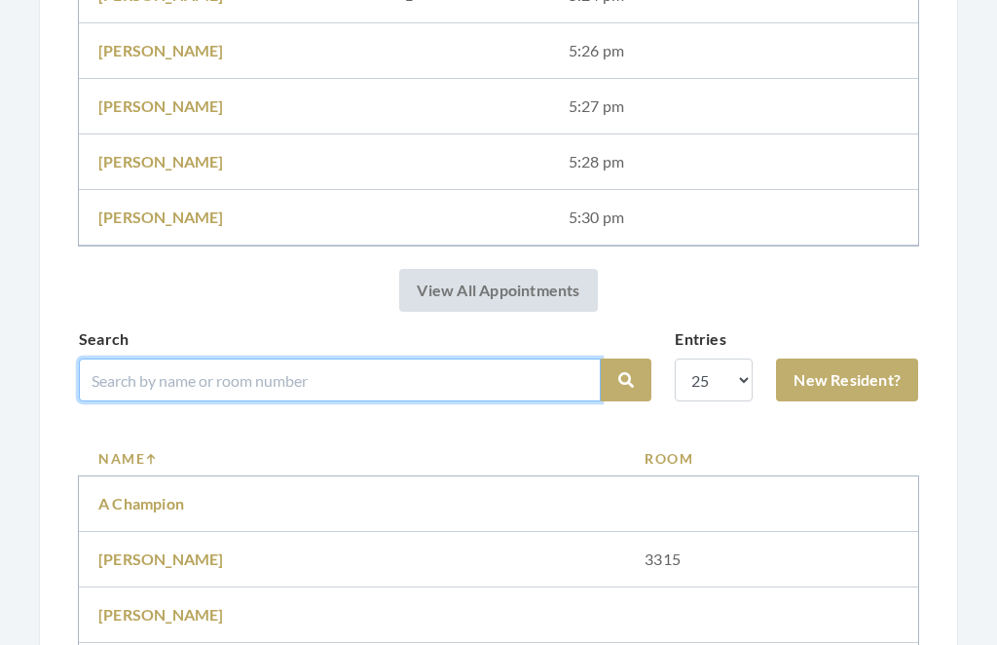
click at [440, 379] on input "search" at bounding box center [340, 379] width 522 height 43
type input "Sellers"
click at [626, 380] on button "Search" at bounding box center [626, 380] width 51 height 43
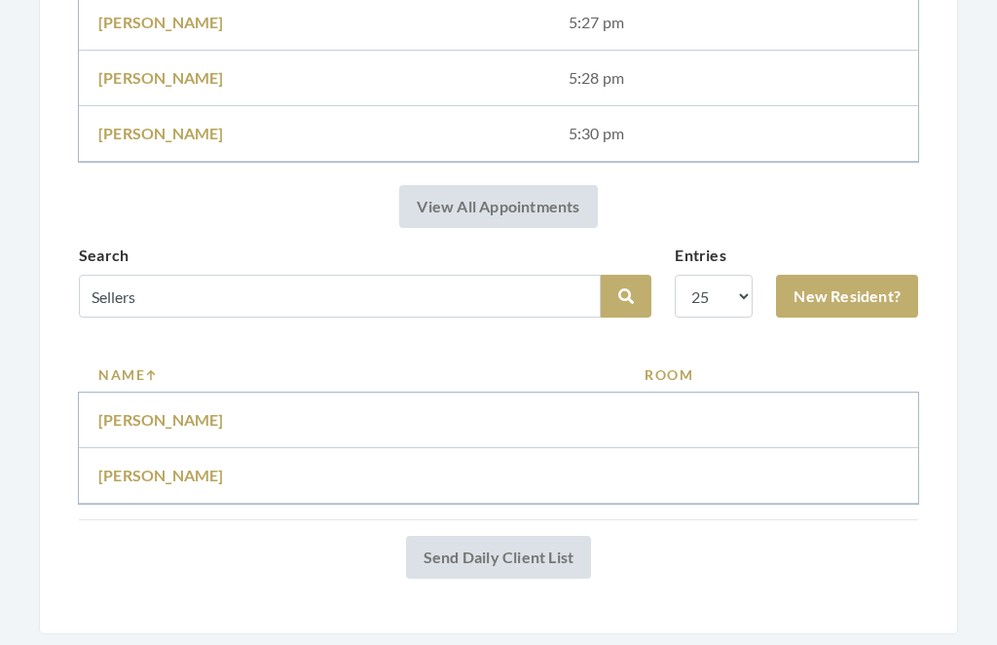
scroll to position [1275, 0]
click at [186, 457] on td "Martha Sellers" at bounding box center [352, 476] width 546 height 56
click at [189, 472] on link "Martha Sellers" at bounding box center [161, 475] width 126 height 19
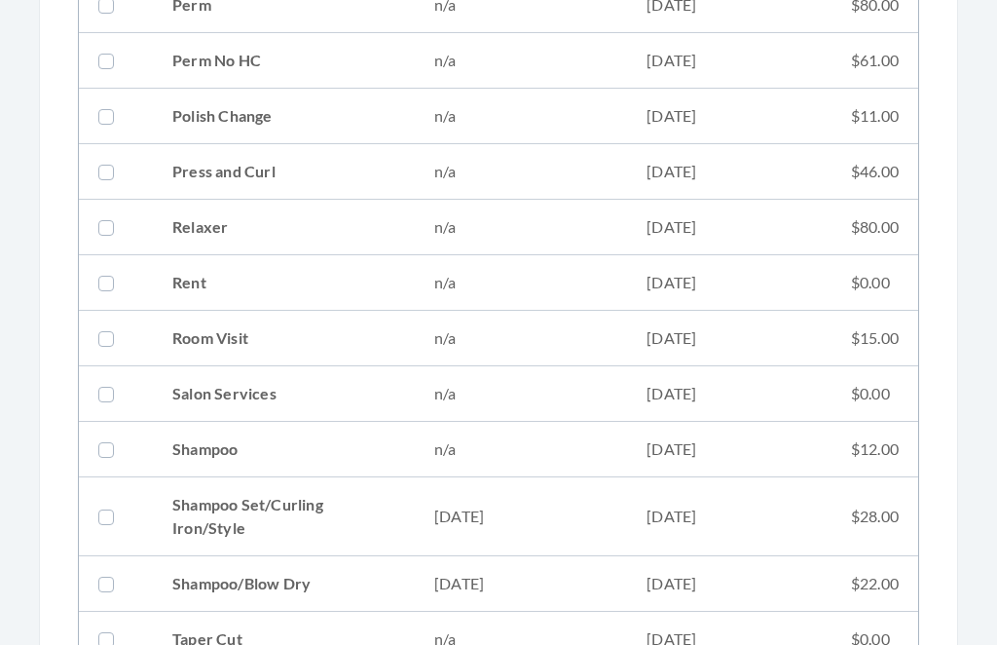
scroll to position [2131, 0]
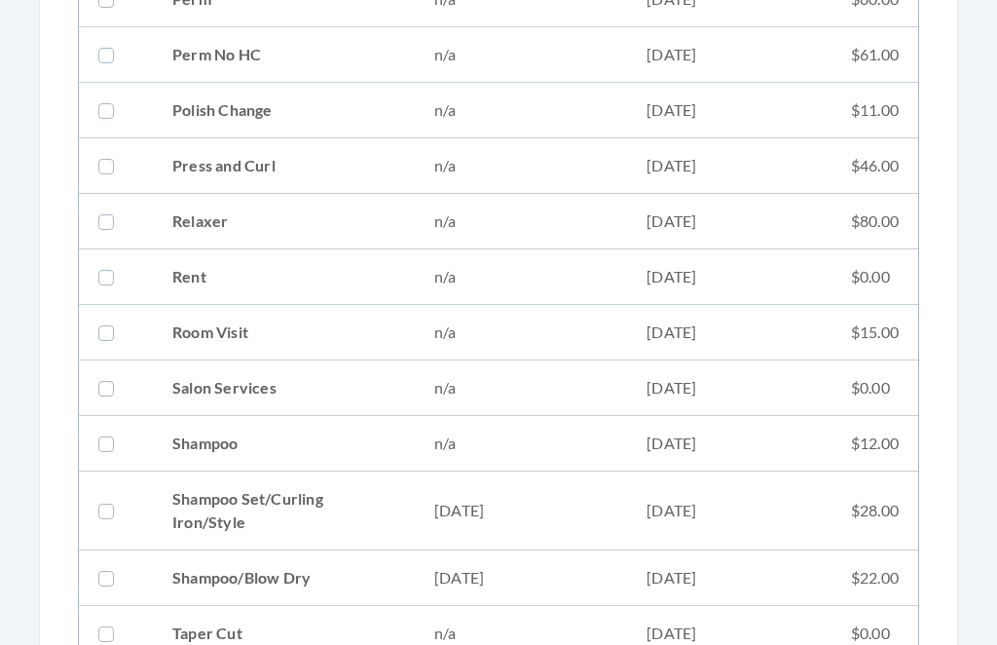
click at [638, 518] on td "[DATE]" at bounding box center [729, 510] width 205 height 79
checkbox input "true"
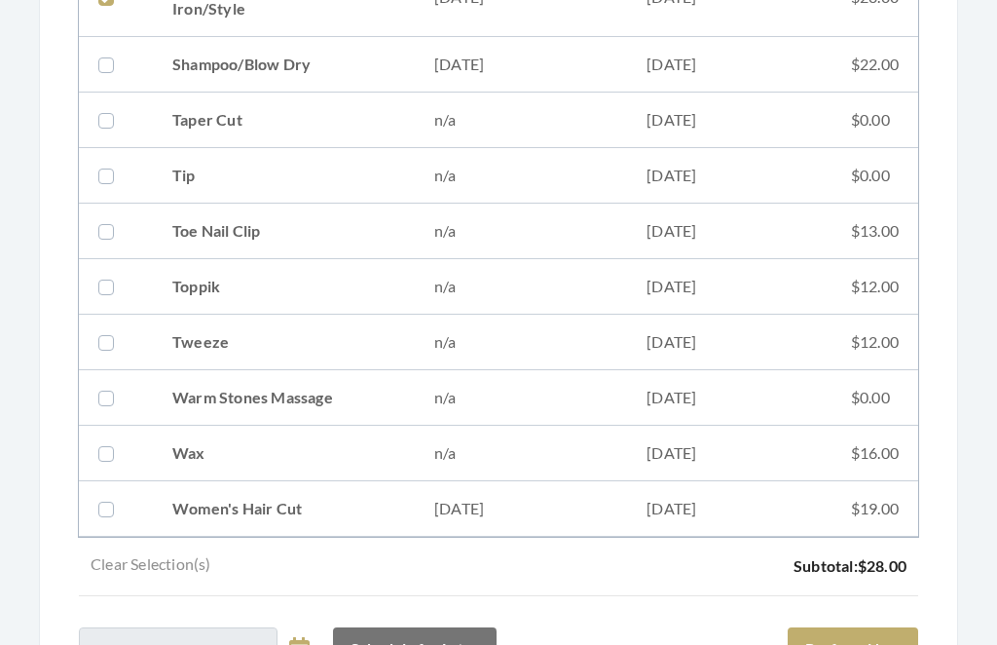
scroll to position [2802, 0]
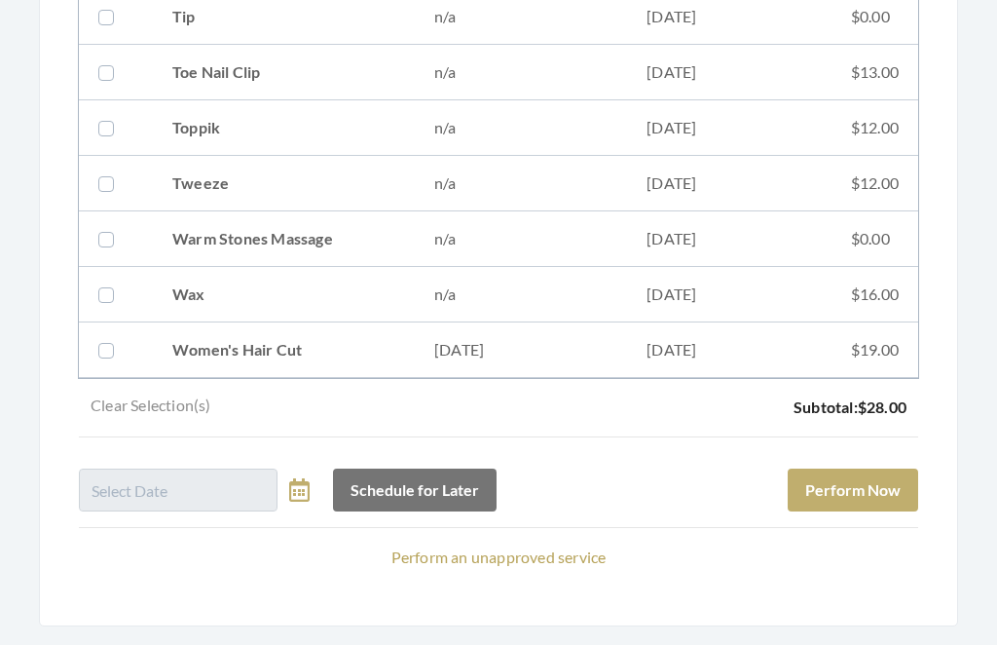
click at [878, 483] on button "Perform Now" at bounding box center [853, 491] width 131 height 43
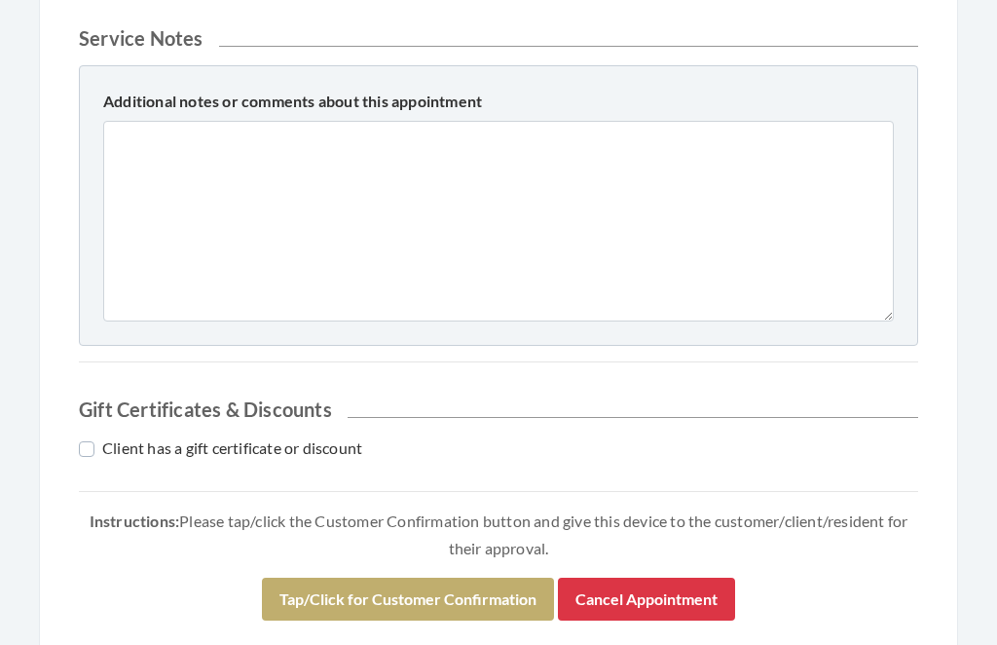
scroll to position [861, 0]
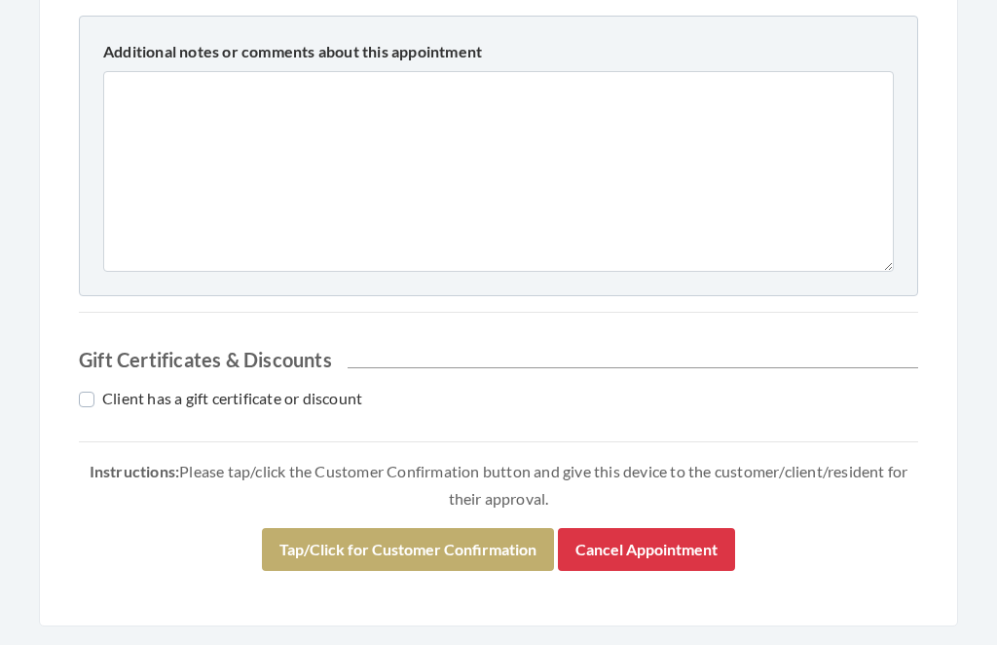
click at [463, 543] on button "Tap/Click for Customer Confirmation" at bounding box center [408, 550] width 292 height 43
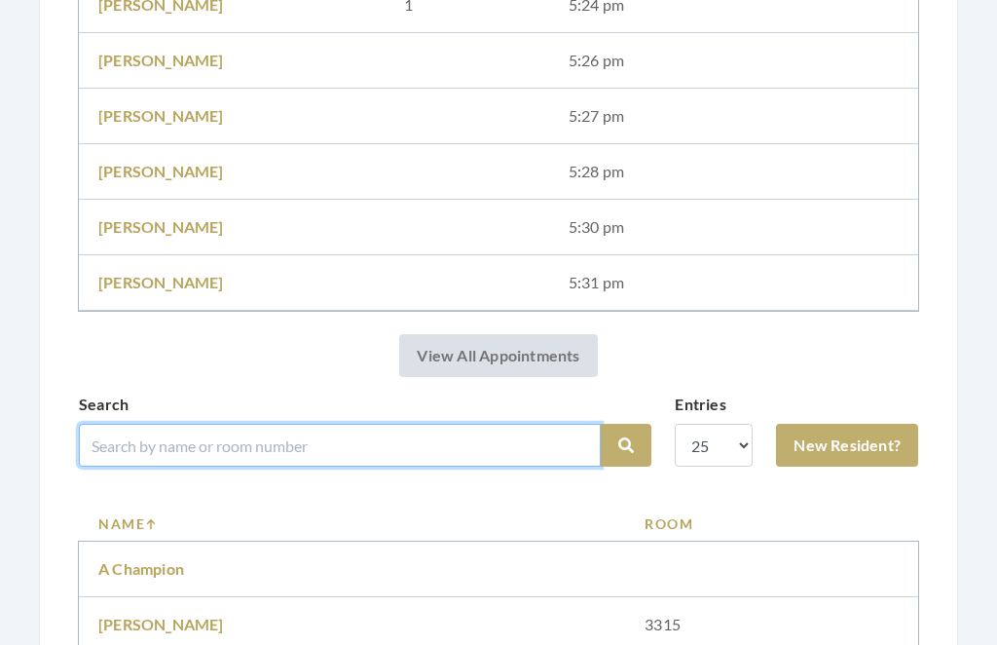
click at [432, 432] on input "search" at bounding box center [340, 446] width 522 height 43
type input "Campb"
click at [626, 445] on button "Search" at bounding box center [626, 446] width 51 height 43
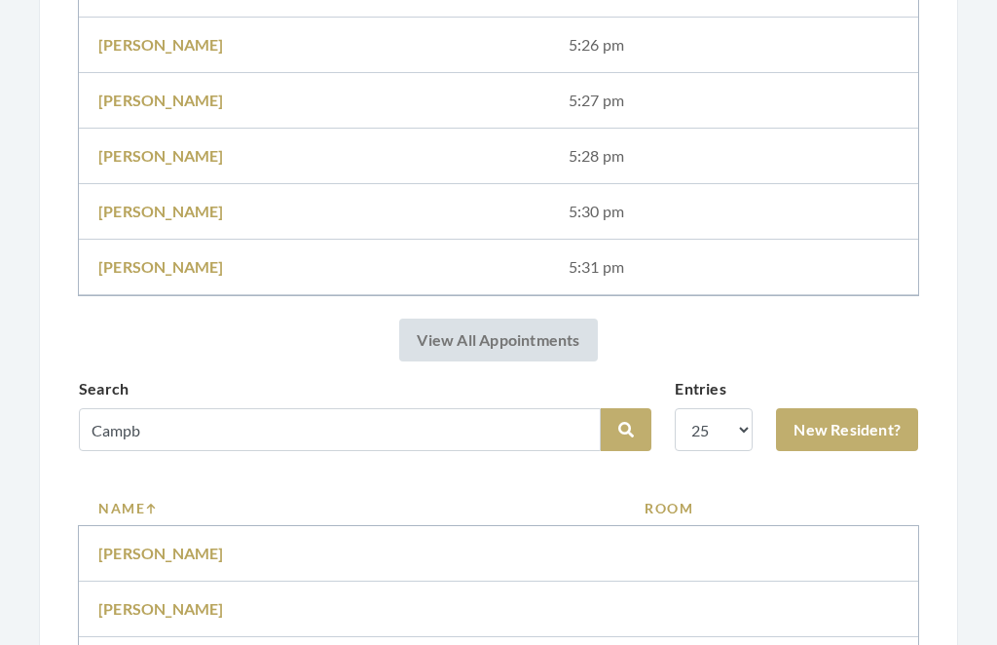
scroll to position [1257, 0]
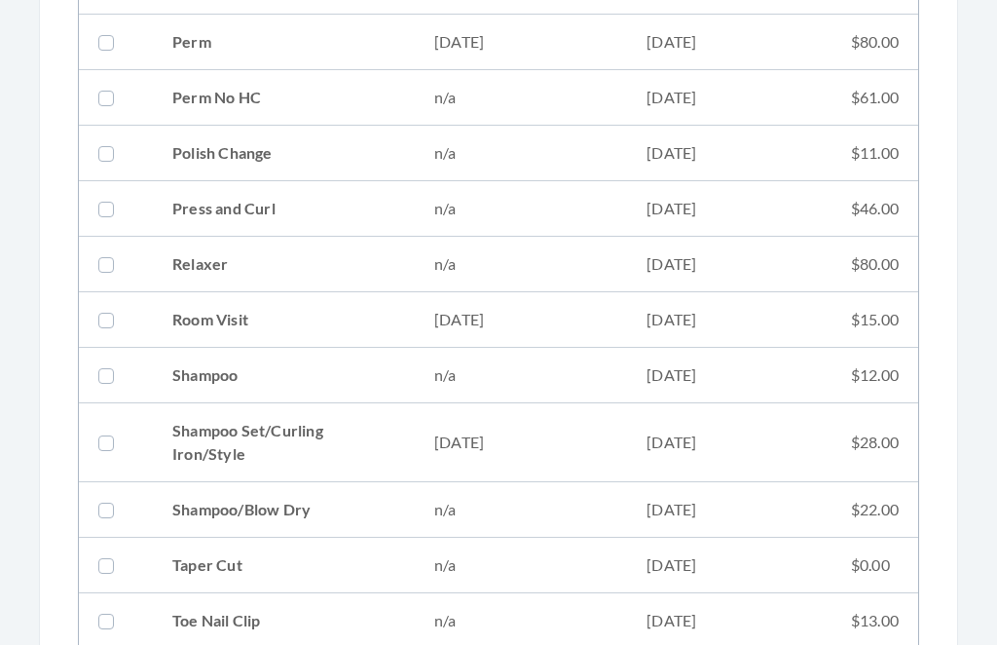
scroll to position [2047, 0]
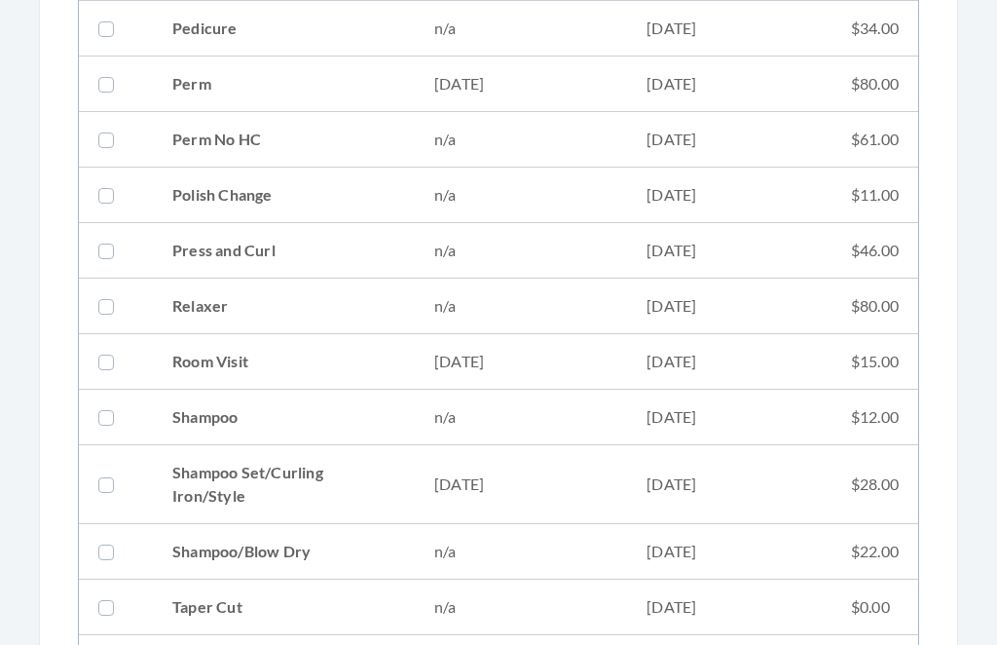
click at [679, 475] on td "[DATE]" at bounding box center [729, 484] width 205 height 79
checkbox input "true"
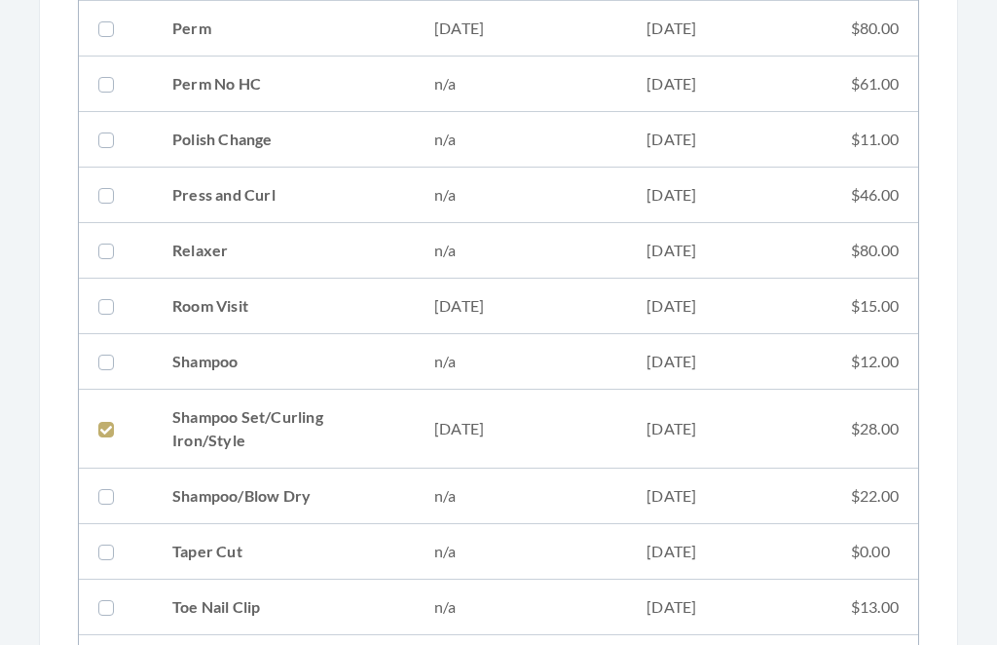
scroll to position [2636, 0]
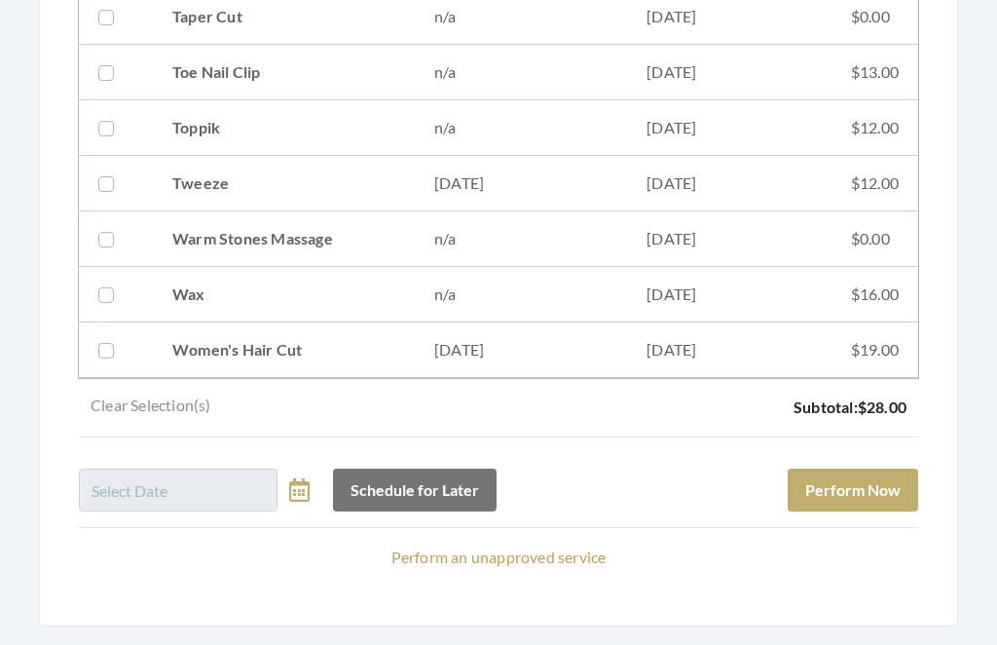
click at [888, 476] on button "Perform Now" at bounding box center [853, 491] width 131 height 43
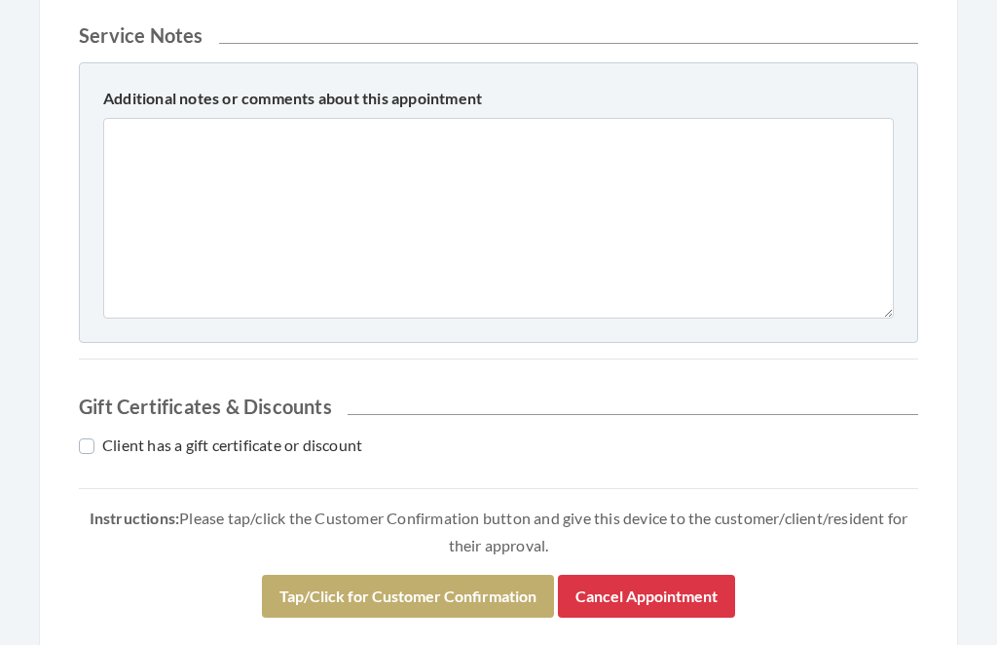
scroll to position [861, 0]
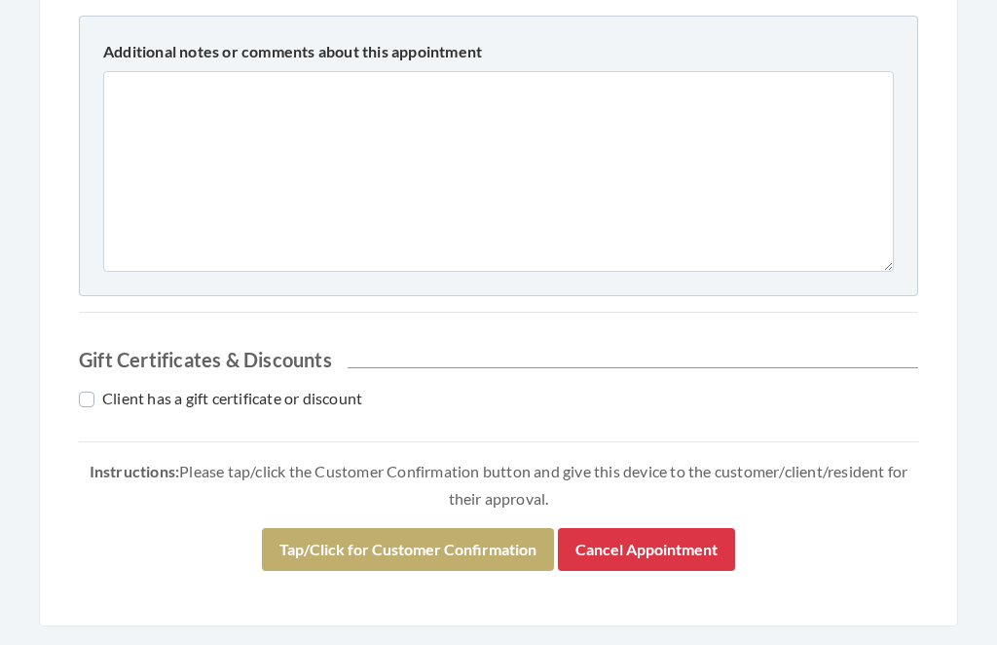
click at [478, 548] on button "Tap/Click for Customer Confirmation" at bounding box center [408, 550] width 292 height 43
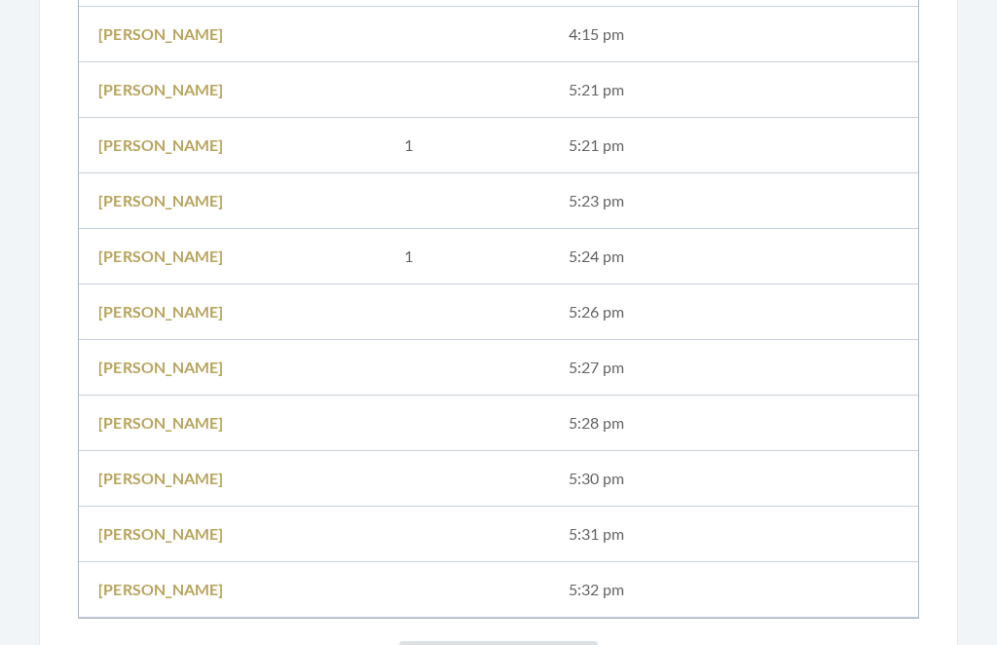
scroll to position [1000, 0]
